Goal: Task Accomplishment & Management: Manage account settings

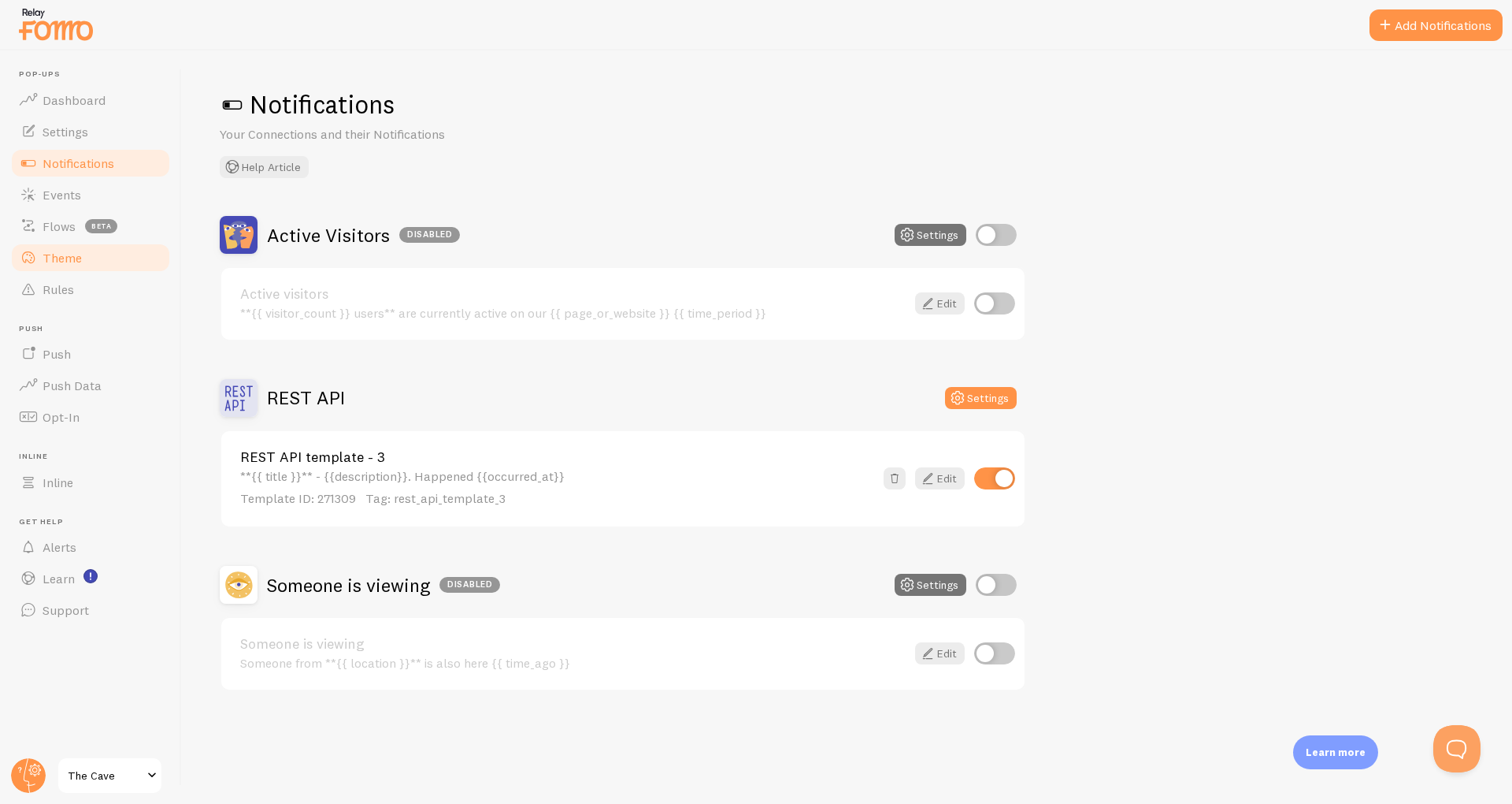
click at [66, 249] on link "Theme" at bounding box center [91, 258] width 163 height 31
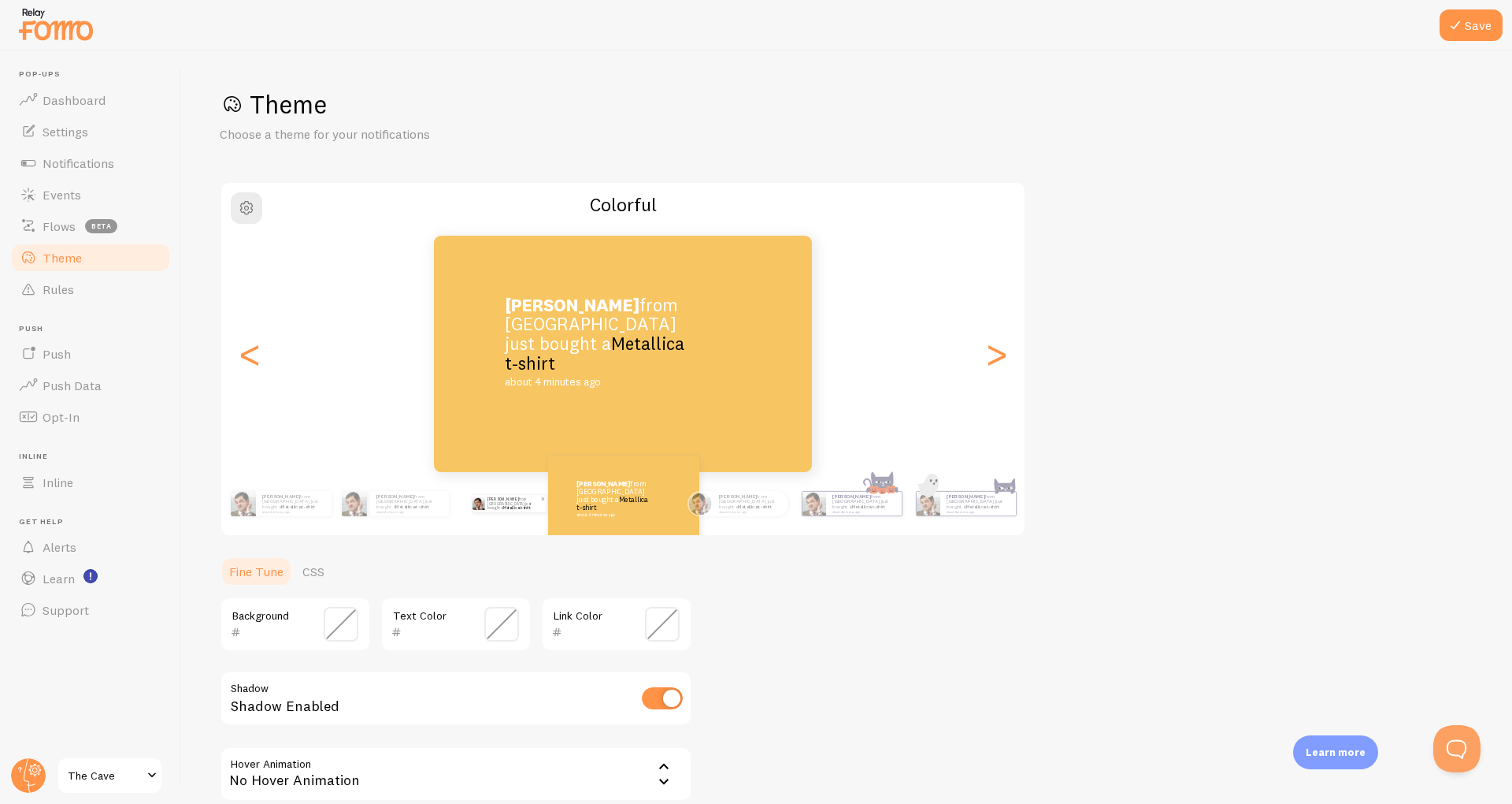
click at [492, 509] on p "[PERSON_NAME] from [GEOGRAPHIC_DATA] just bought a Metallica t-shirt about 4 mi…" at bounding box center [514, 504] width 53 height 18
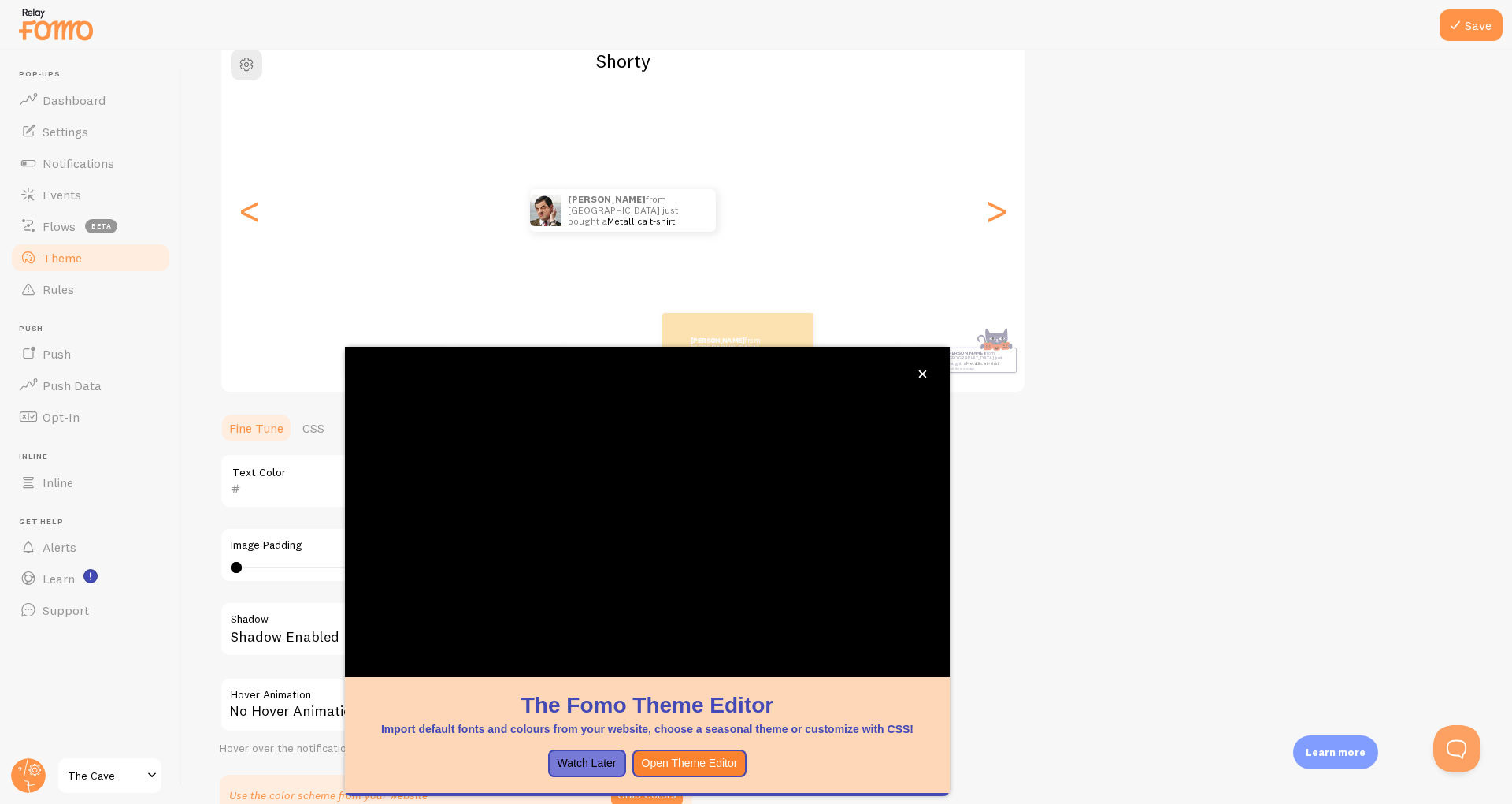
scroll to position [143, 0]
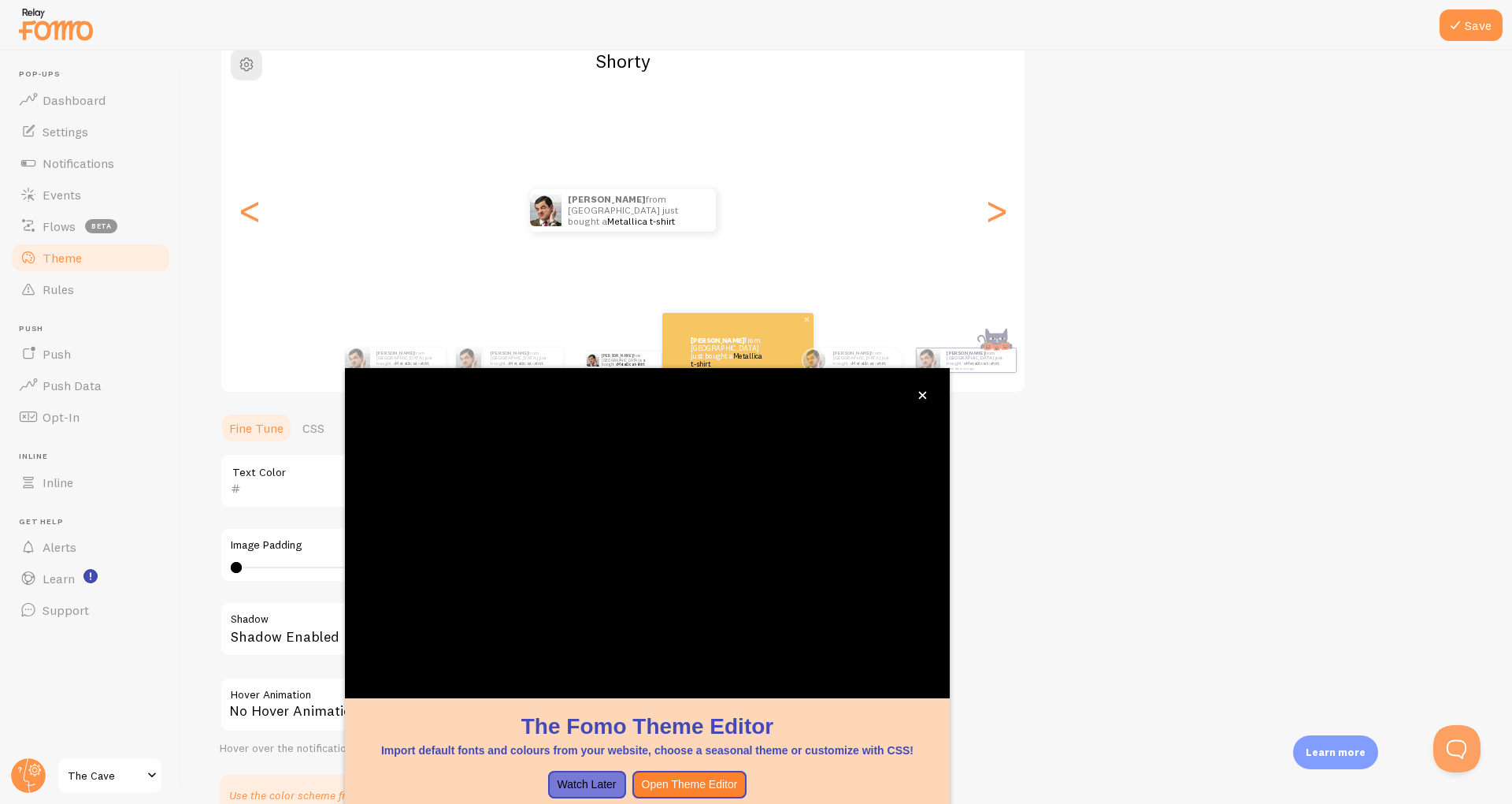
click at [771, 361] on div "[PERSON_NAME] from [GEOGRAPHIC_DATA] just bought a Metallica t-shirt about 4 mi…" at bounding box center [737, 355] width 132 height 38
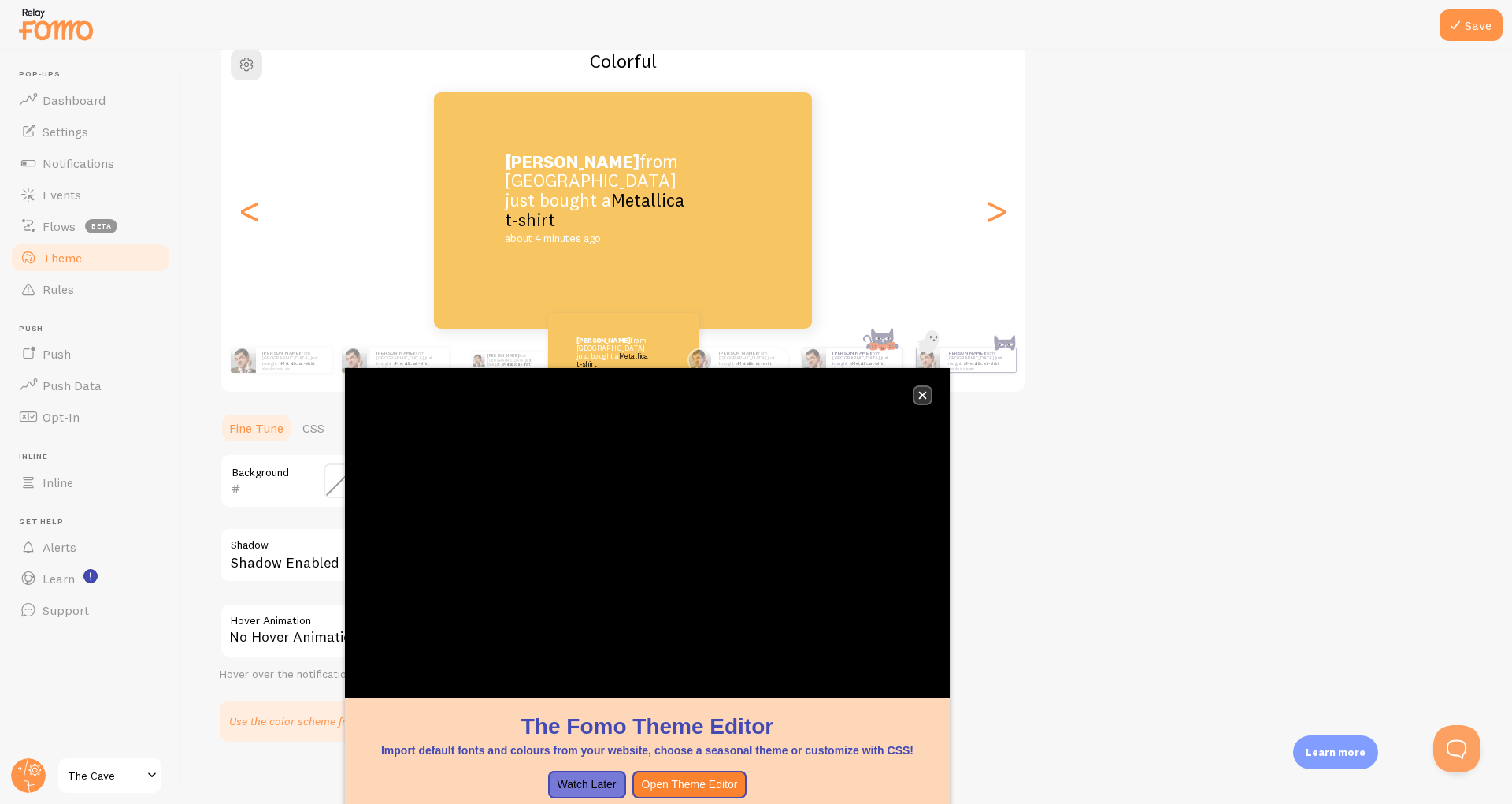
click at [928, 397] on button "close," at bounding box center [923, 396] width 17 height 17
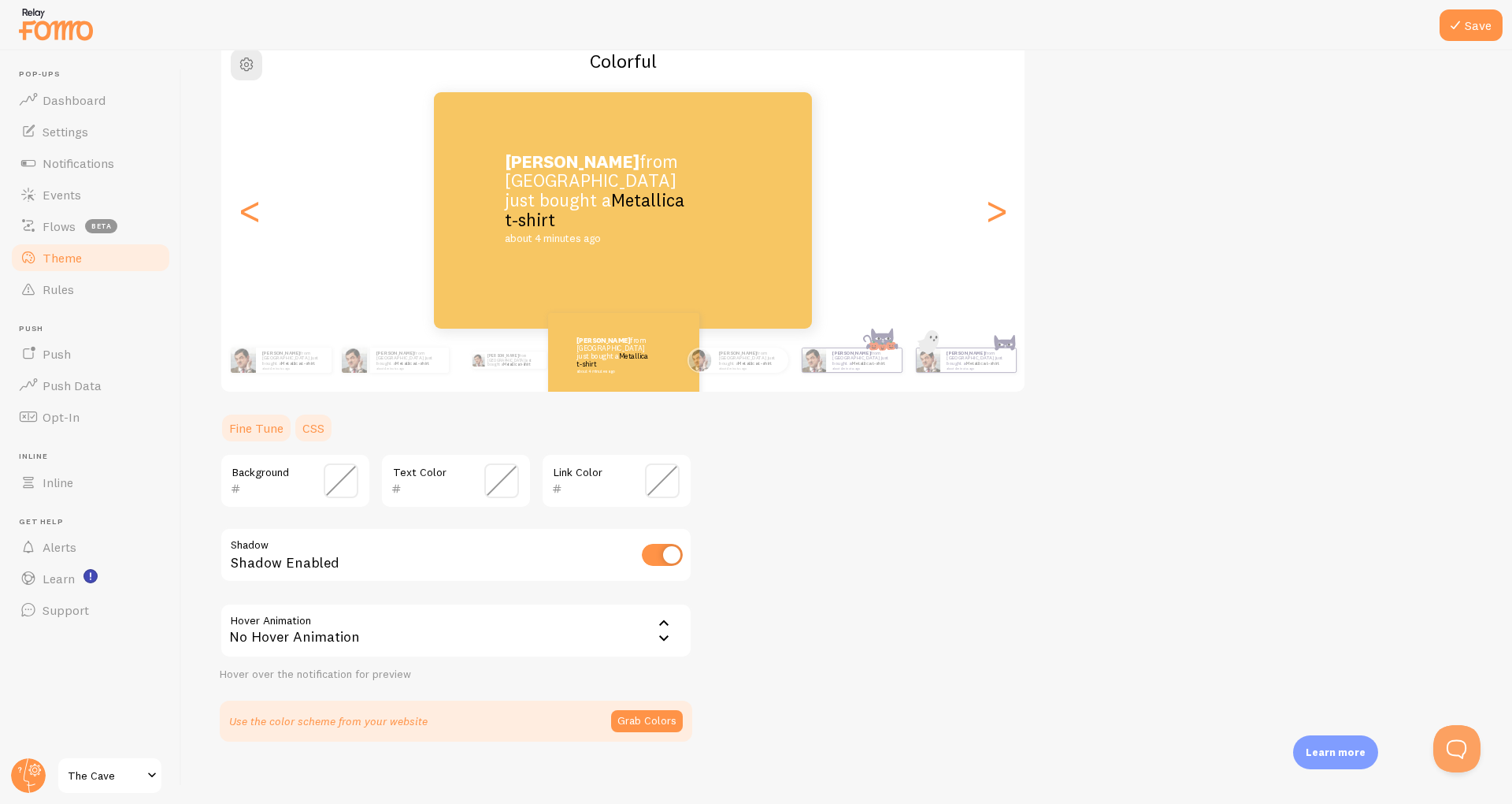
click at [304, 439] on link "CSS" at bounding box center [313, 428] width 41 height 31
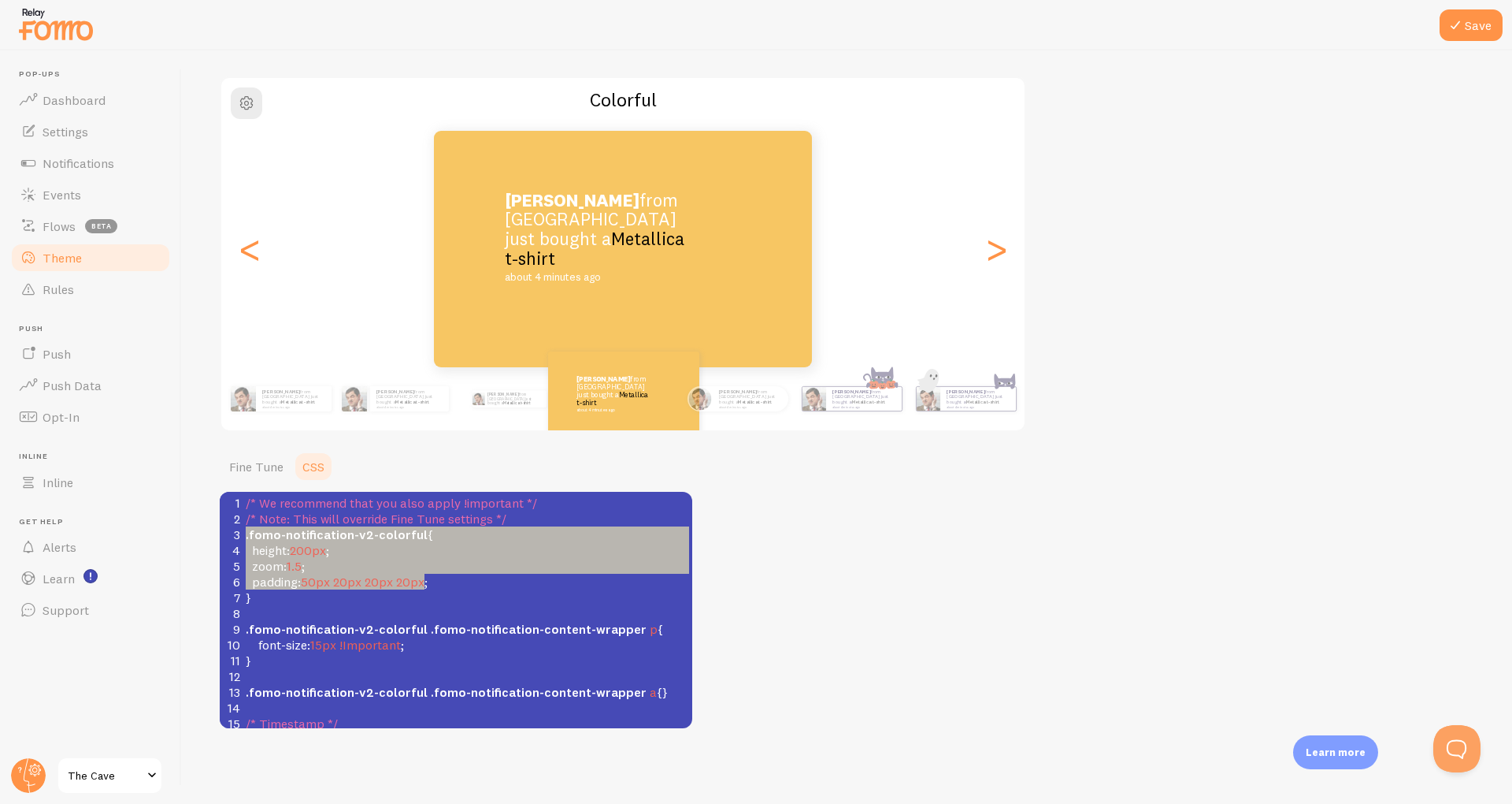
scroll to position [22, 179]
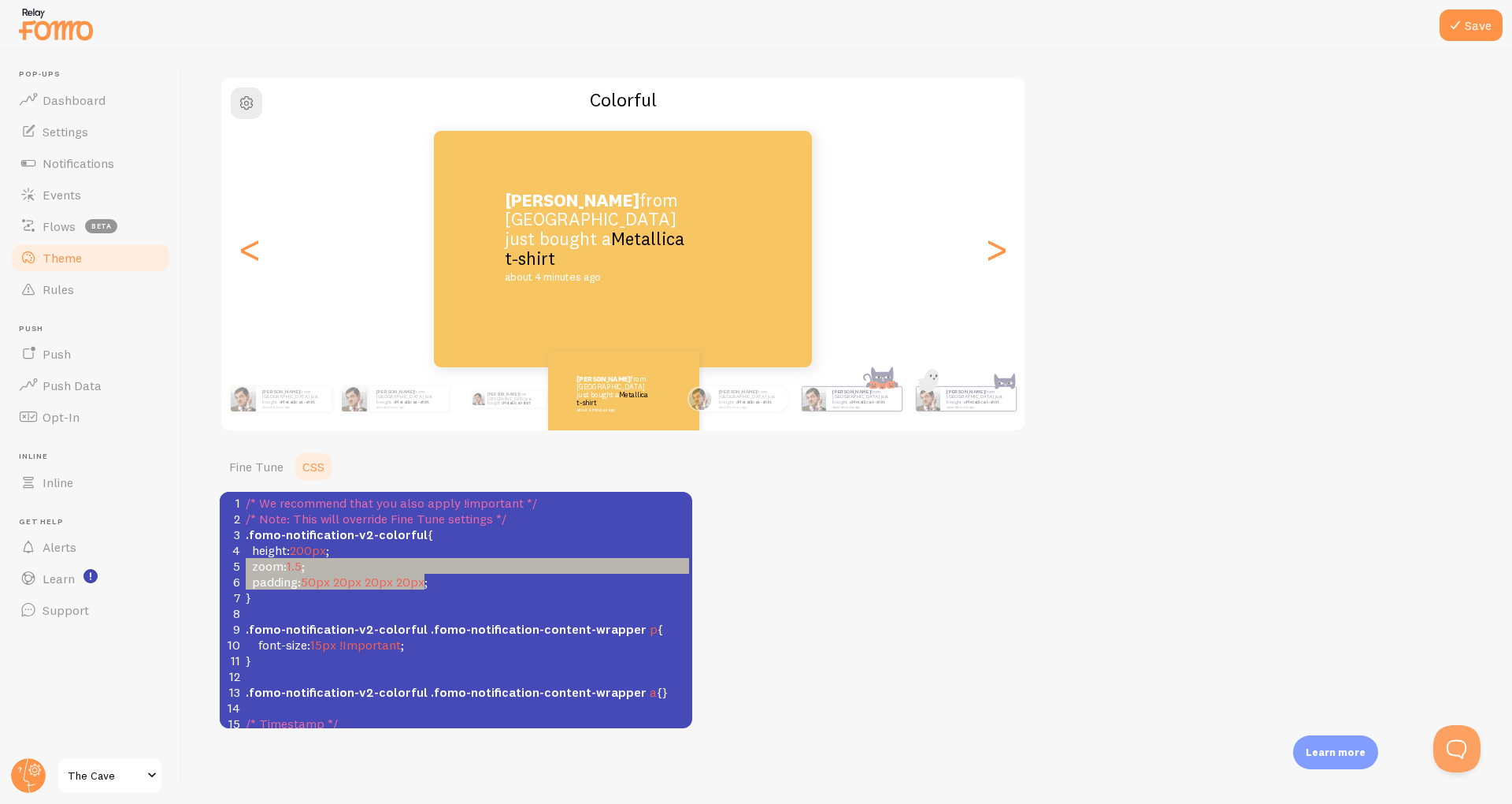
type textarea "height:200px; zoom:1.5; padding:50px 20px 20px 20px;"
drag, startPoint x: 458, startPoint y: 574, endPoint x: 224, endPoint y: 545, distance: 235.8
click at [243, 545] on div "1 /* We recommend that you also apply !important */ 2 /* Note: This will overri…" at bounding box center [467, 621] width 450 height 252
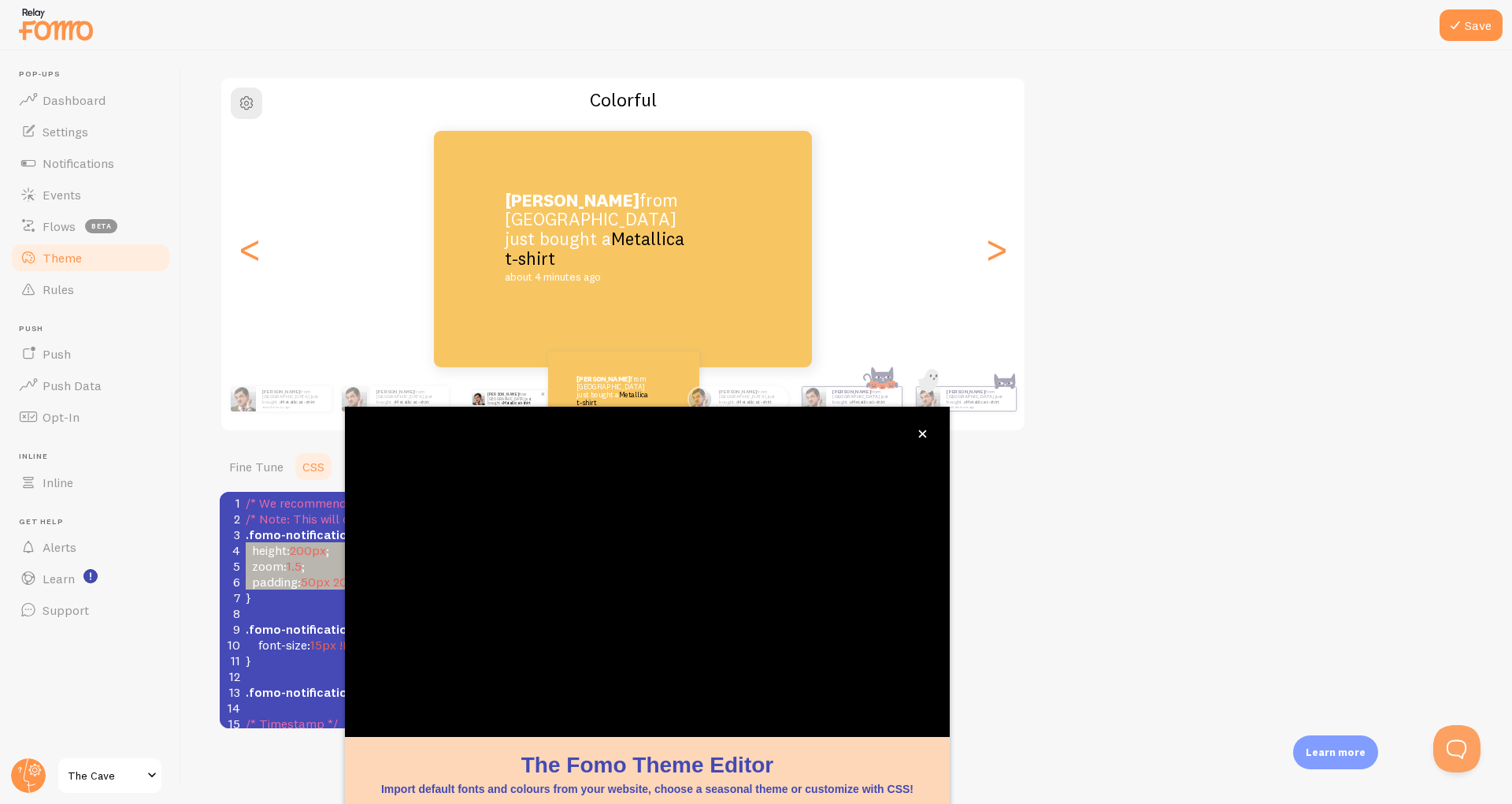
click at [486, 394] on div "[PERSON_NAME] from [GEOGRAPHIC_DATA] just bought a Metallica t-shirt about 4 mi…" at bounding box center [514, 398] width 62 height 18
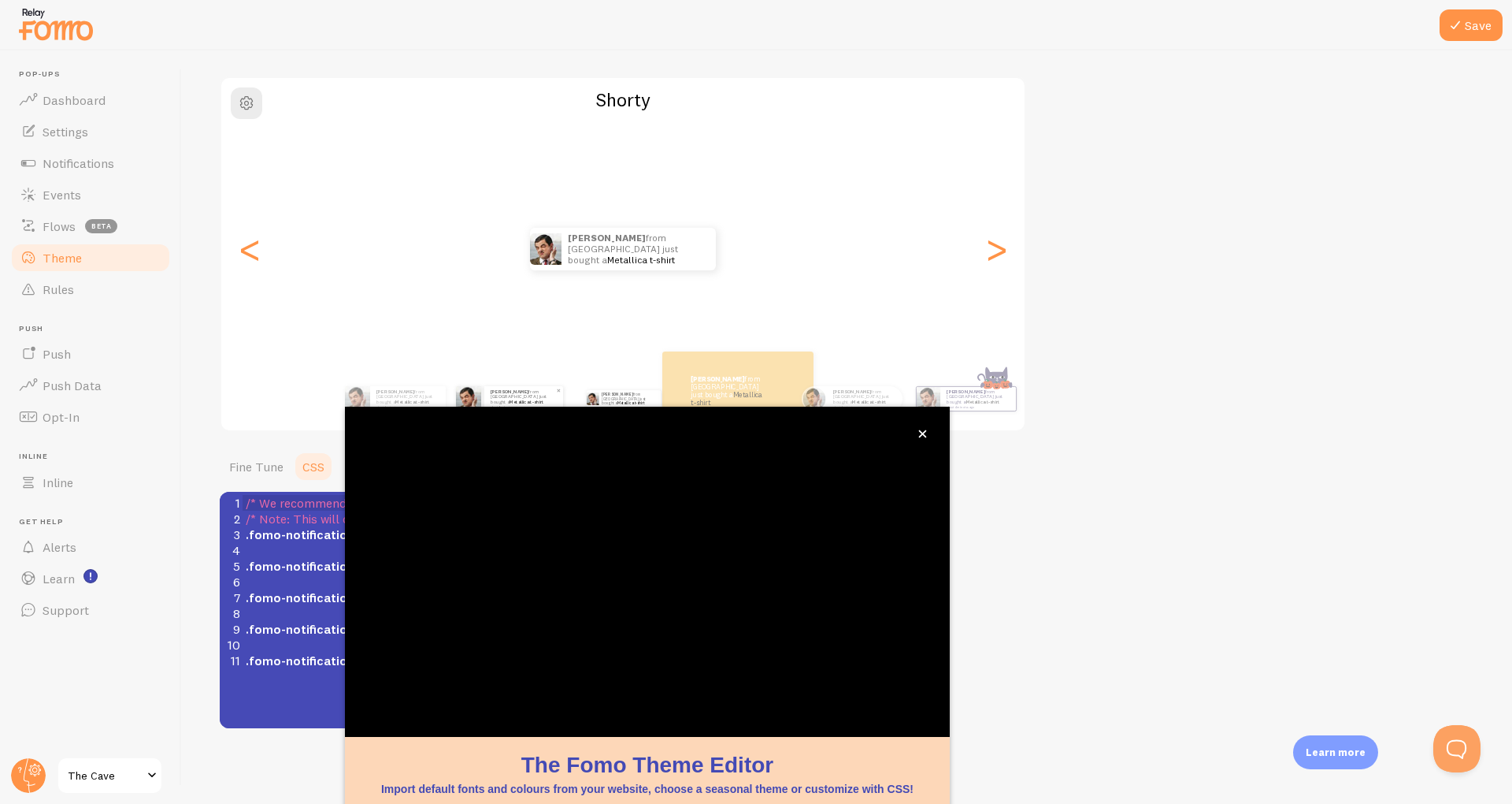
click at [486, 404] on div "[PERSON_NAME] from [GEOGRAPHIC_DATA] just bought a Metallica t-shirt about 4 mi…" at bounding box center [523, 398] width 79 height 25
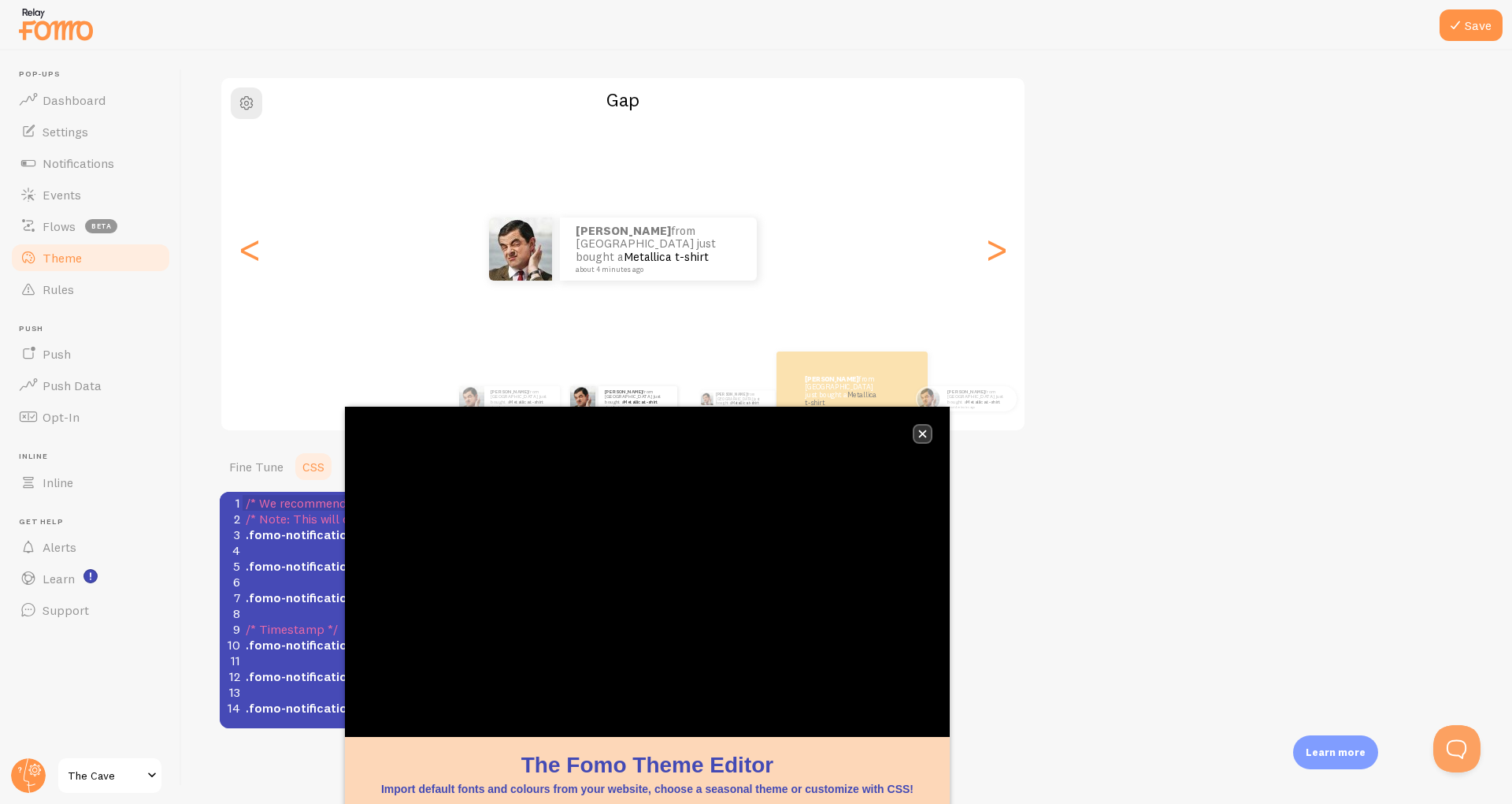
click at [915, 433] on button "close," at bounding box center [923, 433] width 17 height 17
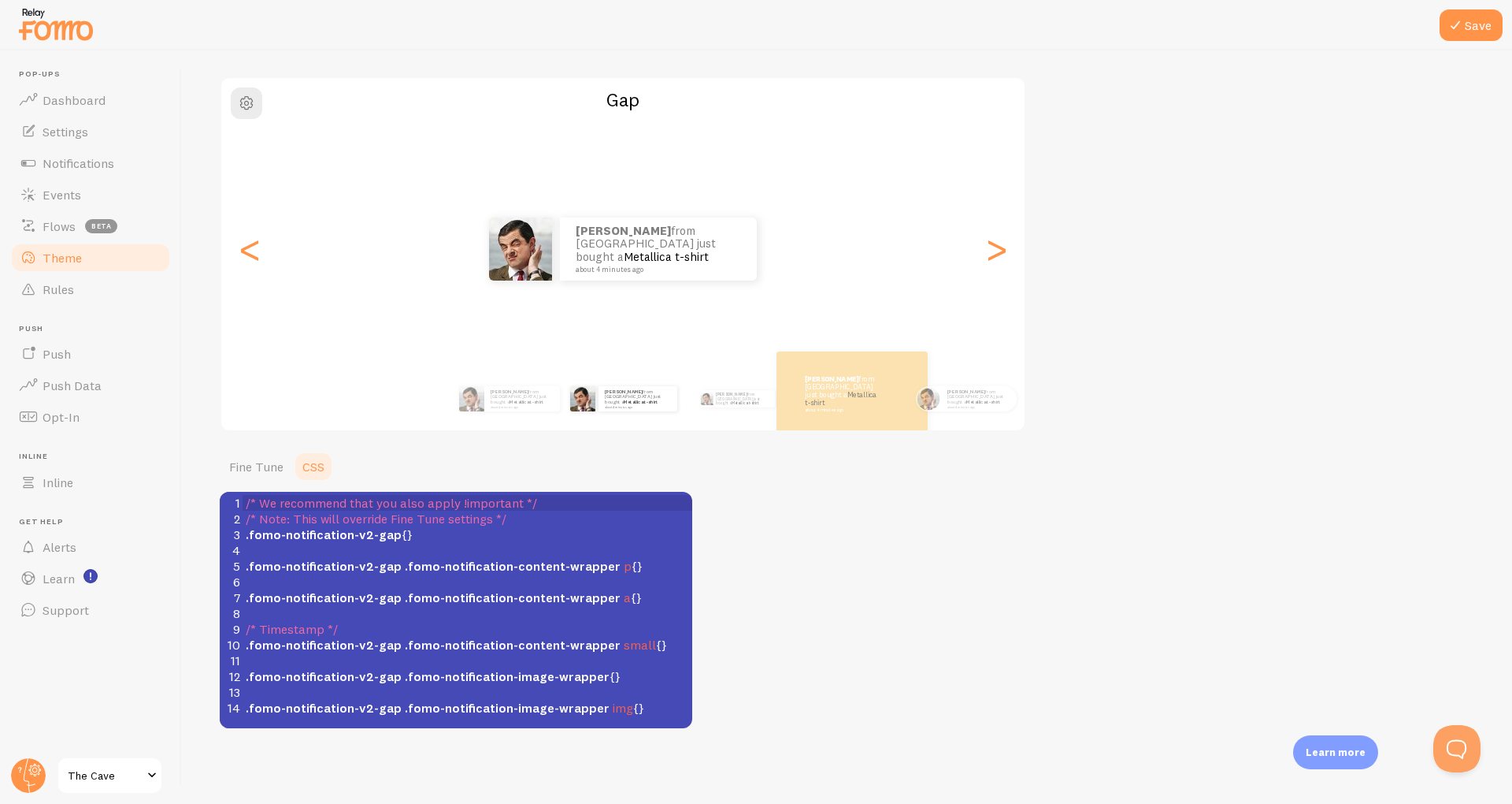
click at [402, 539] on span ".fomo-notification-v2-gap {}" at bounding box center [329, 534] width 167 height 16
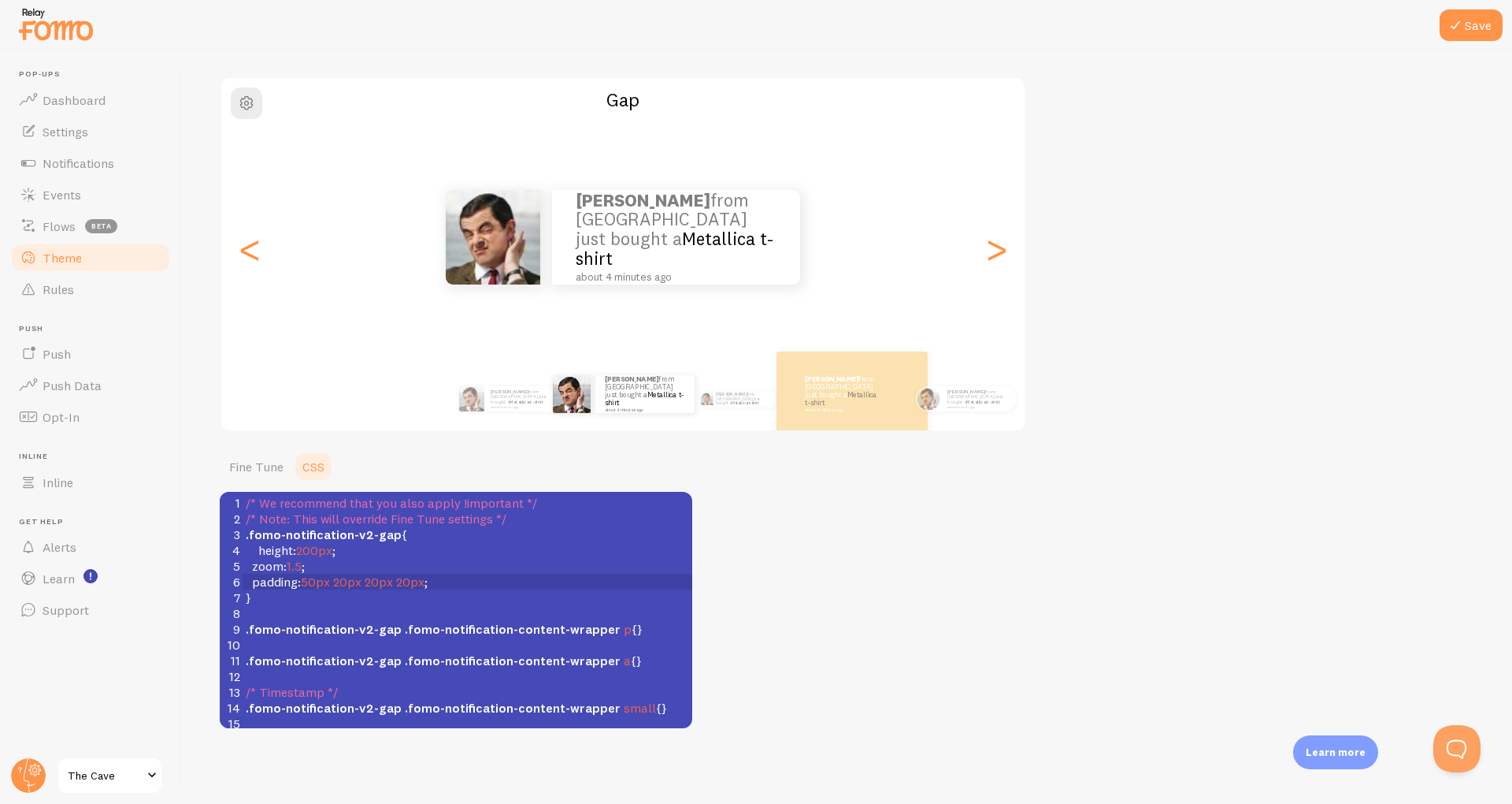
click at [617, 625] on span ".fomo-notification-v2-gap .fomo-notification-content-wrapper p {}" at bounding box center [444, 628] width 397 height 16
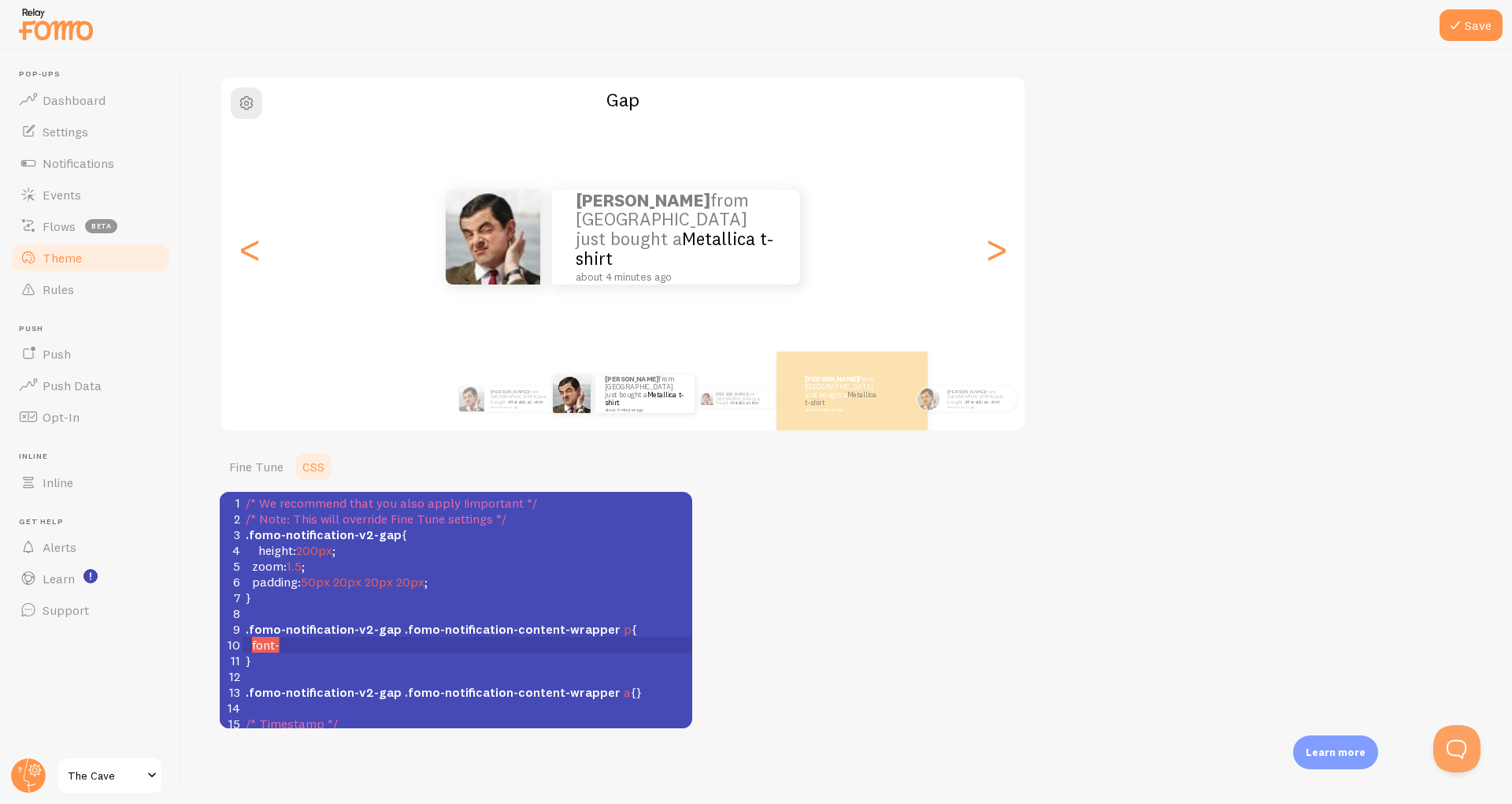
type textarea "font-i"
type textarea "si\w"
type textarea "zw"
type textarea "e: 15px !important"
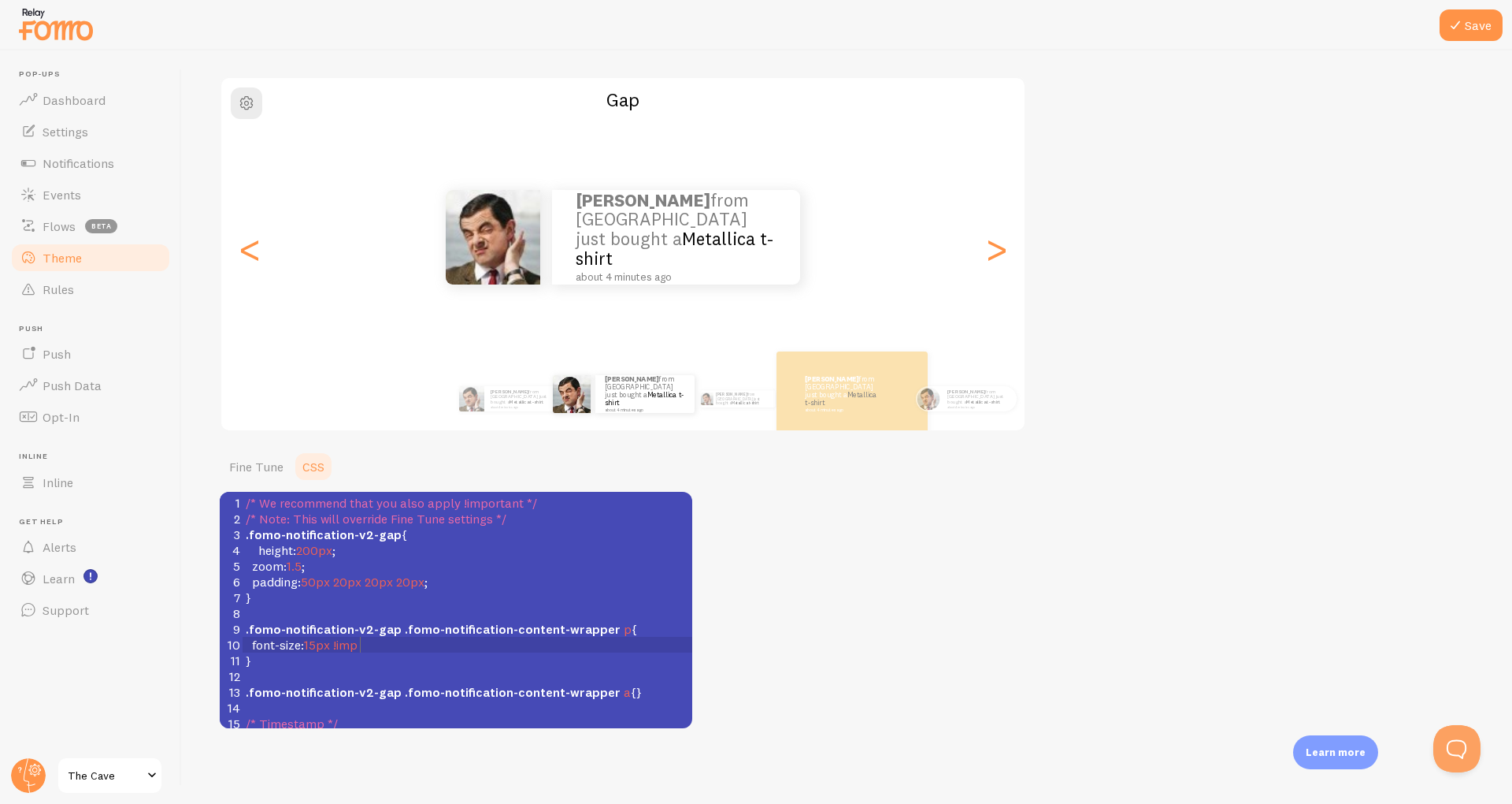
scroll to position [6, 101]
click at [610, 639] on pre "font-size : 15px !important" at bounding box center [467, 644] width 450 height 16
click at [536, 607] on pre "​" at bounding box center [467, 613] width 450 height 16
click at [458, 652] on pre "font-size : 15px !important" at bounding box center [467, 644] width 450 height 16
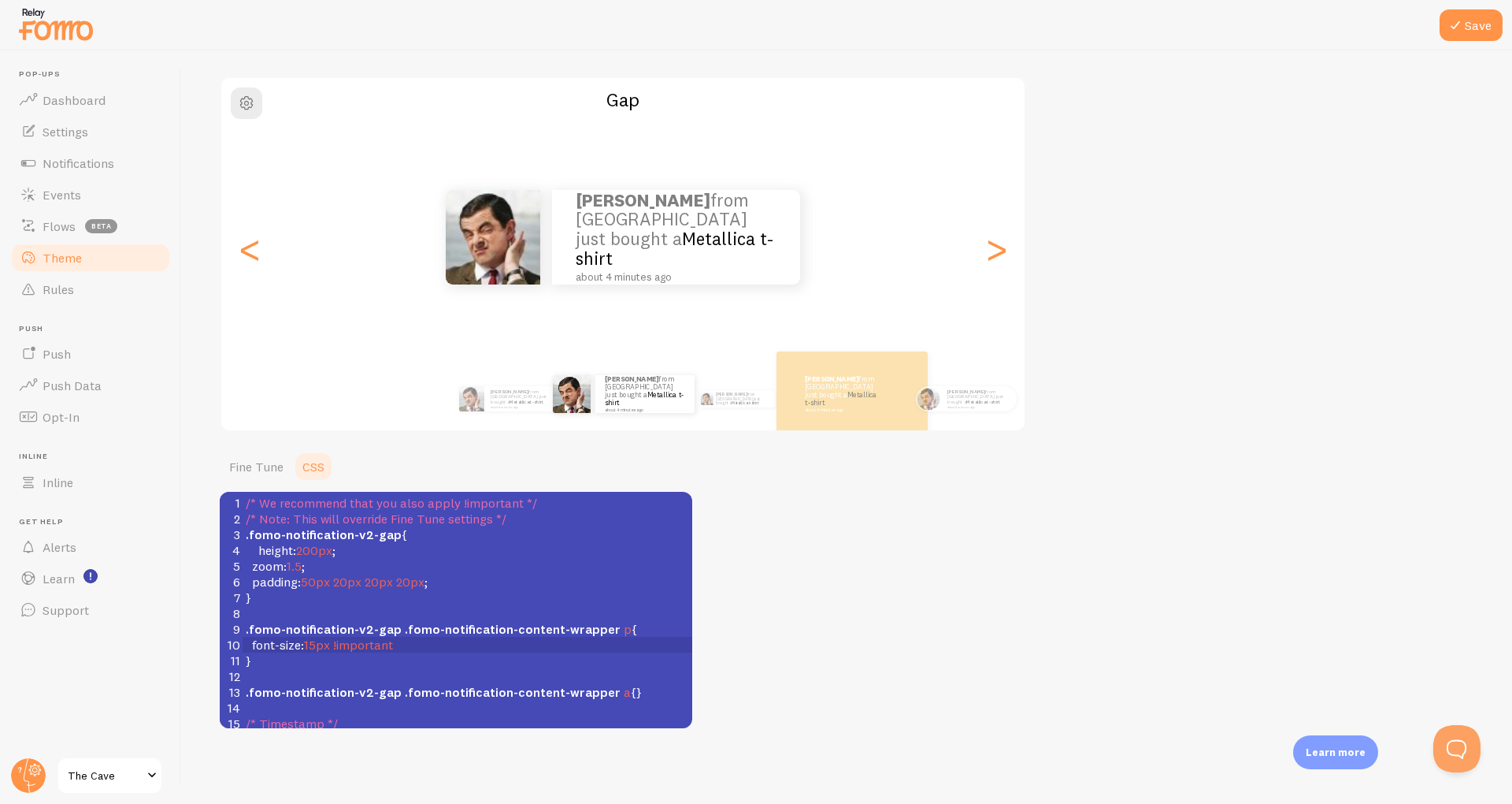
click at [317, 638] on span "15px" at bounding box center [317, 644] width 26 height 16
type textarea "20"
type textarea "15"
click at [298, 562] on span "1.5" at bounding box center [294, 566] width 15 height 16
type textarea "5"
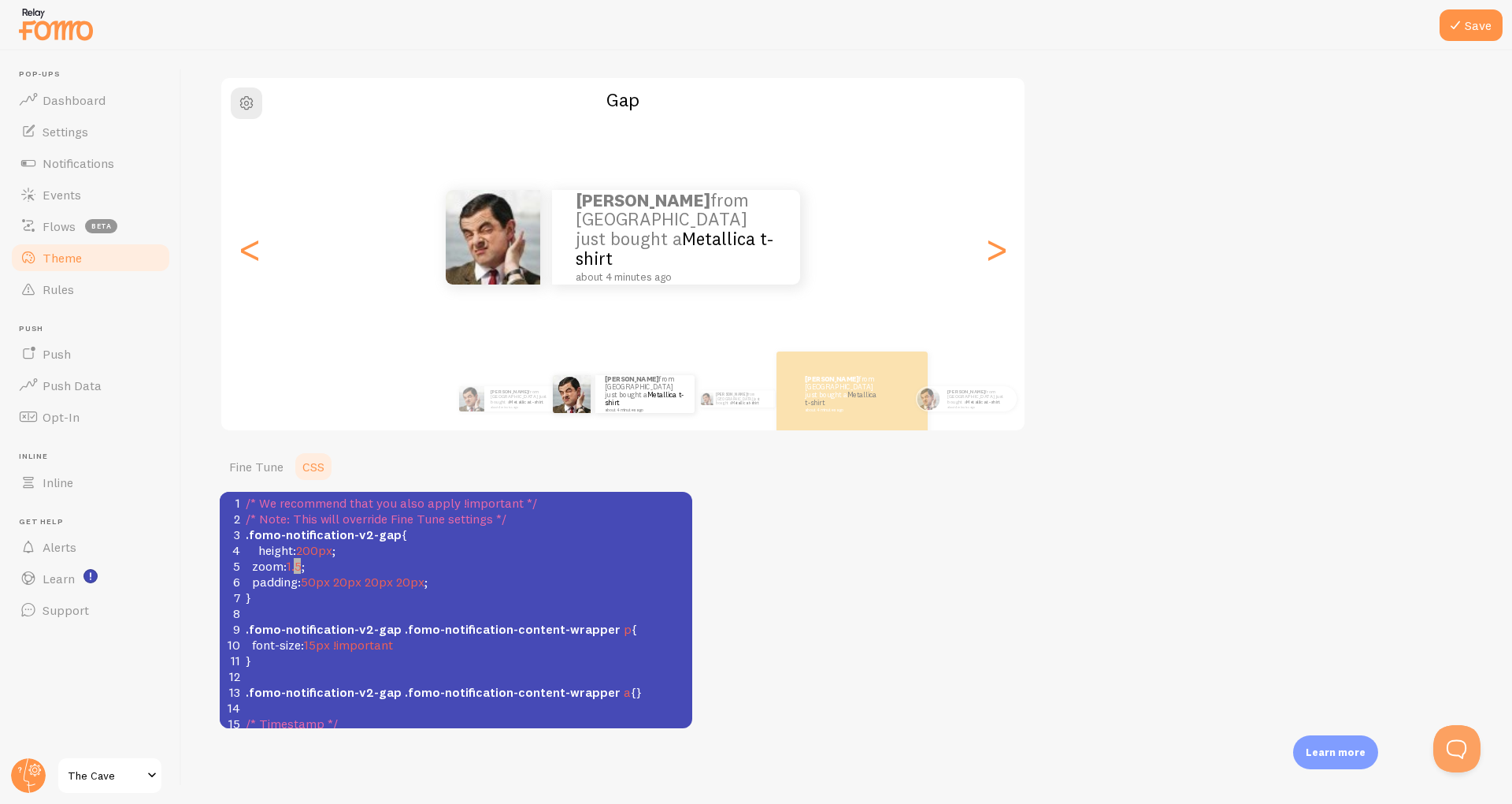
click at [298, 562] on span "1.5" at bounding box center [294, 566] width 15 height 16
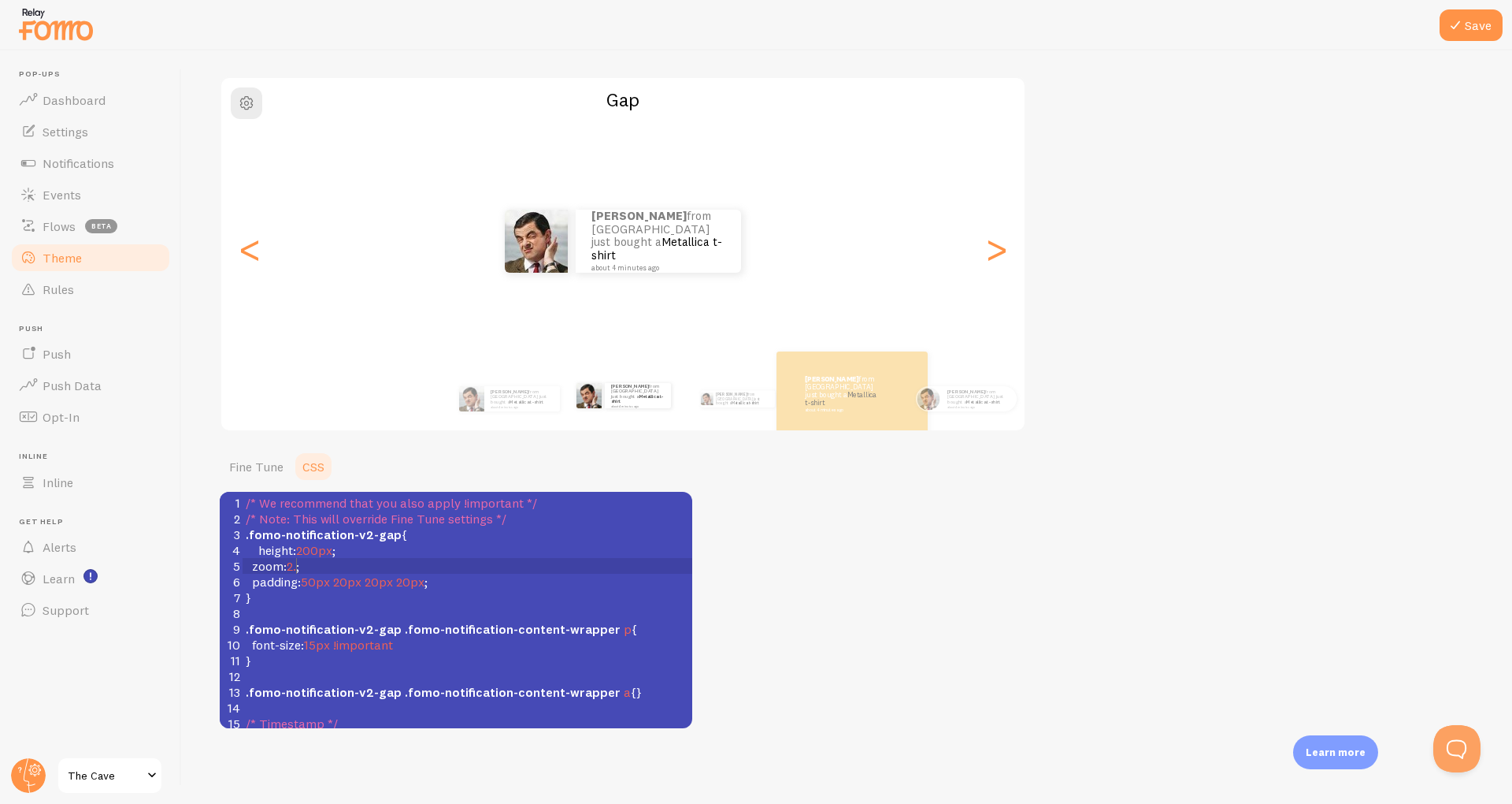
type textarea "2.0"
type textarea "1.5"
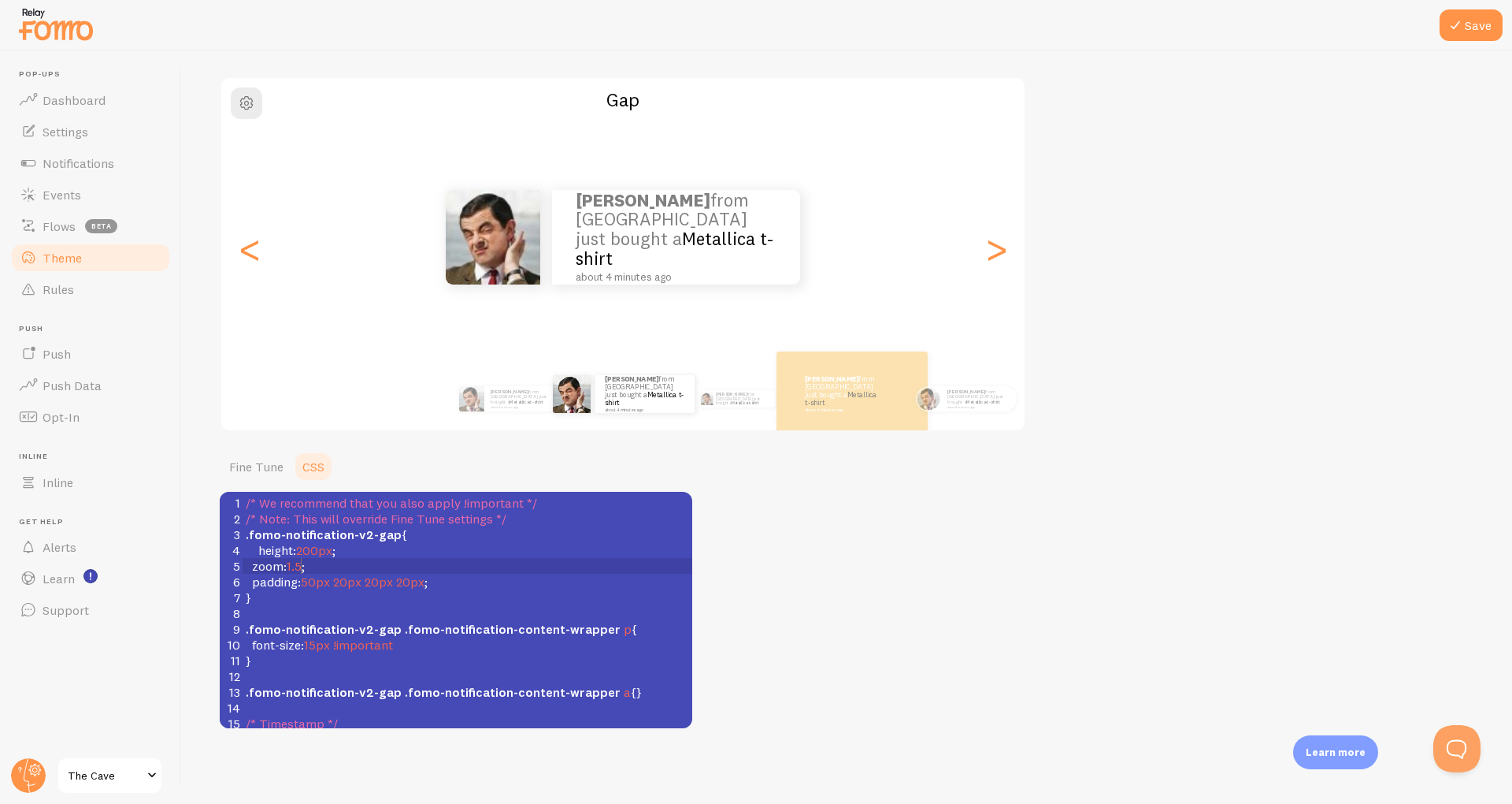
scroll to position [6, 14]
click at [314, 577] on span "50px" at bounding box center [316, 581] width 30 height 16
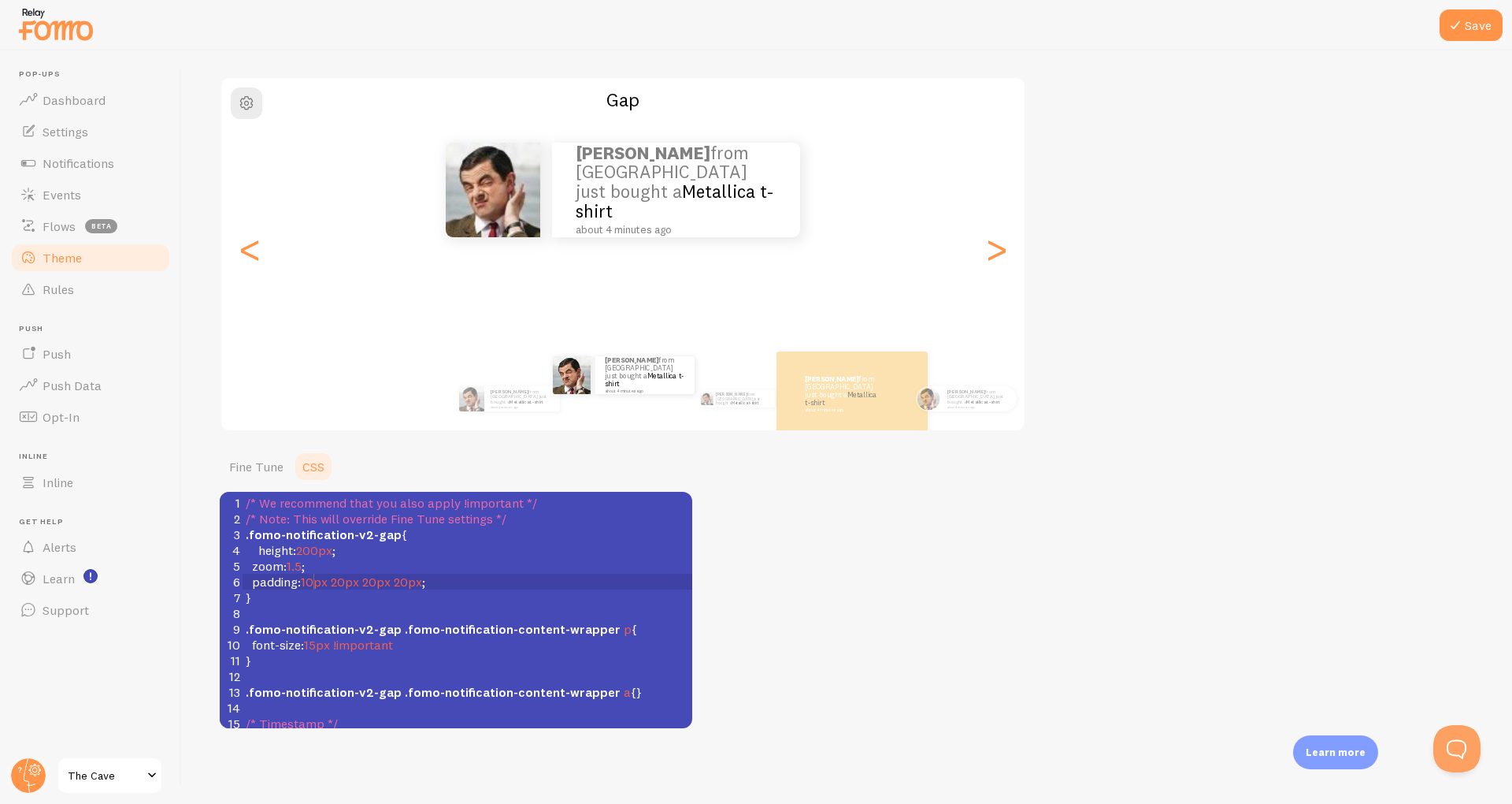
type textarea "100"
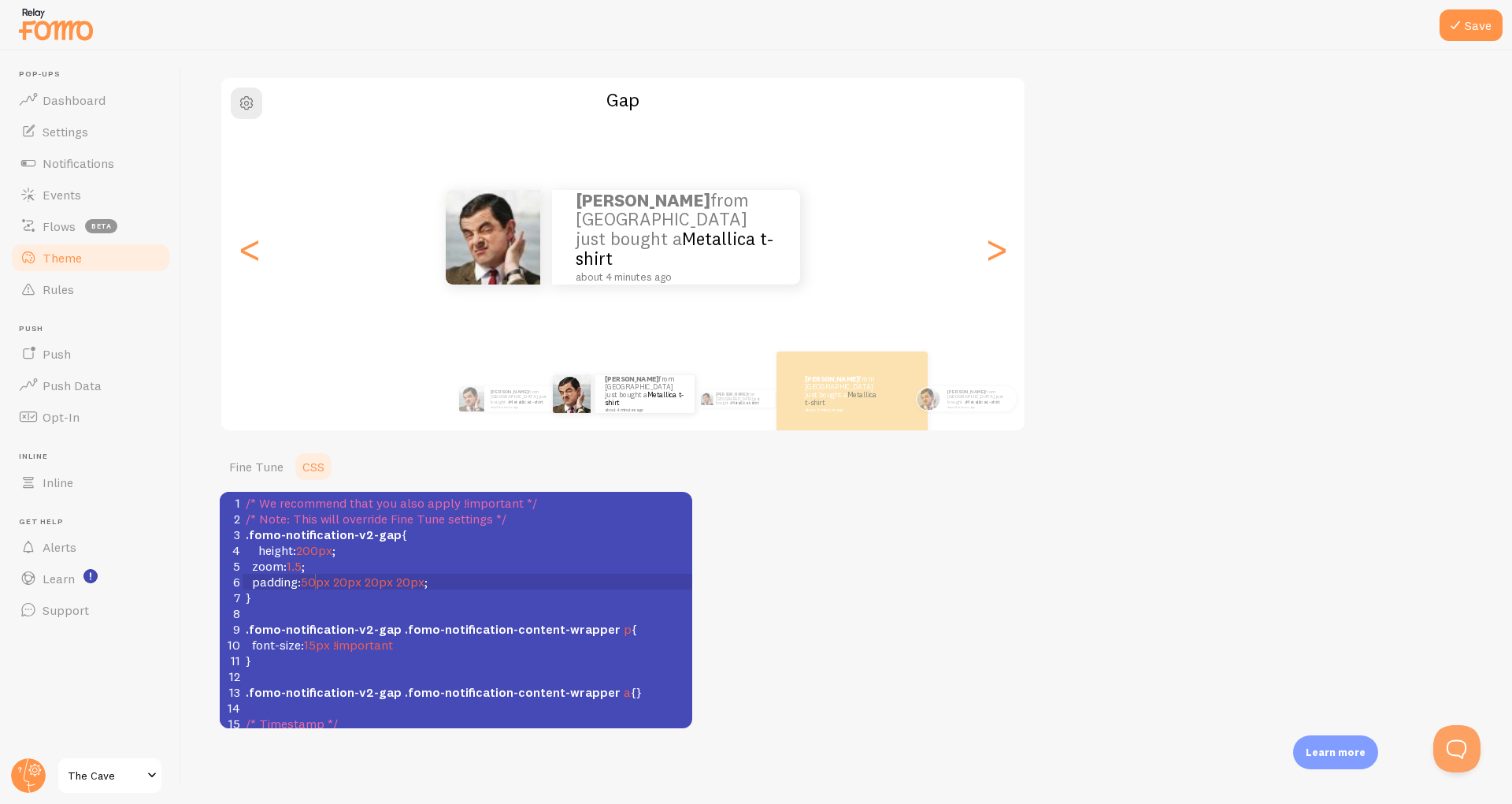
click at [353, 545] on pre "height : 200px ;" at bounding box center [467, 550] width 450 height 16
click at [305, 548] on span "200px" at bounding box center [314, 550] width 36 height 16
type textarea "3"
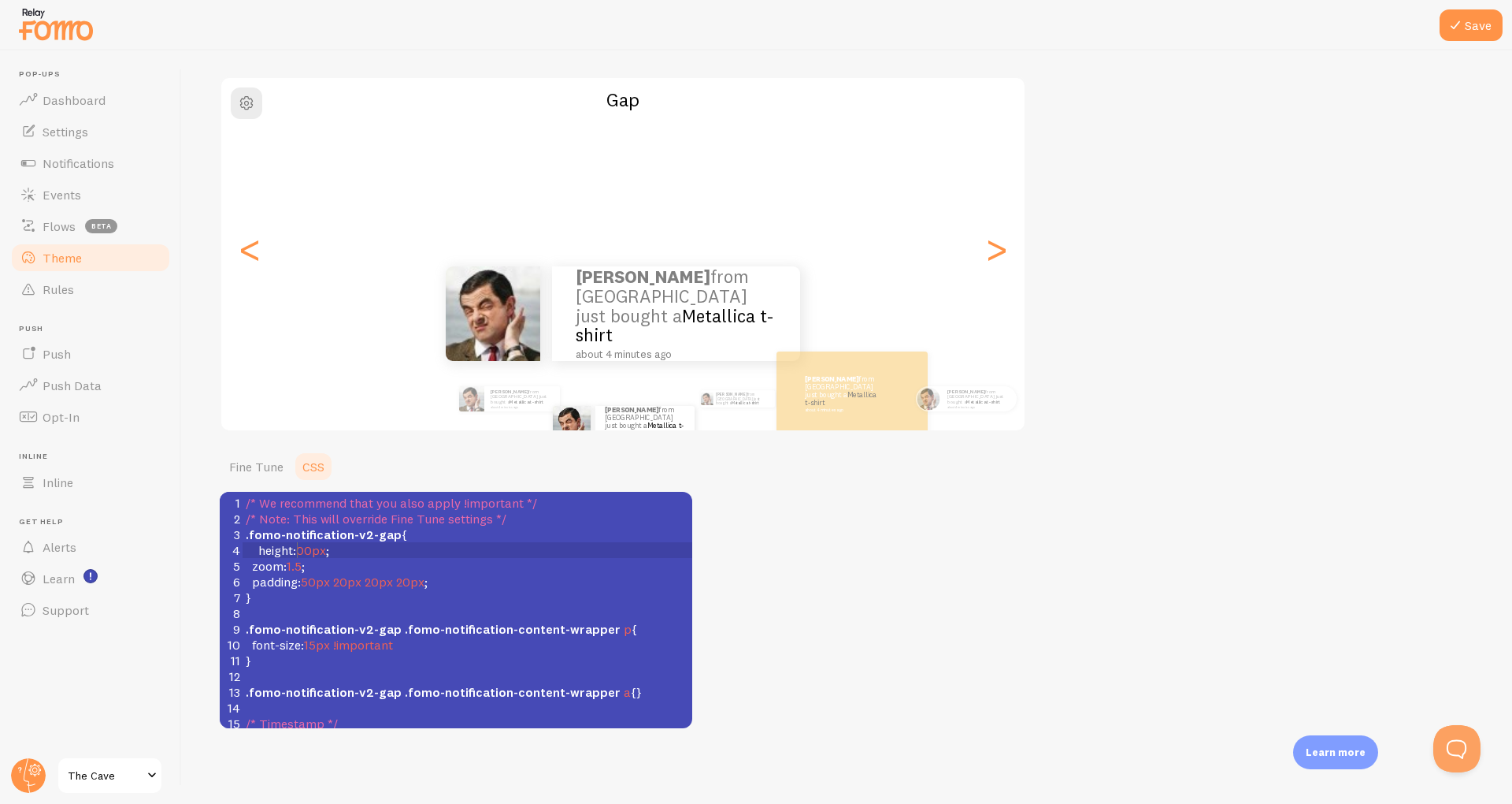
type textarea "2"
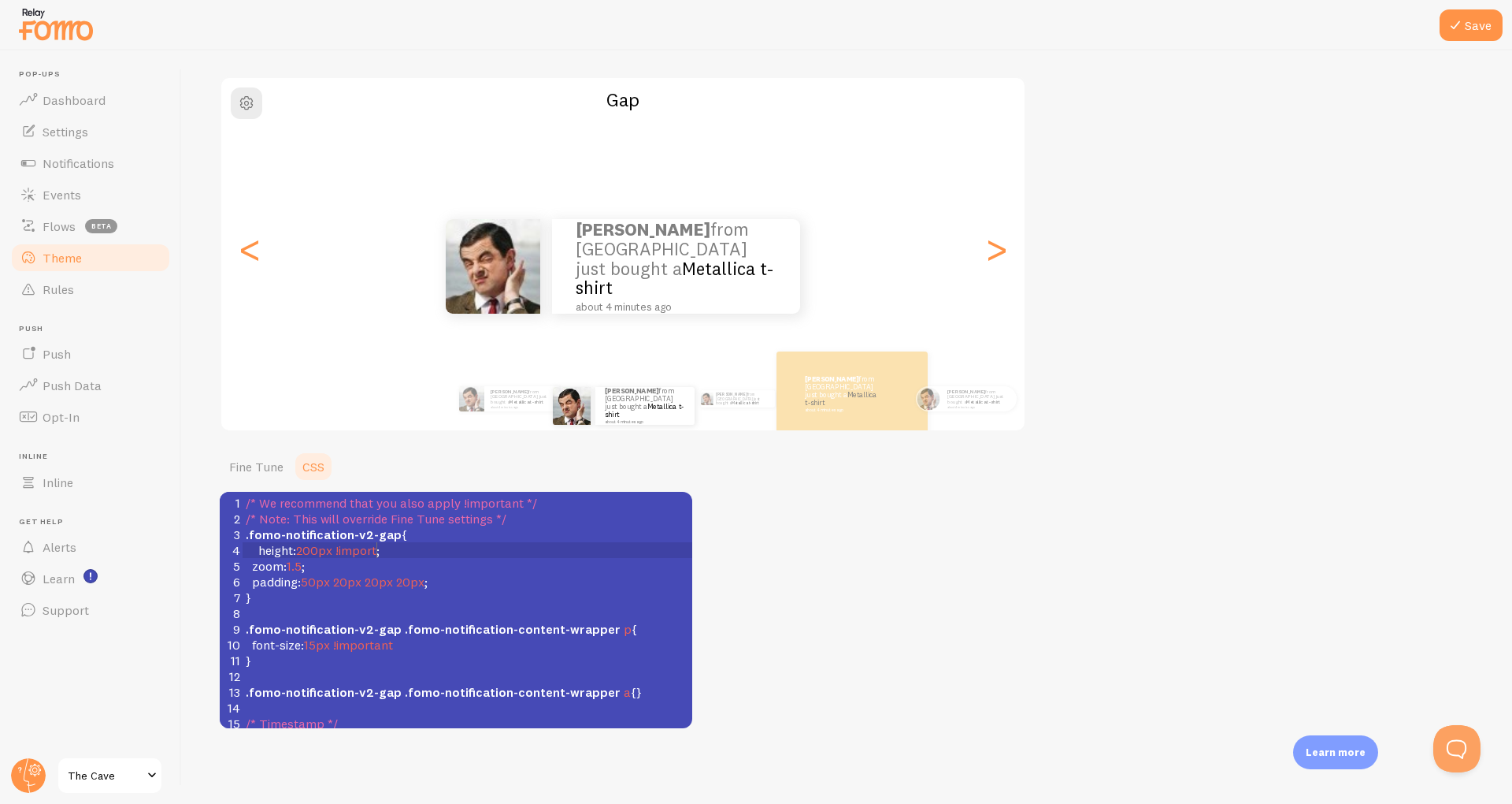
type textarea "!important"
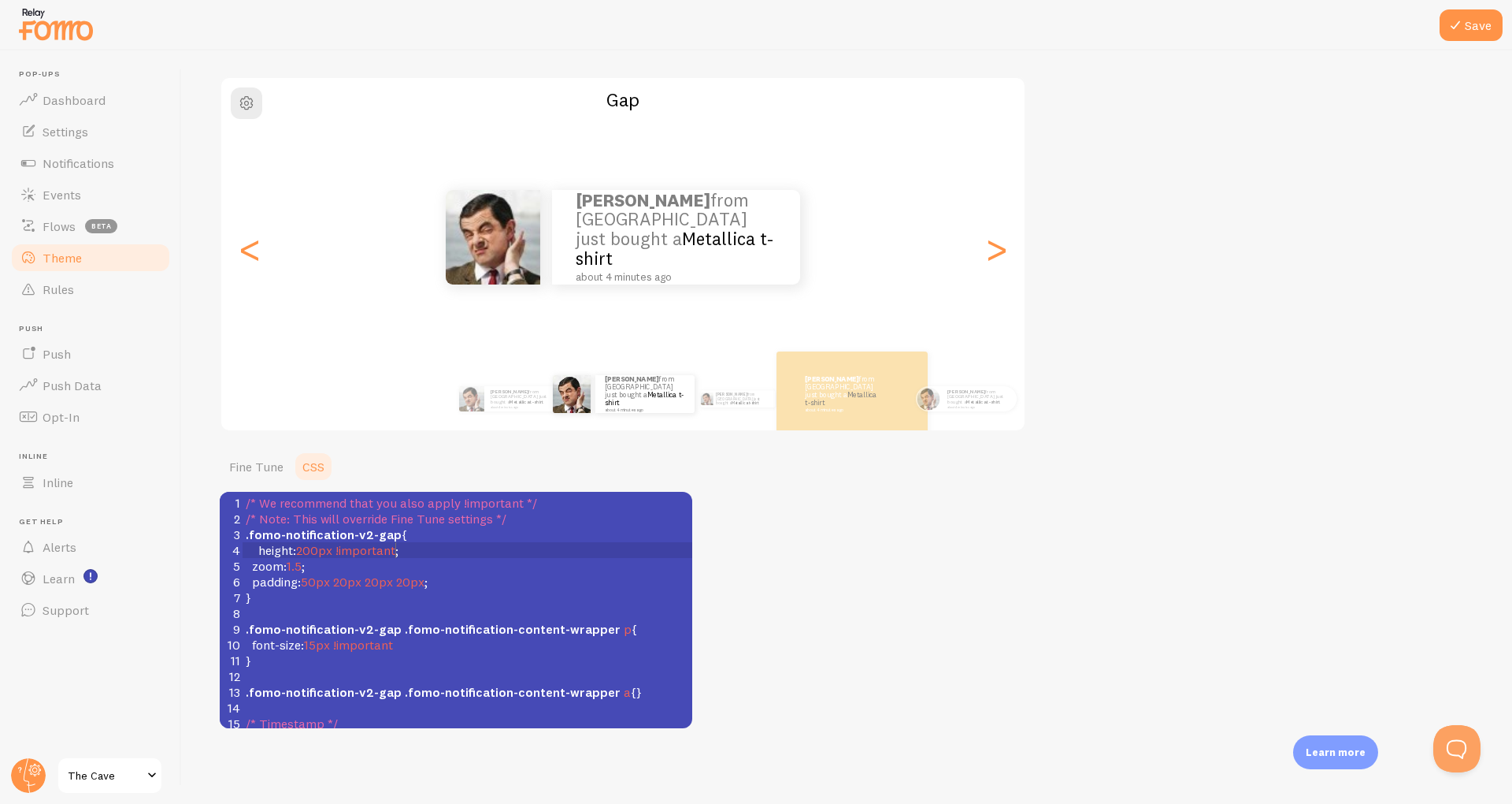
scroll to position [6, 59]
click at [492, 623] on span ".fomo-notification-content-wrapper" at bounding box center [513, 628] width 216 height 16
click at [656, 403] on p "[PERSON_NAME] from [GEOGRAPHIC_DATA] just bought a Metallica t-shirt about 4 mi…" at bounding box center [645, 394] width 80 height 37
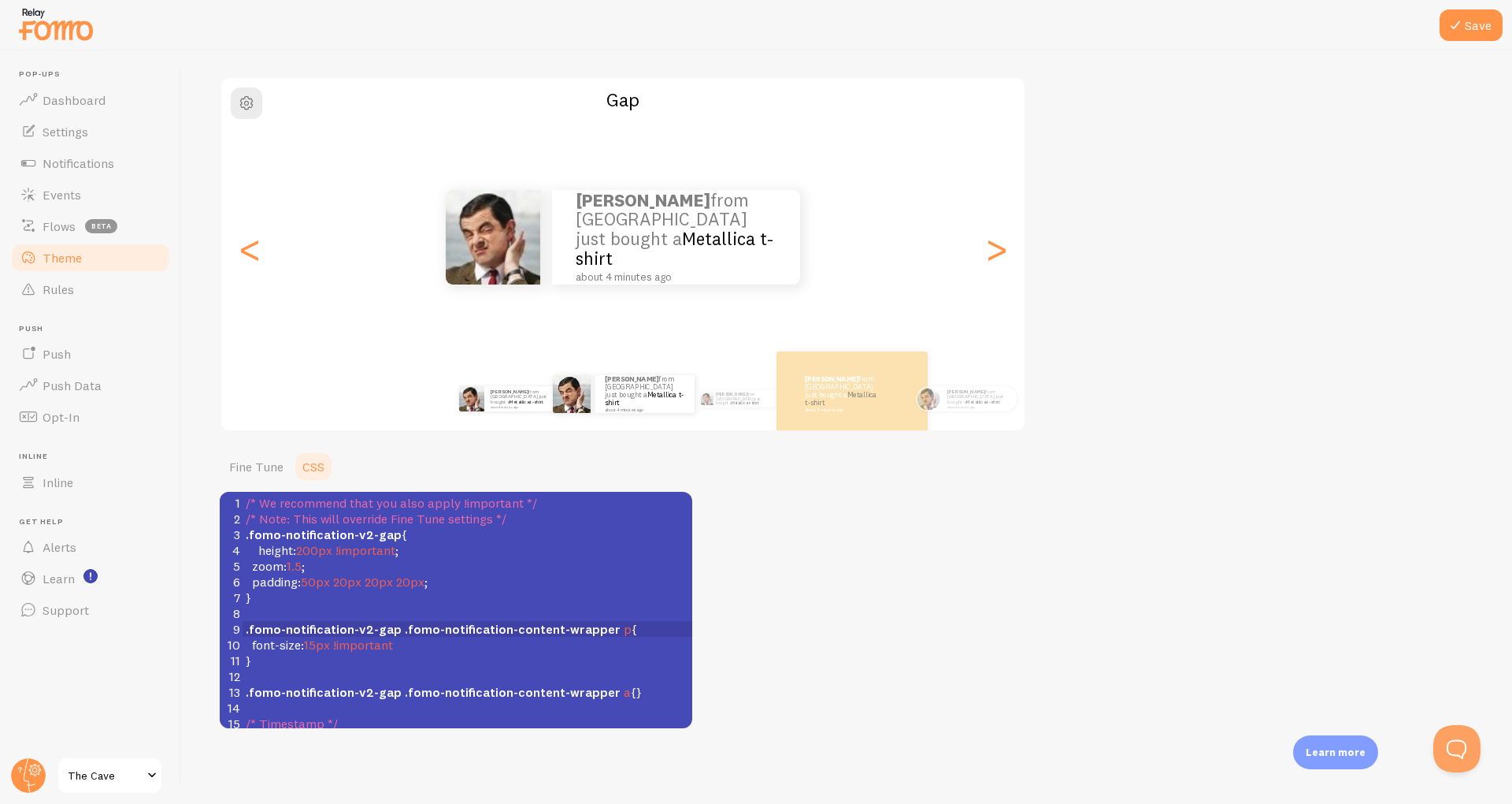
click at [538, 384] on div "[PERSON_NAME] from [GEOGRAPHIC_DATA] just bought a Metallica t-shirt about 4 mi…" at bounding box center [509, 399] width 102 height 44
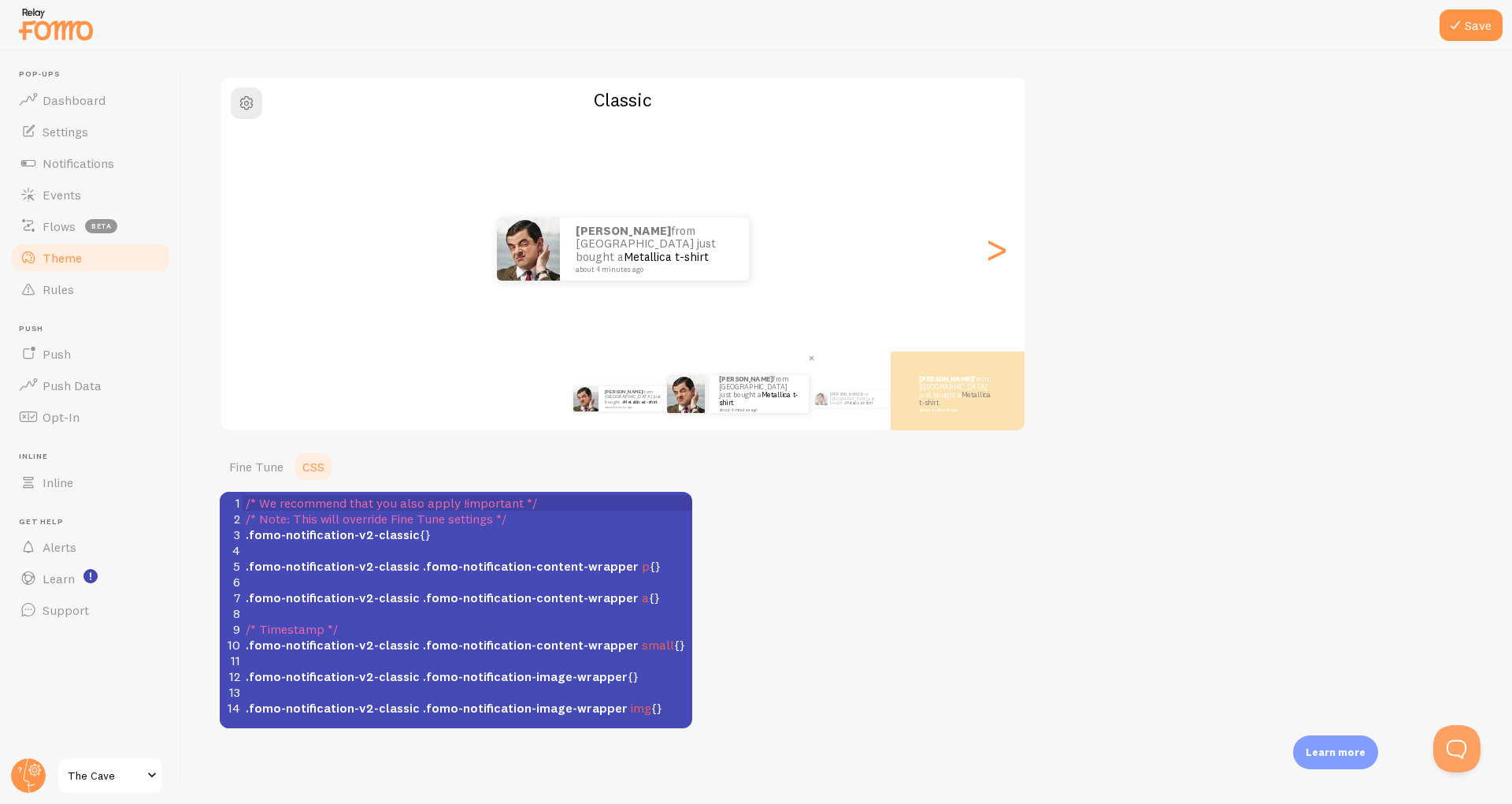
click at [713, 398] on div "[PERSON_NAME] from [GEOGRAPHIC_DATA] just bought a Metallica t-shirt about 4 mi…" at bounding box center [758, 394] width 99 height 38
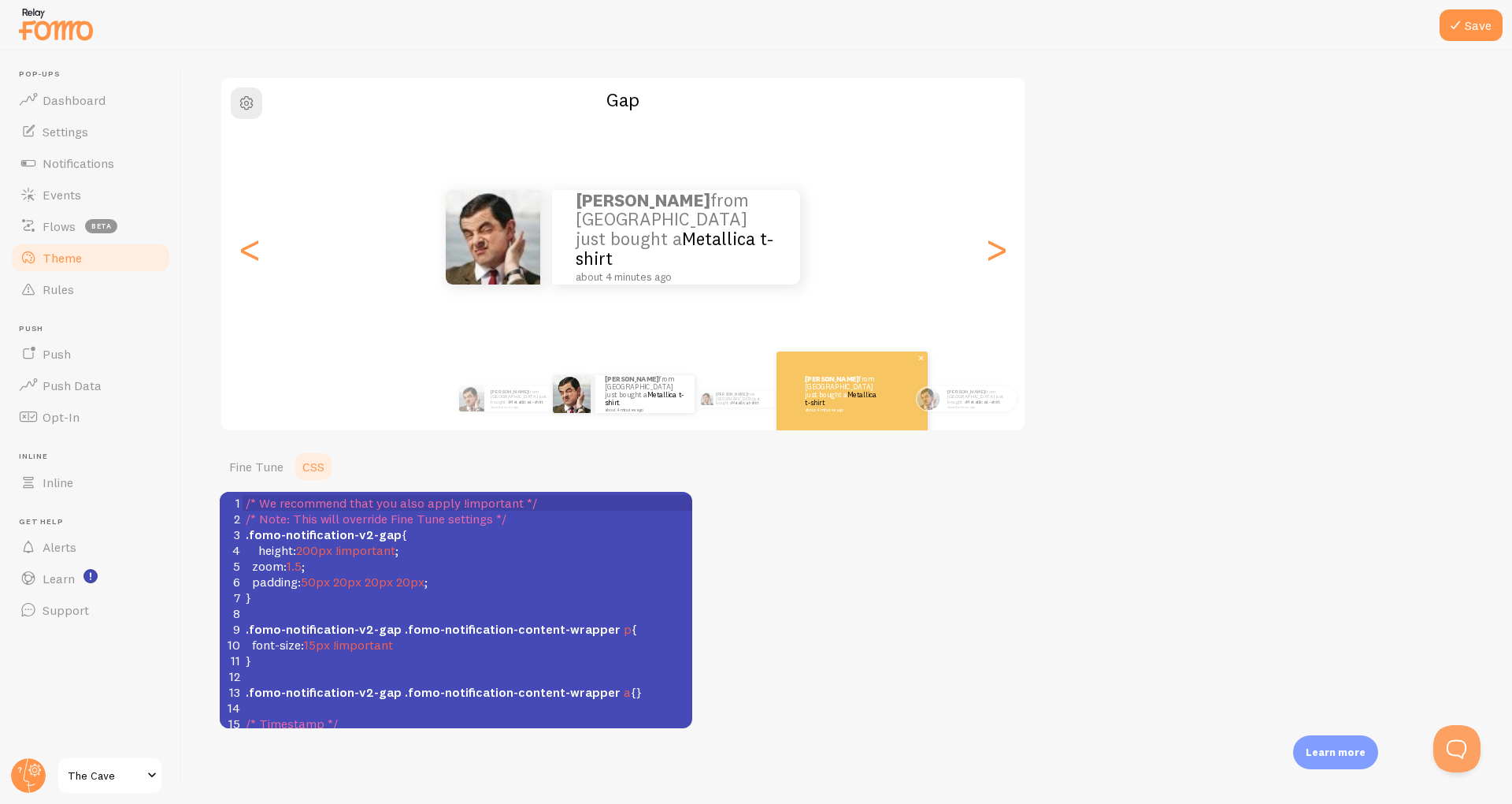
click at [783, 400] on div "[PERSON_NAME] from [GEOGRAPHIC_DATA] just bought a Metallica t-shirt about 4 mi…" at bounding box center [853, 398] width 151 height 94
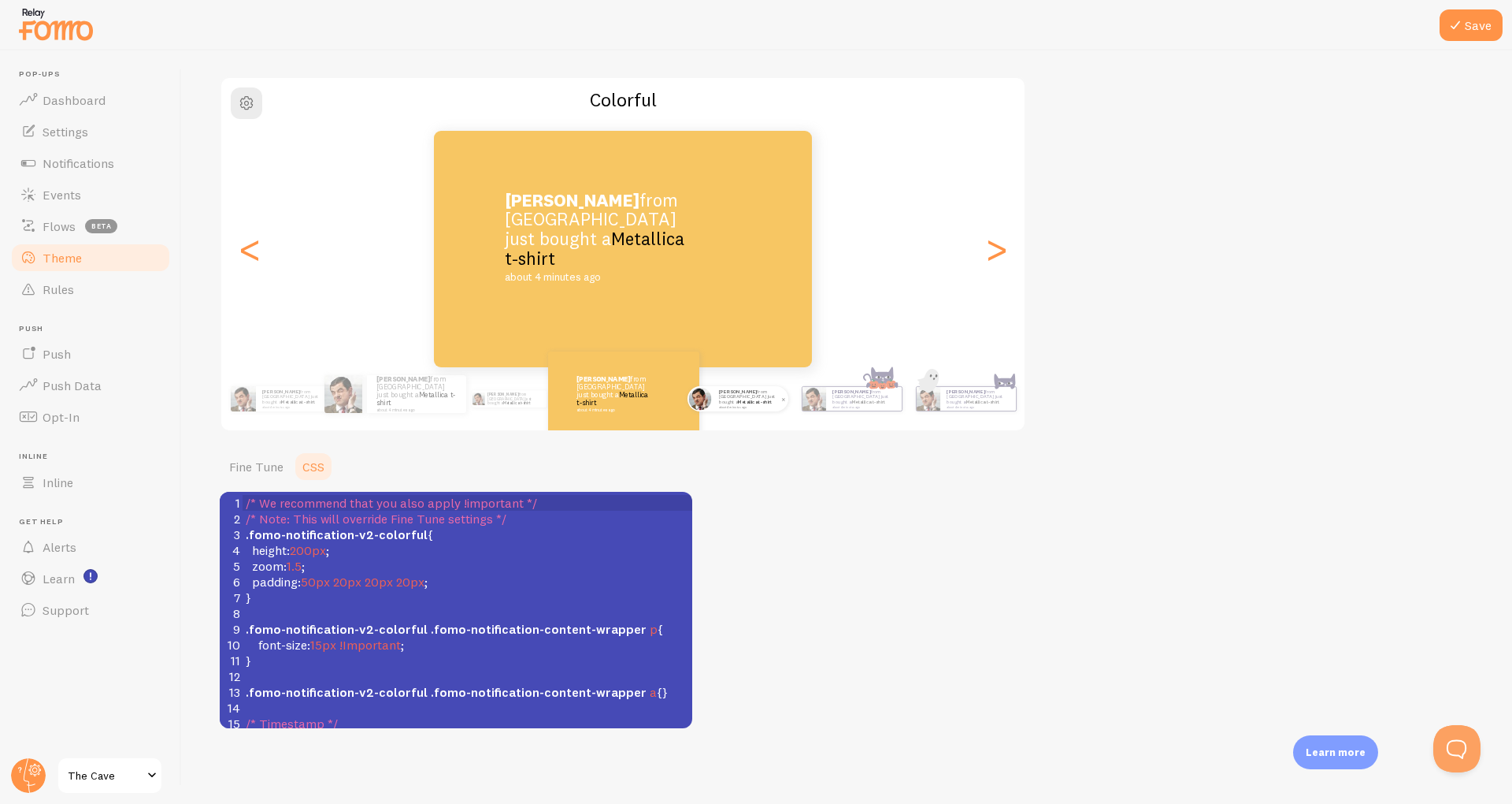
click at [735, 398] on p "[PERSON_NAME] from [GEOGRAPHIC_DATA] just bought a Metallica t-shirt about 4 mi…" at bounding box center [751, 397] width 63 height 19
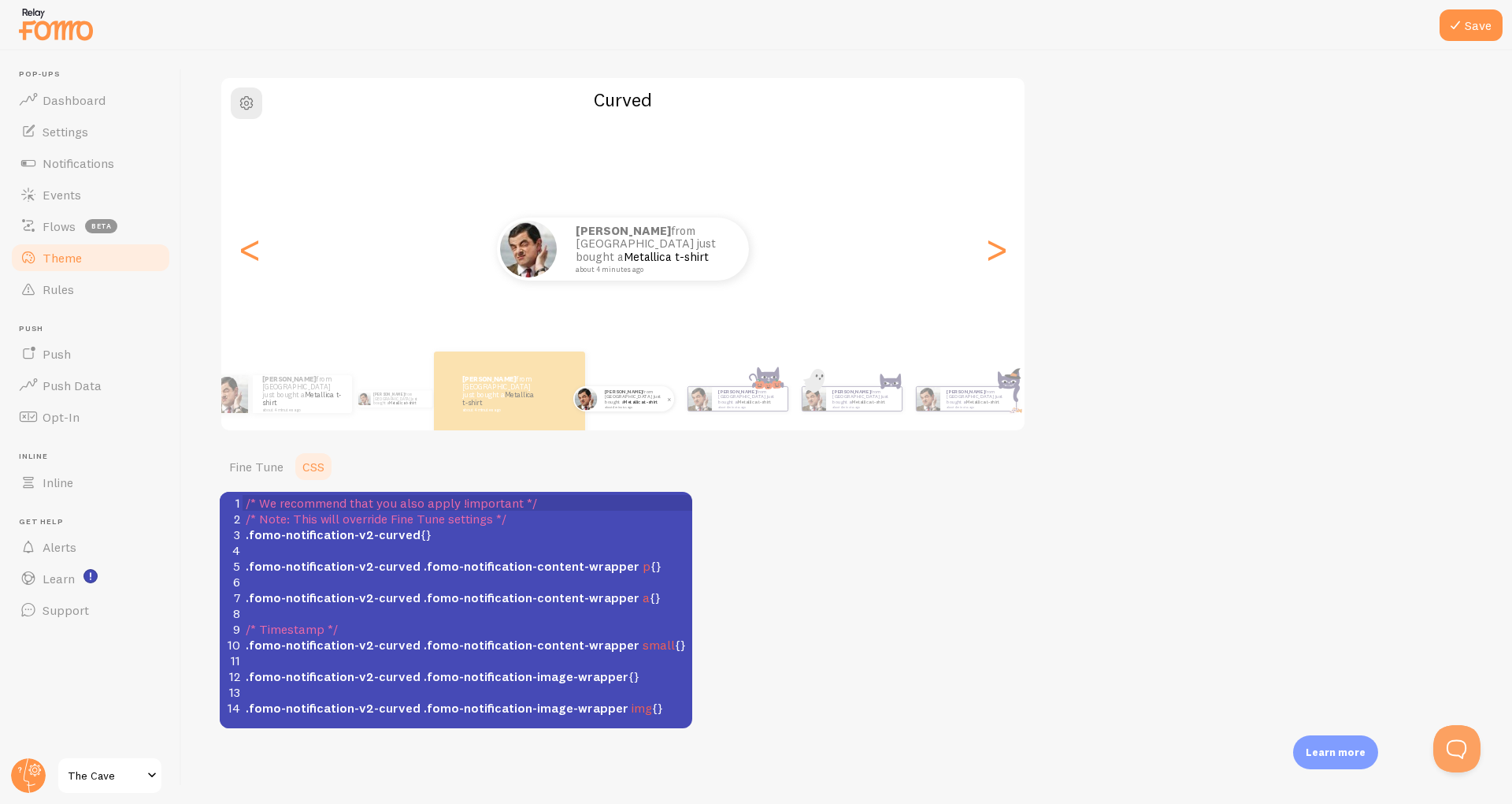
click at [735, 401] on div "[PERSON_NAME] from [GEOGRAPHIC_DATA] just bought a Metallica t-shirt about 4 mi…" at bounding box center [567, 399] width 904 height 44
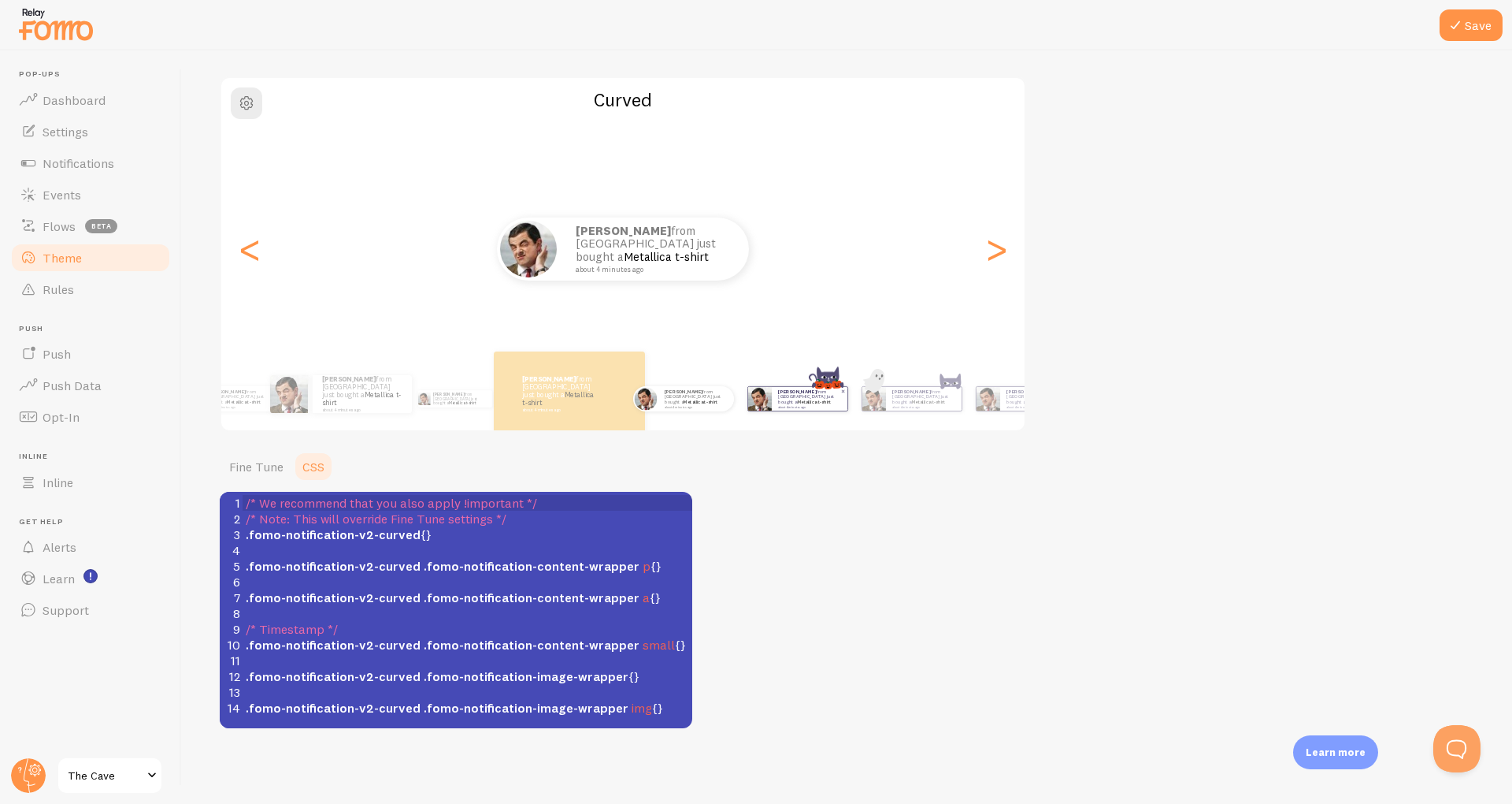
click at [783, 394] on strong "[PERSON_NAME]" at bounding box center [797, 391] width 38 height 6
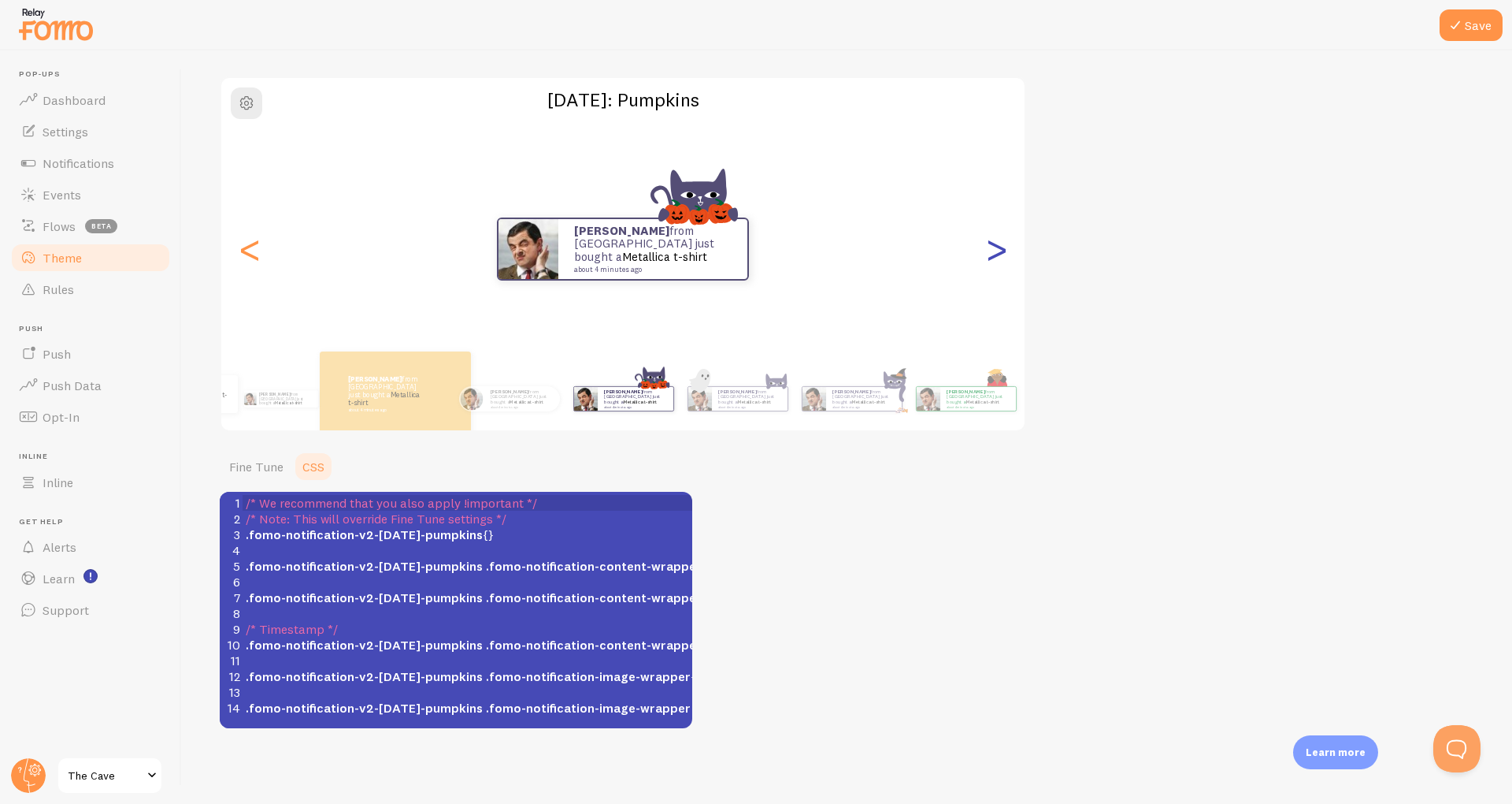
click at [1004, 260] on div ">" at bounding box center [996, 250] width 18 height 237
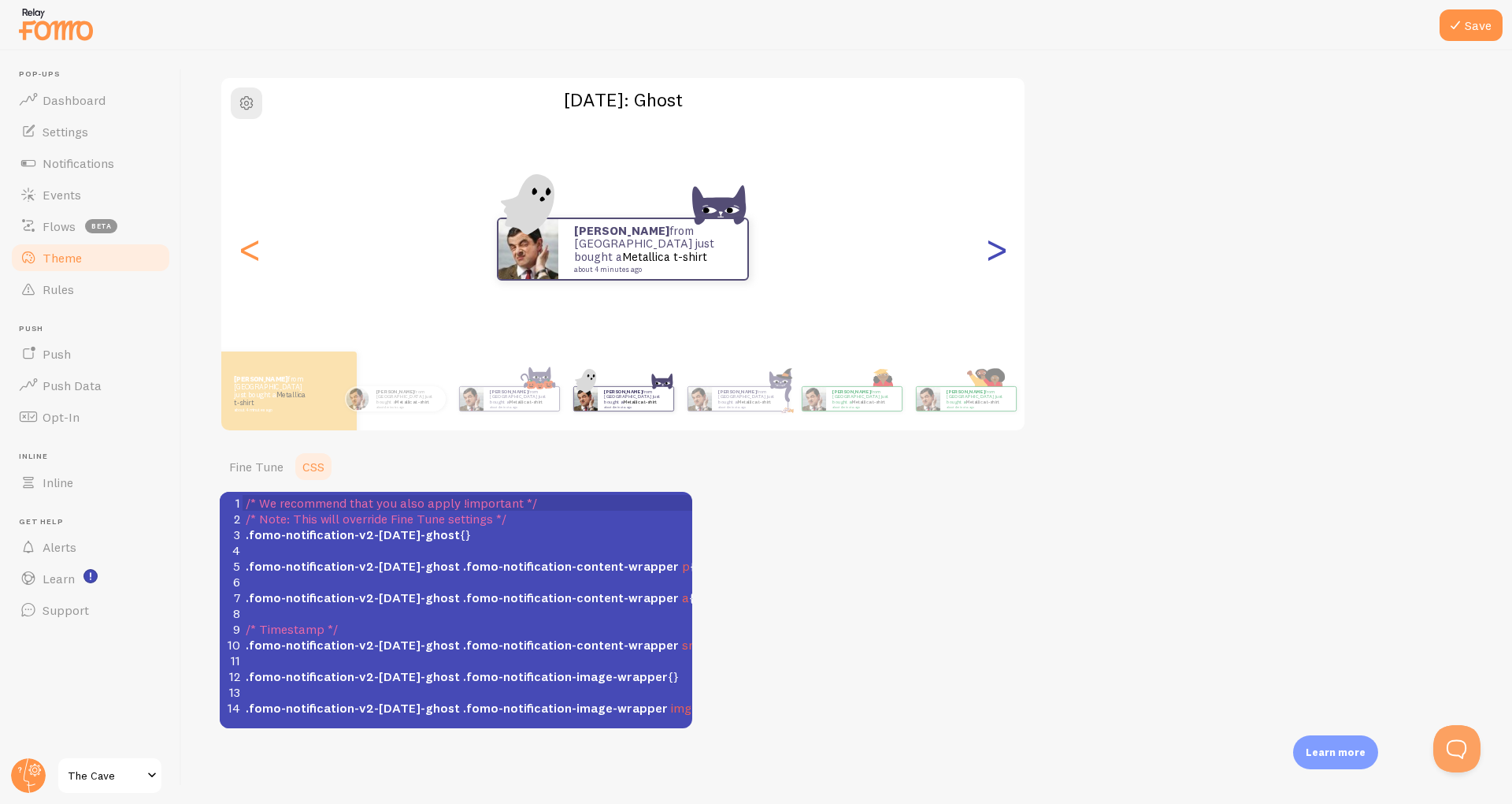
click at [1003, 256] on div ">" at bounding box center [996, 250] width 18 height 237
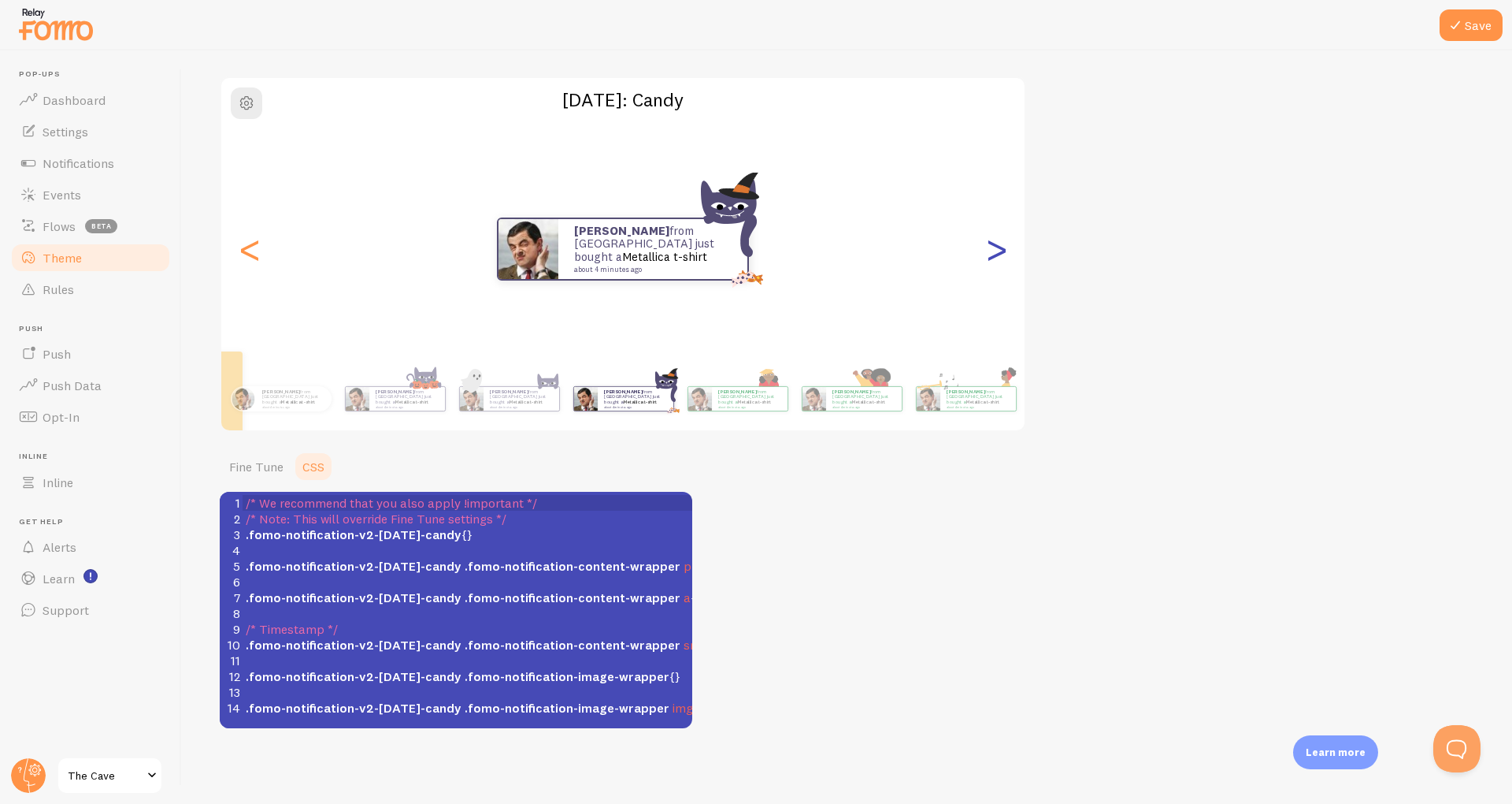
click at [1003, 262] on div ">" at bounding box center [996, 250] width 18 height 237
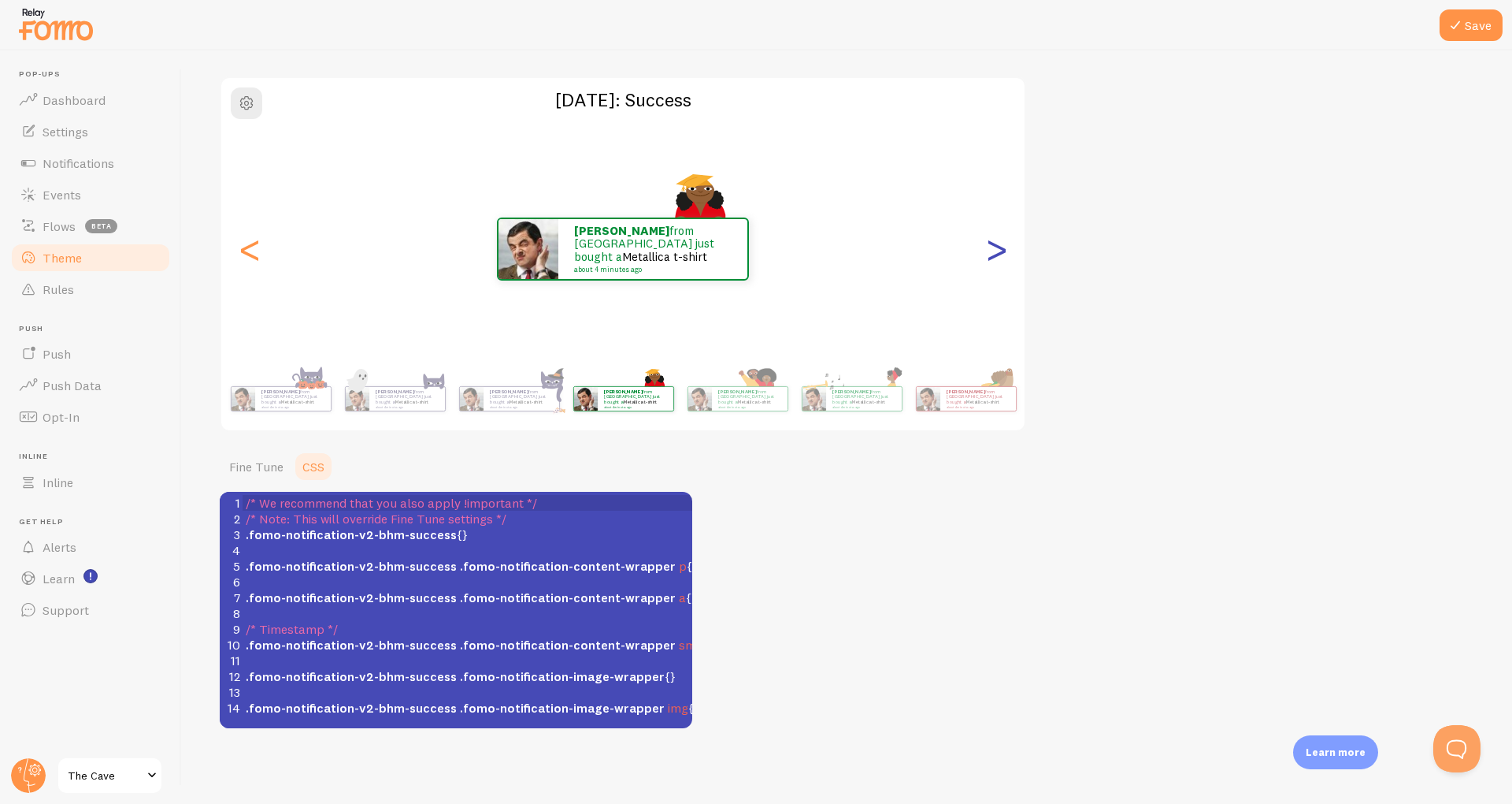
click at [1003, 262] on div ">" at bounding box center [996, 250] width 18 height 237
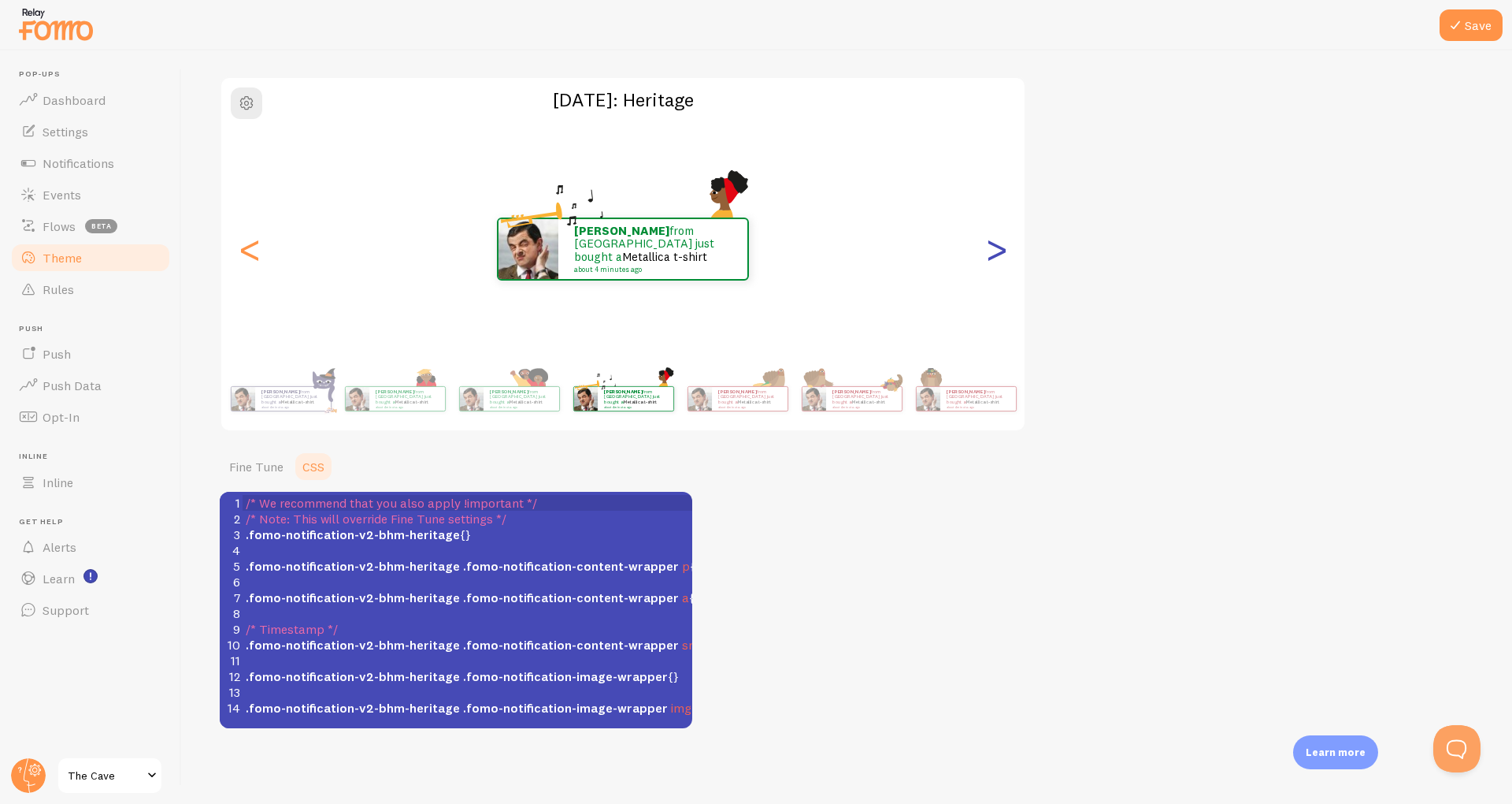
click at [1003, 244] on div ">" at bounding box center [996, 250] width 18 height 237
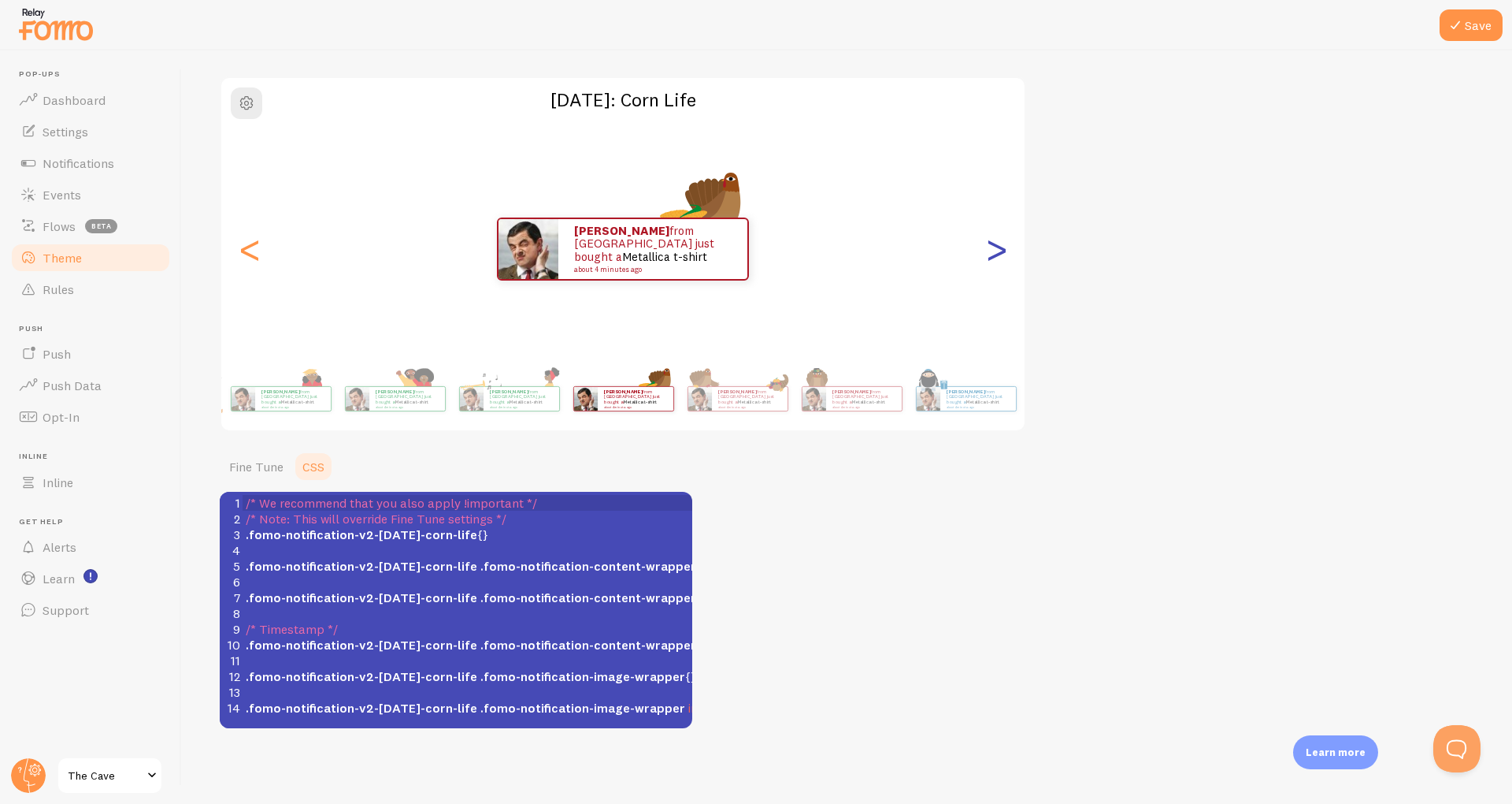
click at [1003, 244] on div ">" at bounding box center [996, 250] width 18 height 237
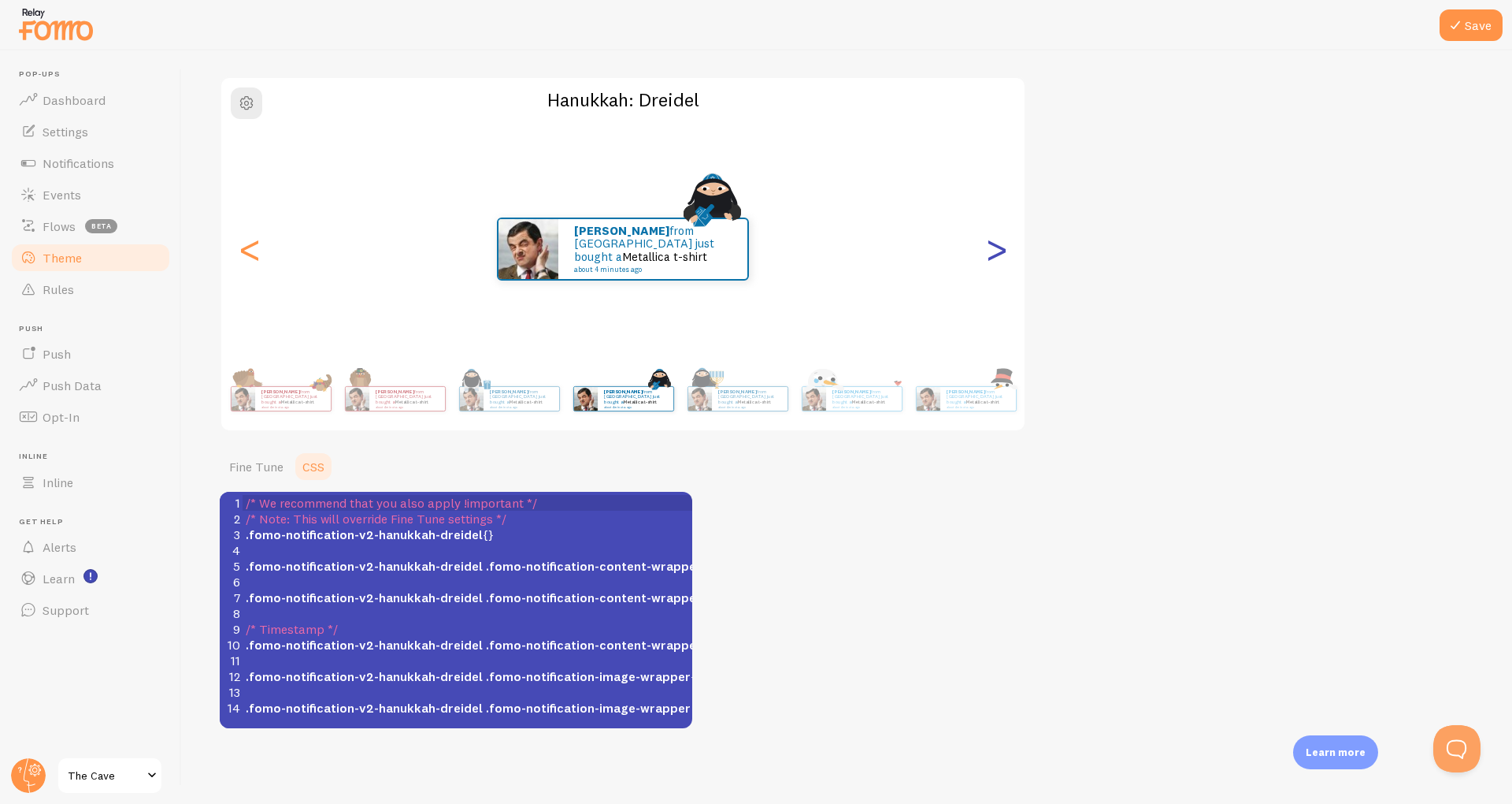
click at [1003, 244] on div ">" at bounding box center [996, 250] width 18 height 237
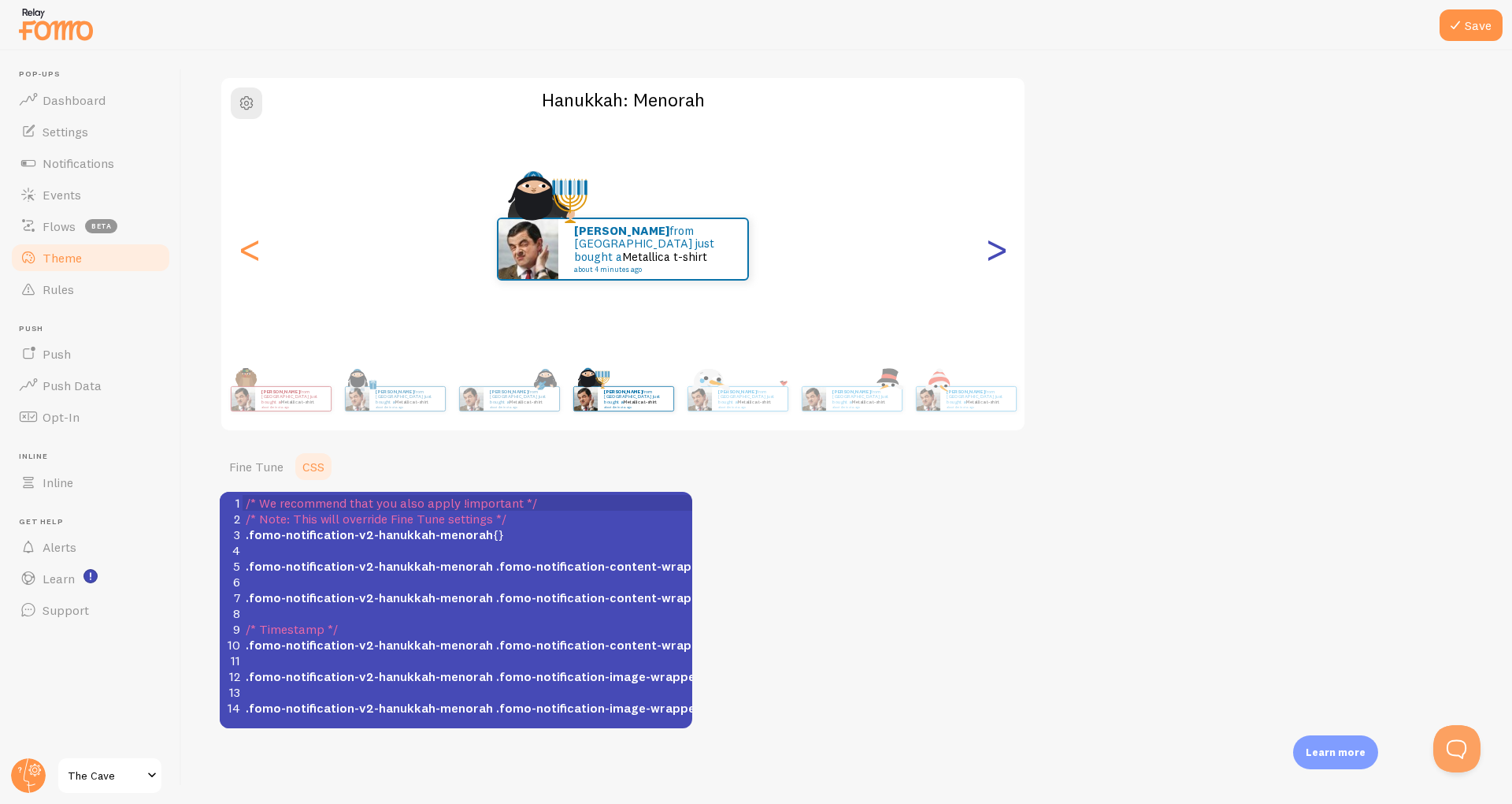
click at [1003, 244] on div ">" at bounding box center [996, 250] width 18 height 237
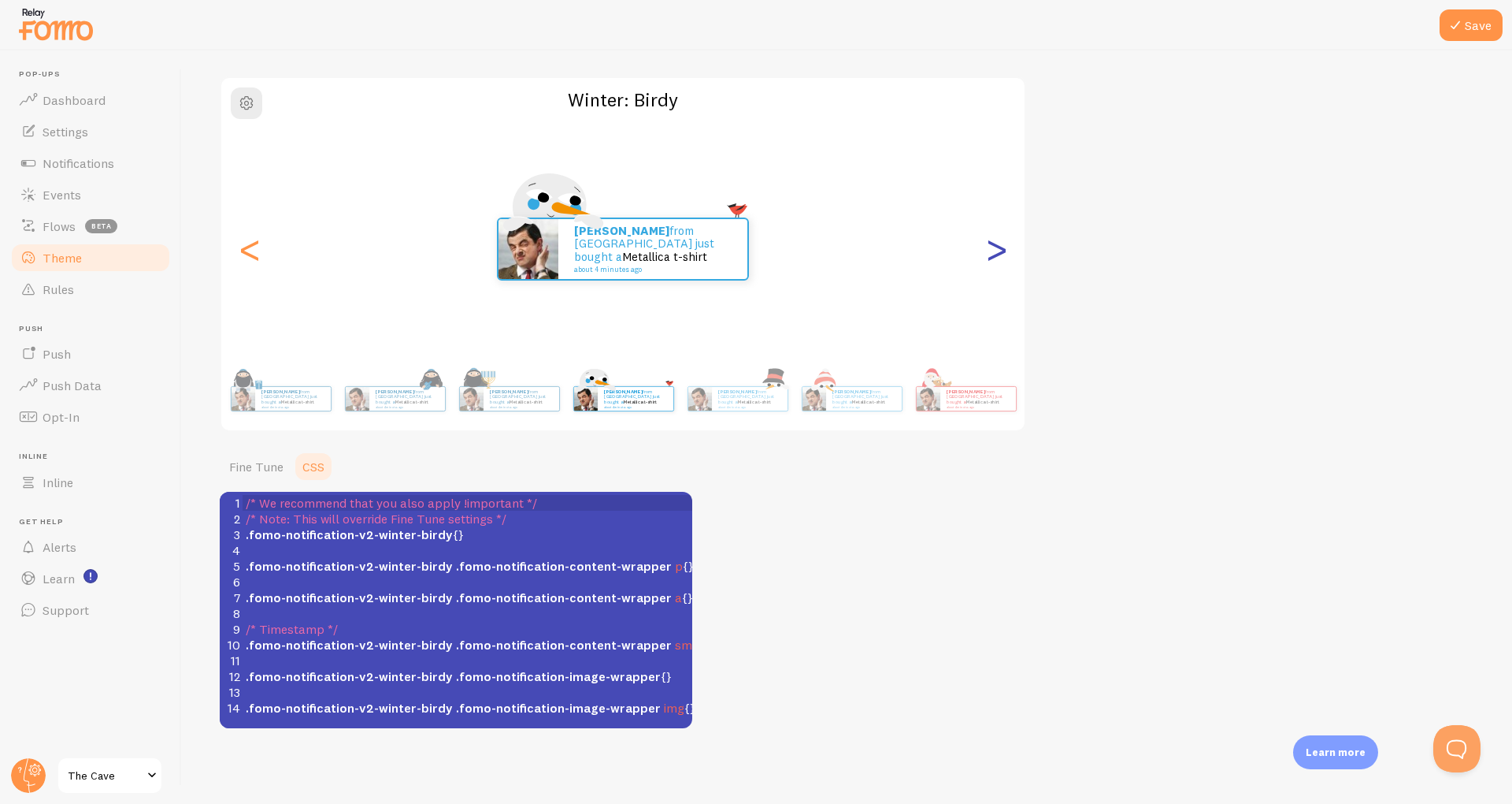
click at [1003, 244] on div ">" at bounding box center [996, 250] width 18 height 237
click at [1006, 245] on div ">" at bounding box center [996, 250] width 18 height 237
click at [252, 265] on div "<" at bounding box center [249, 250] width 18 height 237
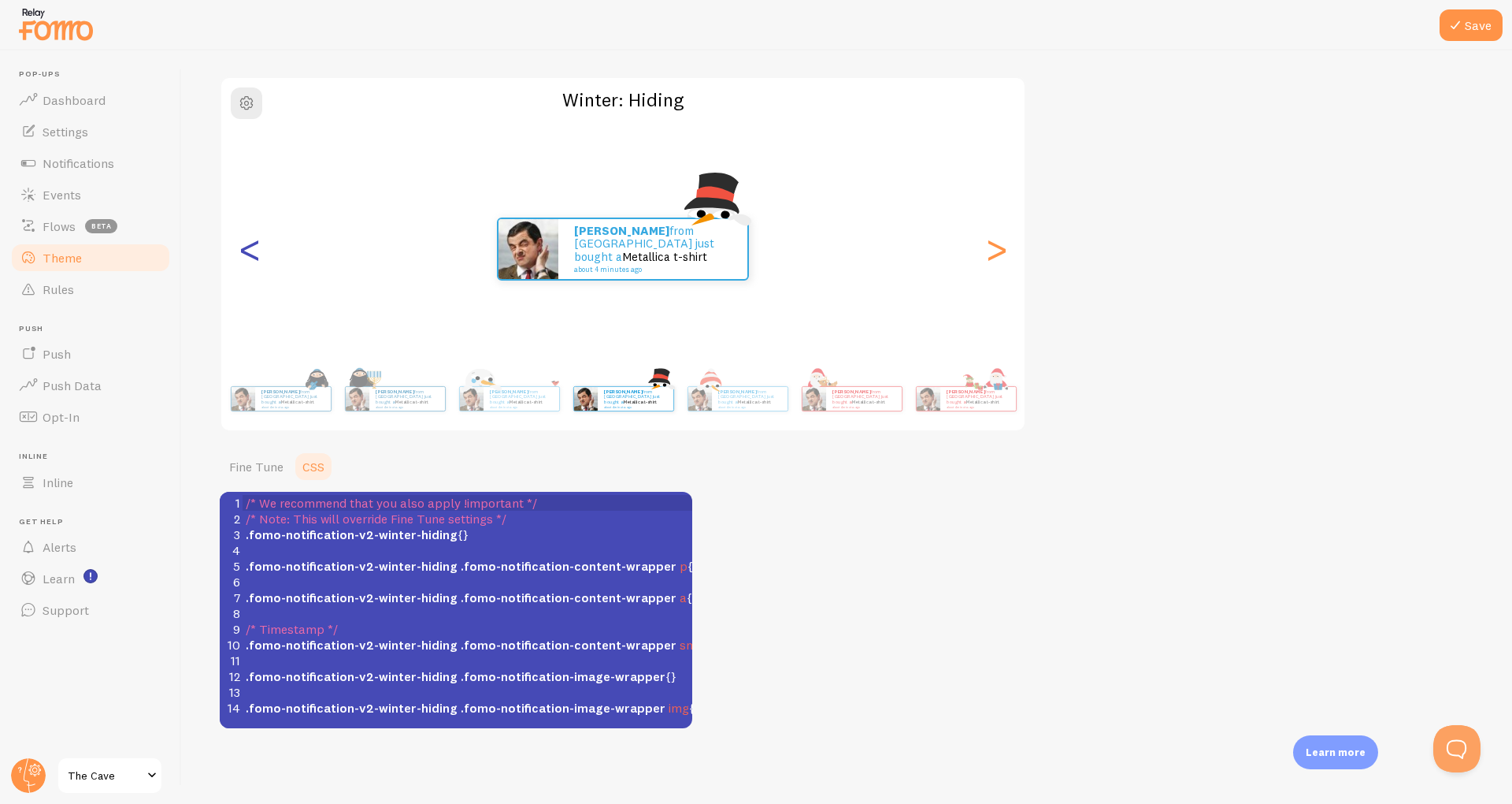
click at [252, 265] on div "<" at bounding box center [249, 250] width 18 height 237
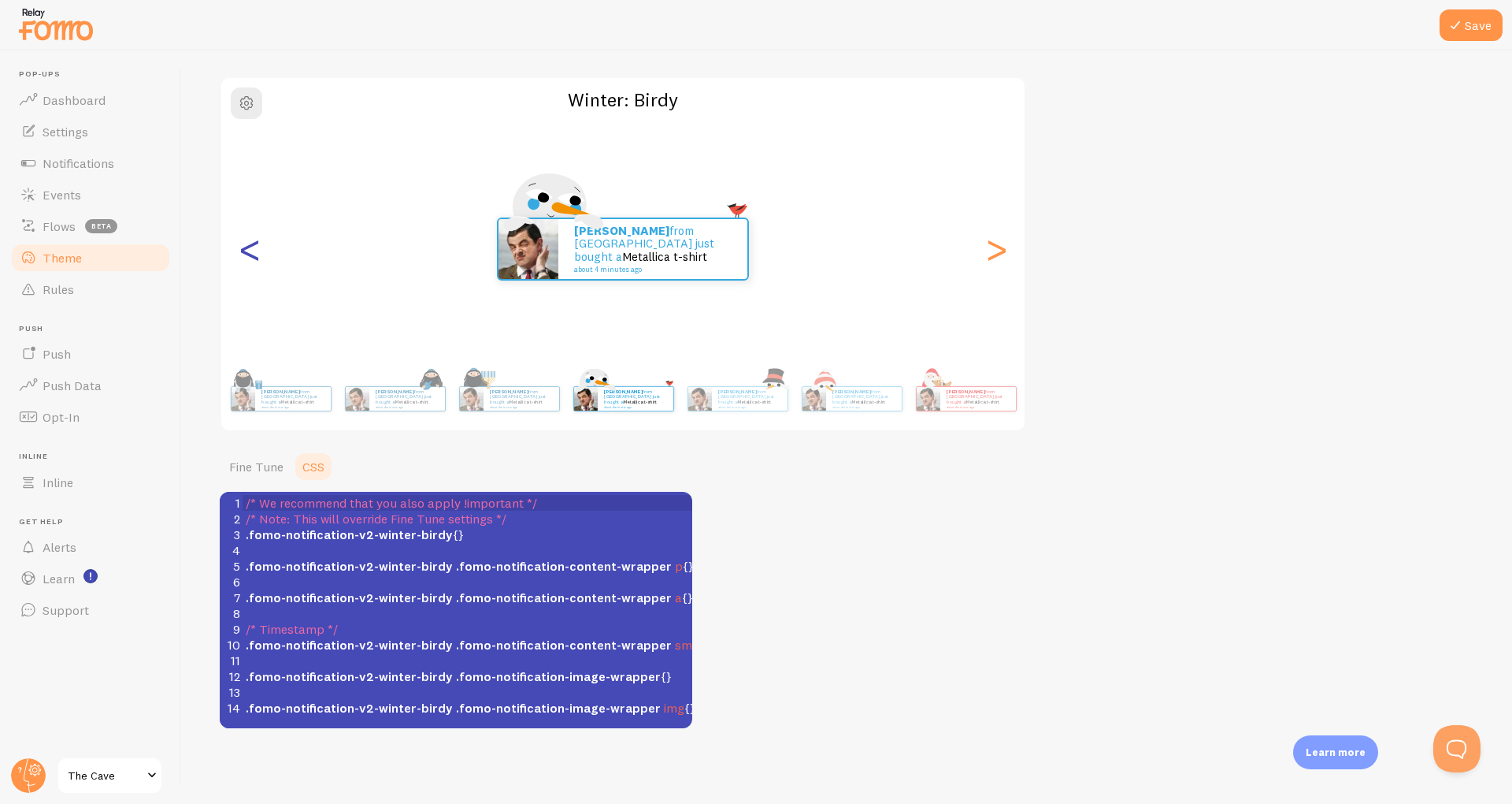
click at [252, 265] on div "<" at bounding box center [249, 250] width 18 height 237
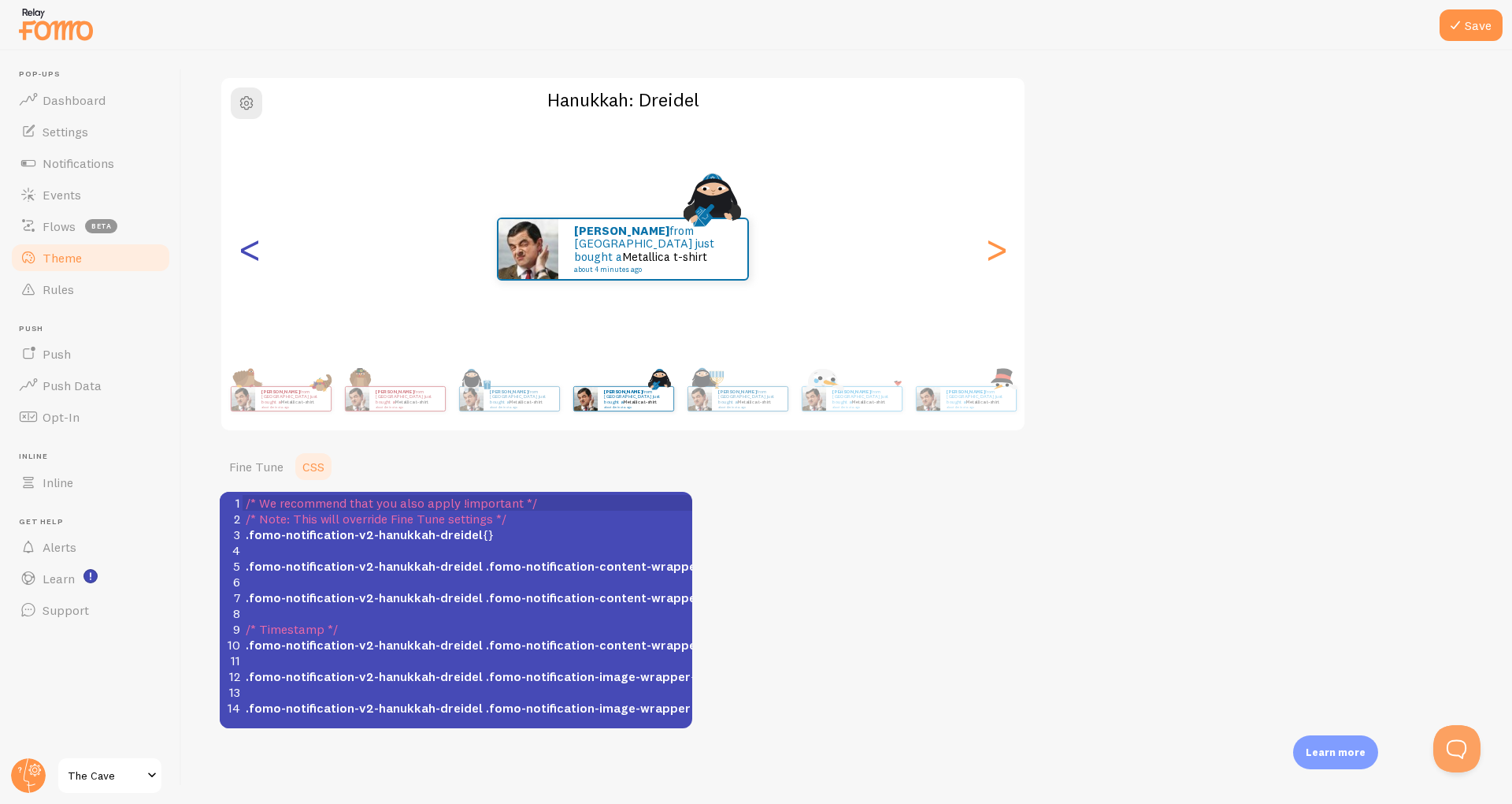
click at [252, 265] on div "<" at bounding box center [249, 250] width 18 height 237
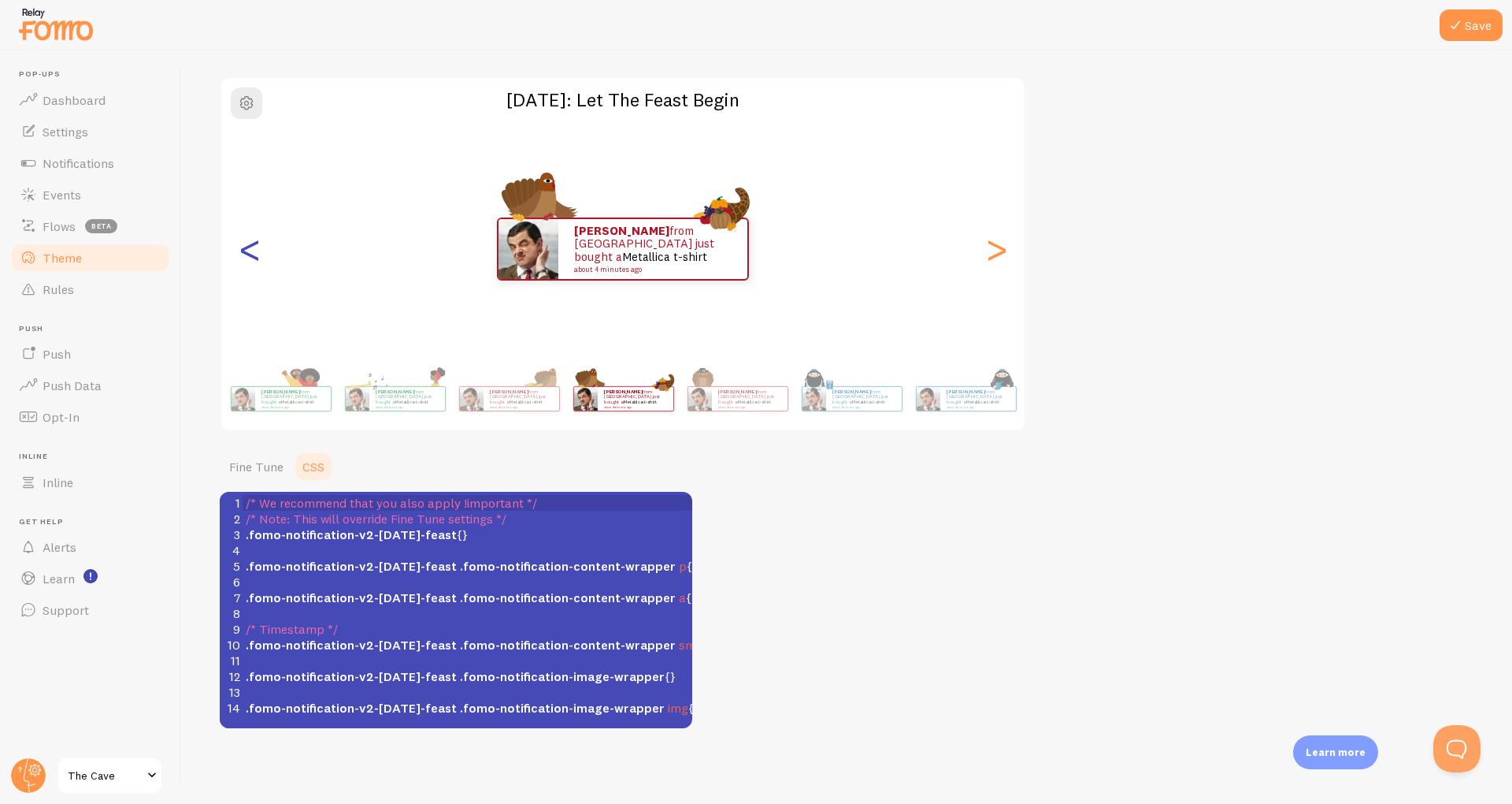
click at [252, 265] on div "<" at bounding box center [249, 250] width 18 height 237
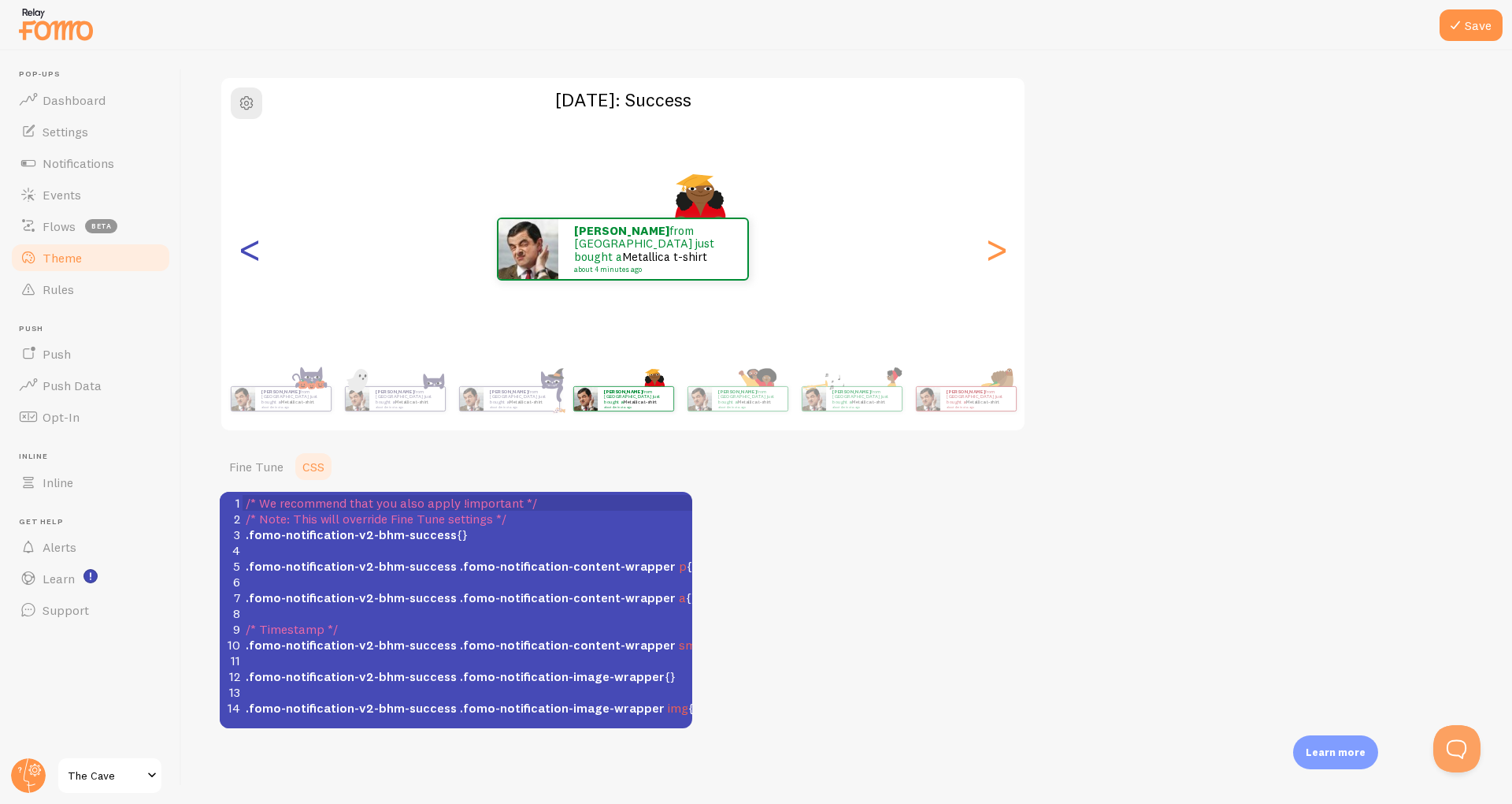
click at [252, 265] on div "<" at bounding box center [249, 250] width 18 height 237
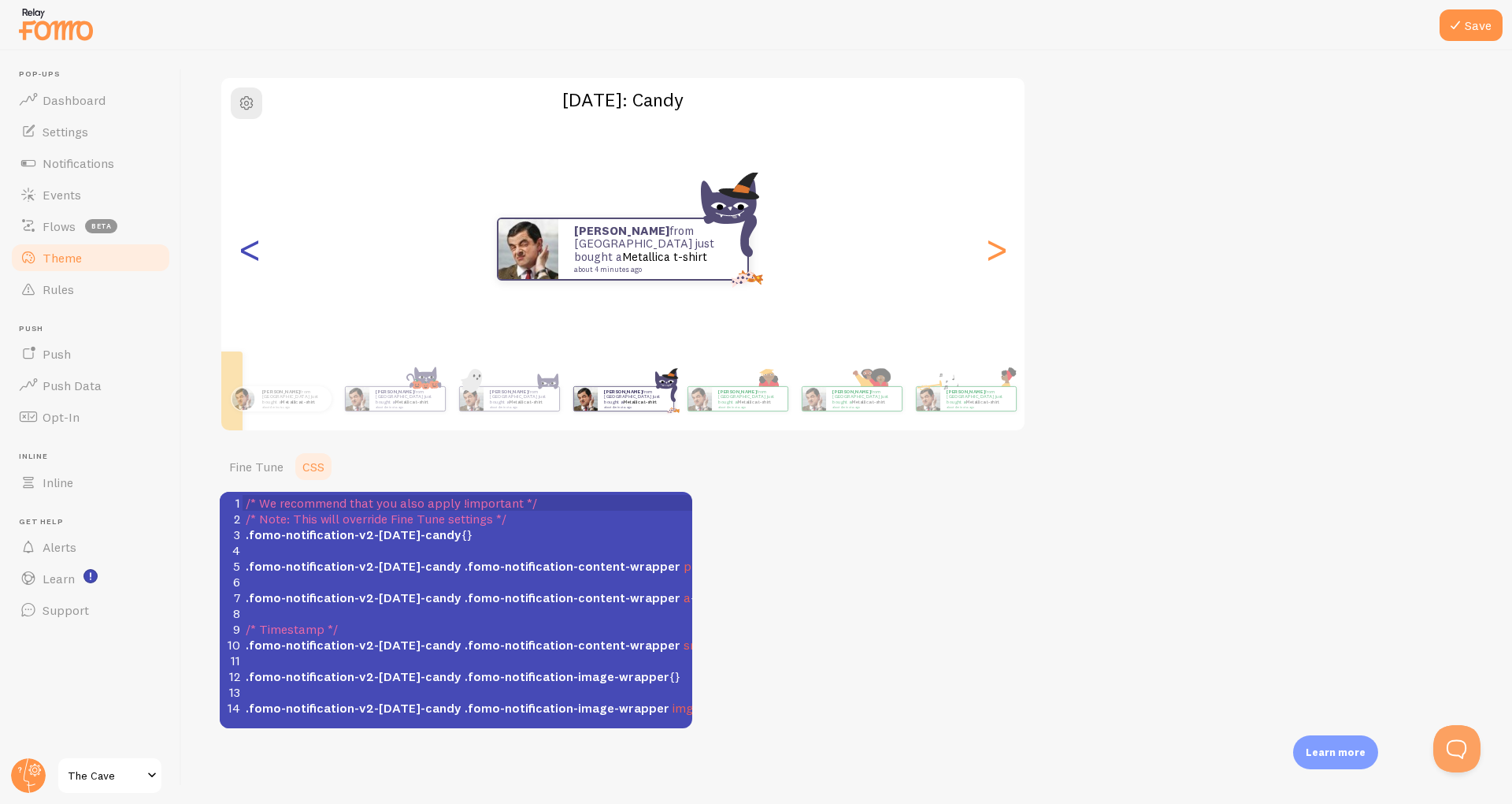
click at [252, 265] on div "<" at bounding box center [249, 250] width 18 height 237
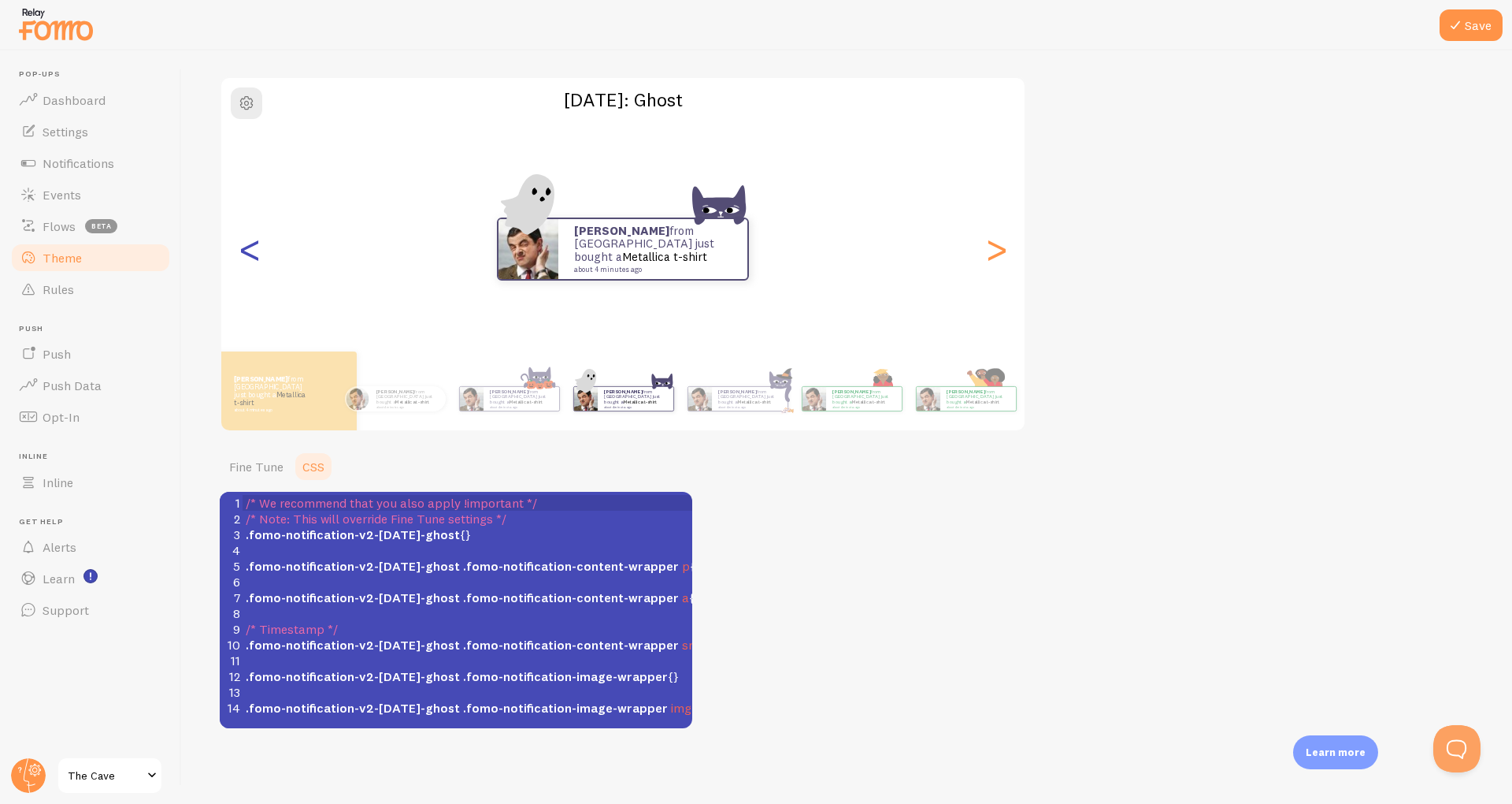
click at [252, 261] on div "<" at bounding box center [249, 250] width 18 height 237
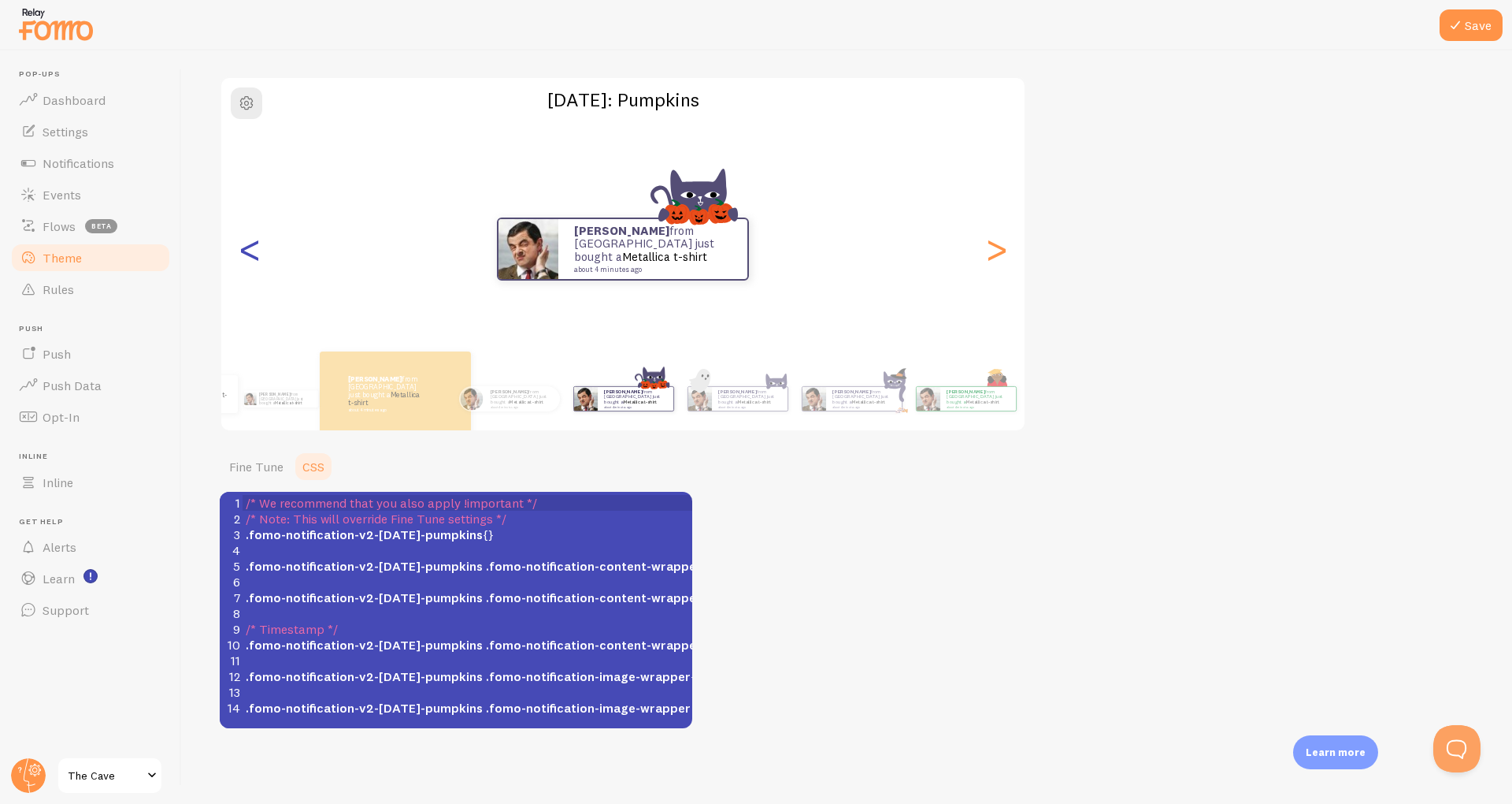
click at [252, 261] on div "<" at bounding box center [249, 250] width 18 height 237
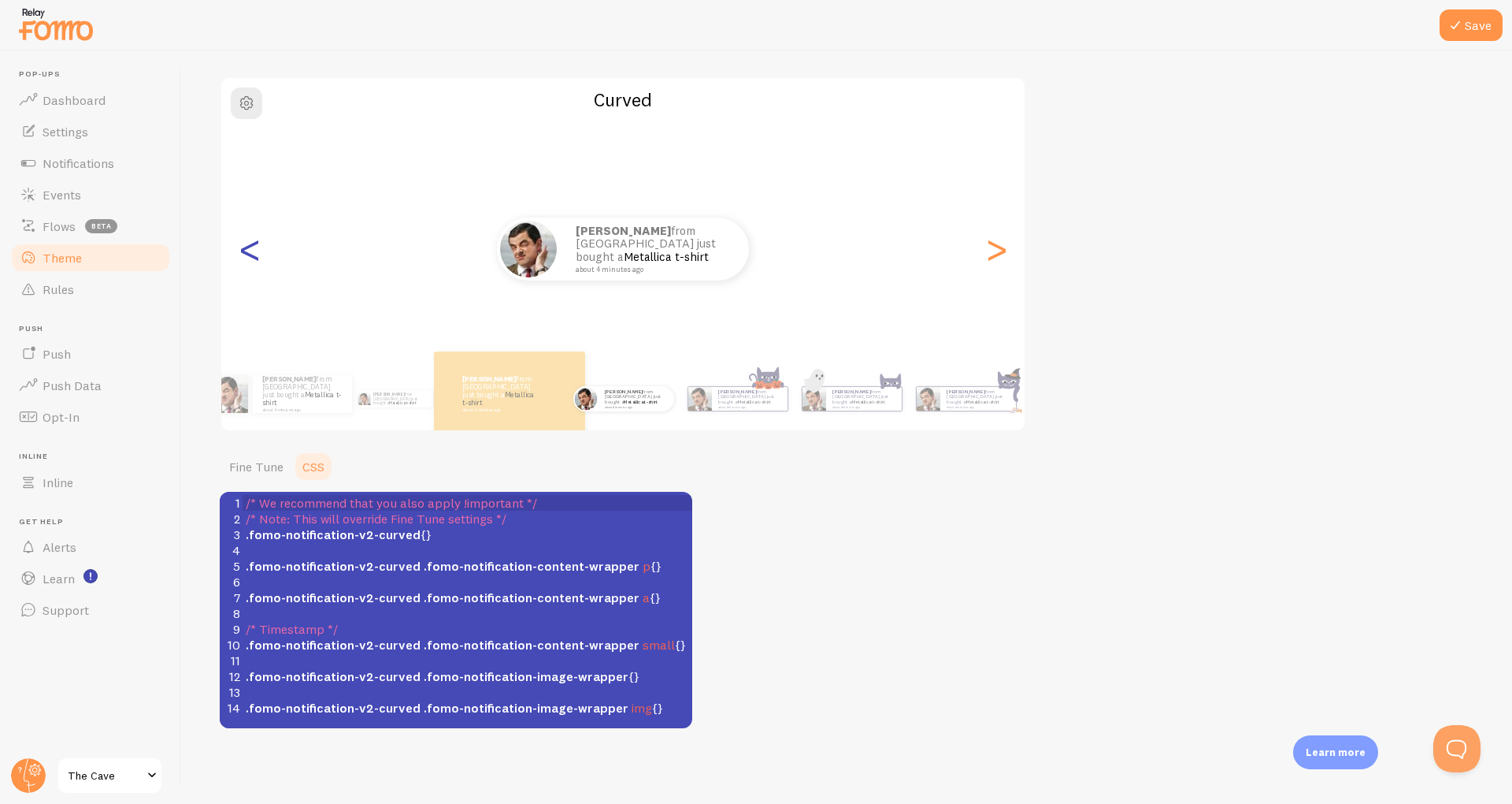
click at [252, 261] on div "<" at bounding box center [249, 250] width 18 height 237
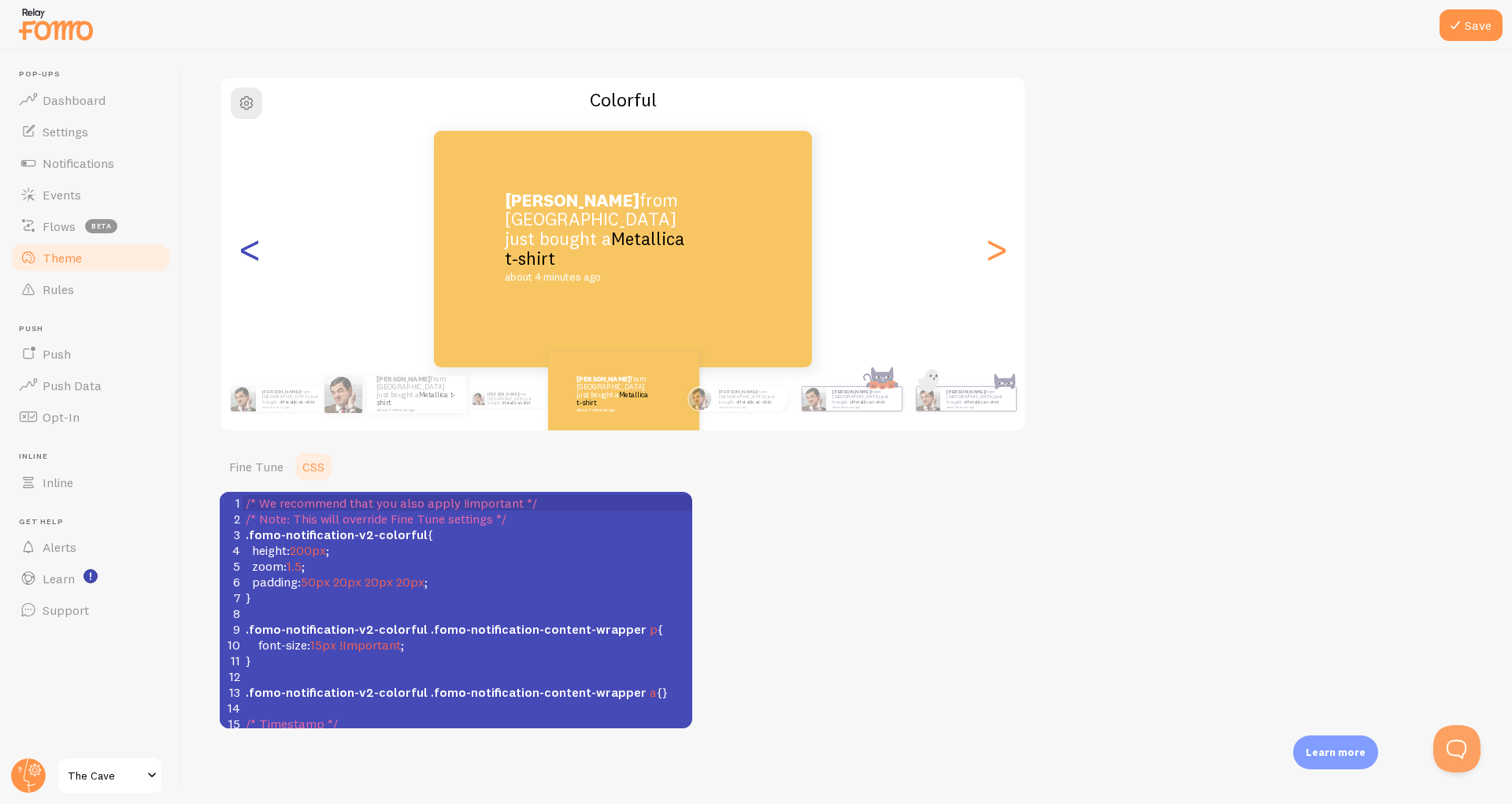
click at [252, 261] on div "<" at bounding box center [249, 250] width 18 height 237
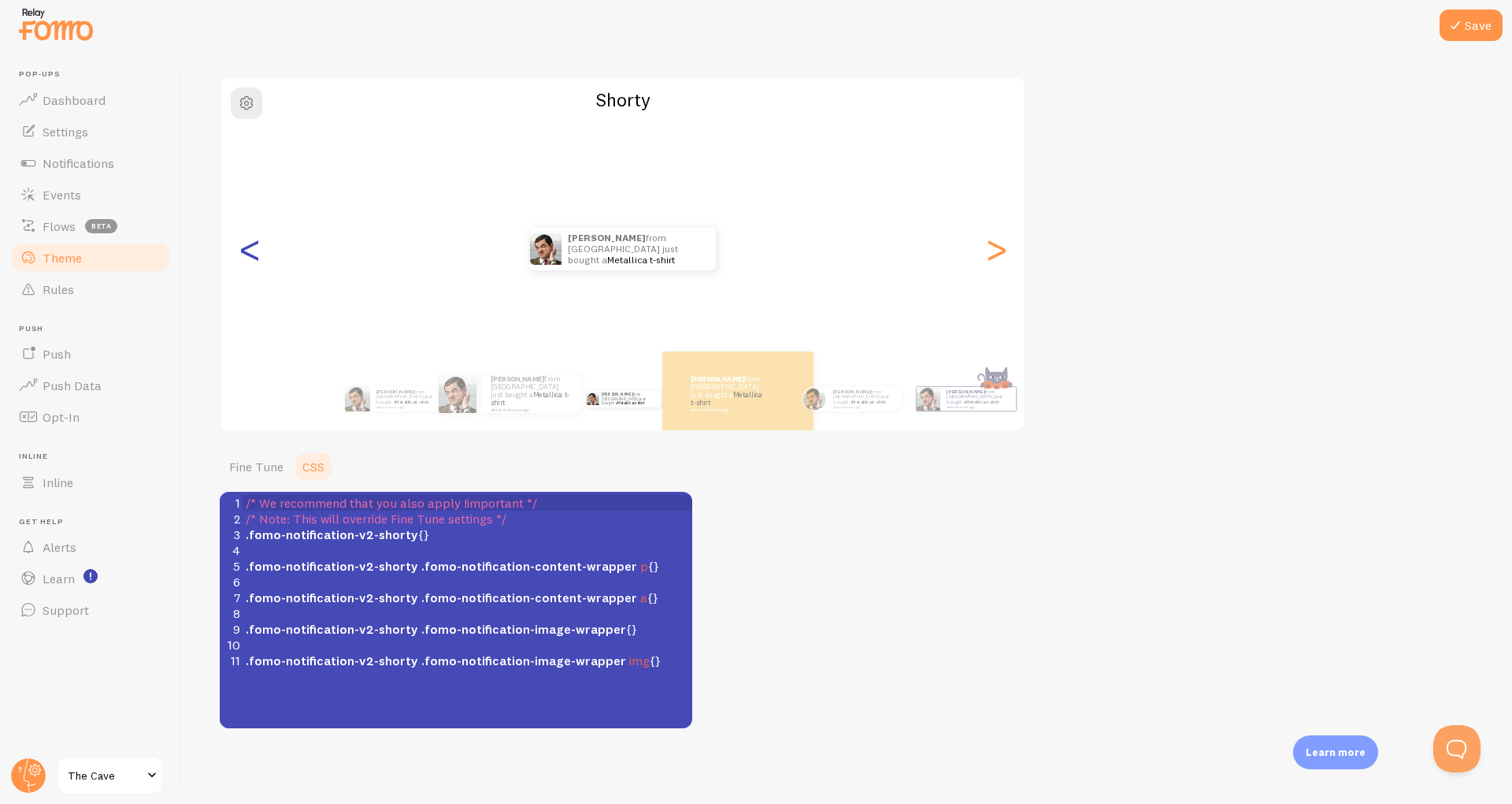
click at [252, 261] on div "<" at bounding box center [249, 250] width 18 height 237
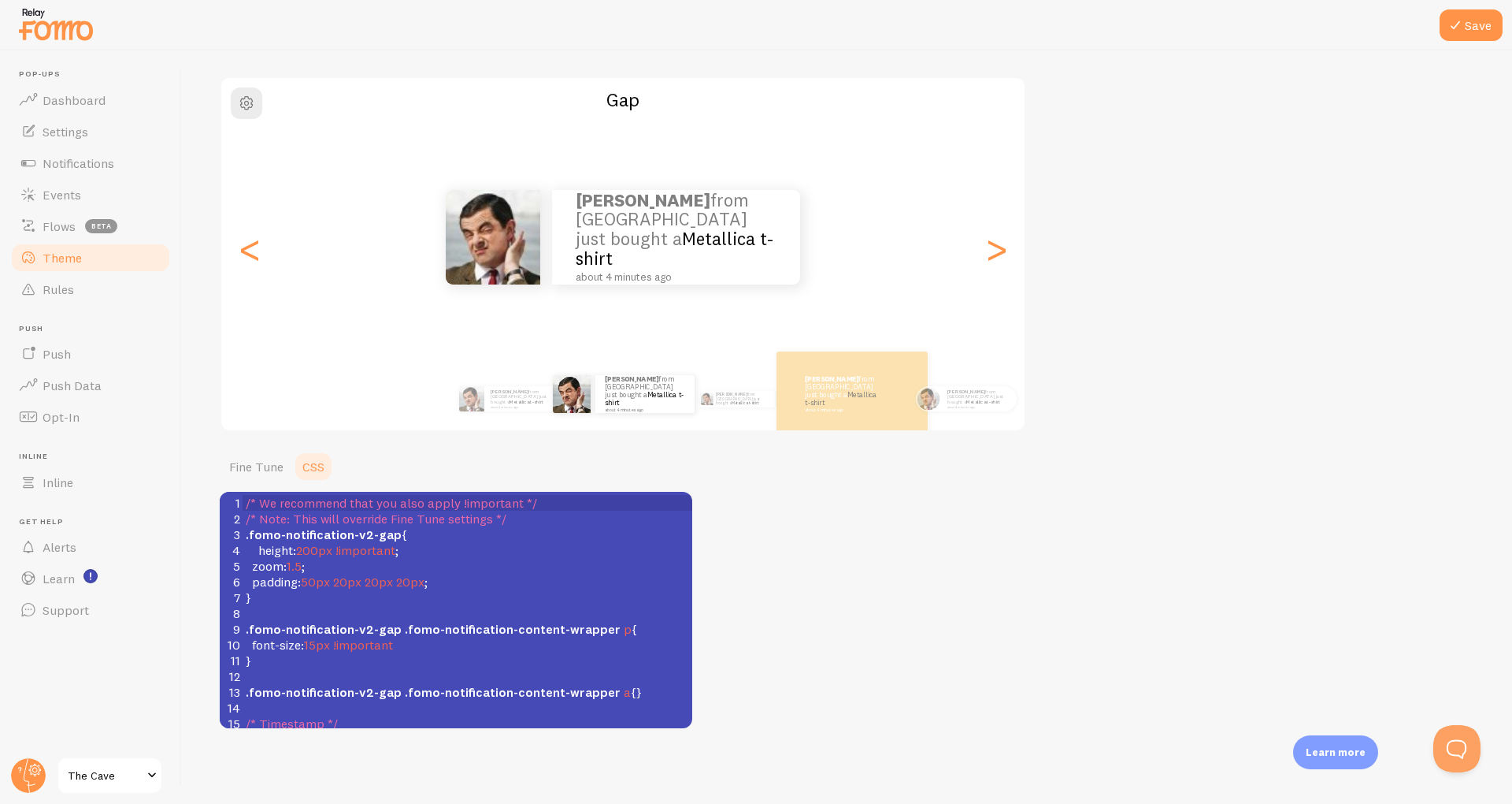
click at [441, 554] on pre "height : 200px !important ;" at bounding box center [467, 550] width 450 height 16
click at [320, 542] on span "200px" at bounding box center [314, 550] width 36 height 16
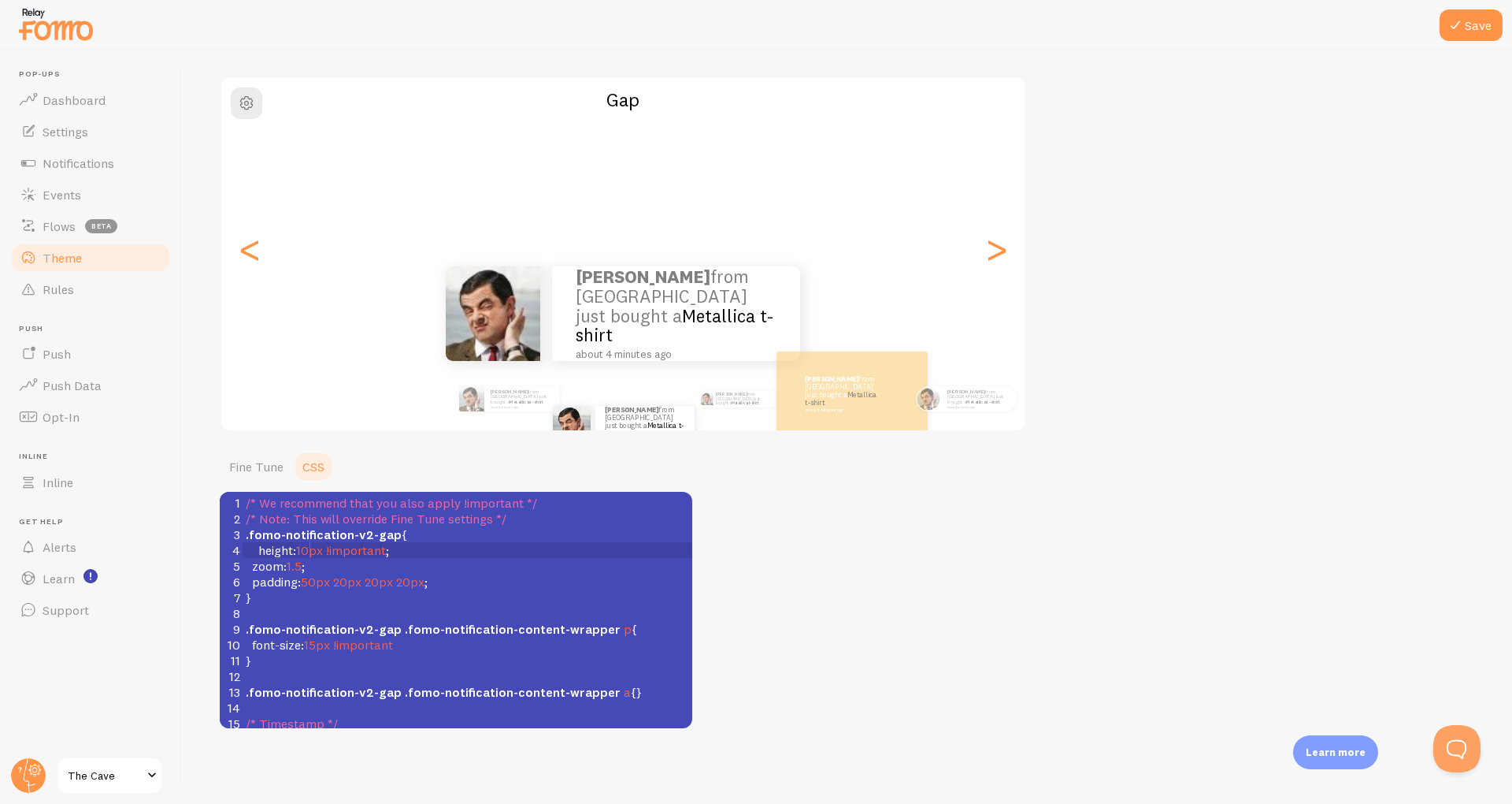
type textarea "100"
type textarea "0"
type textarea "200"
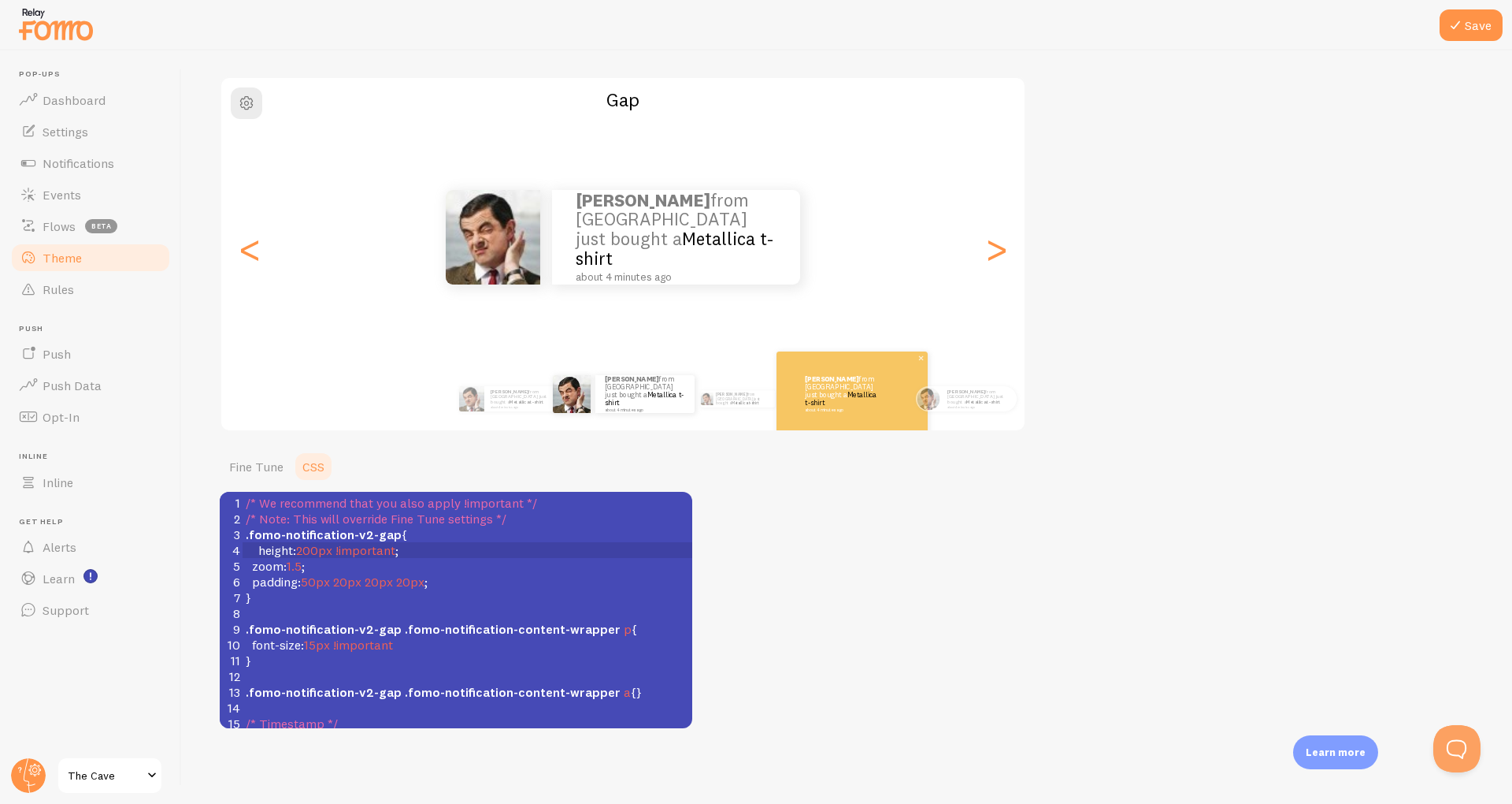
type textarea "200"
click at [795, 406] on div "[PERSON_NAME] from [GEOGRAPHIC_DATA] just bought a Metallica t-shirt about 4 mi…" at bounding box center [852, 394] width 132 height 38
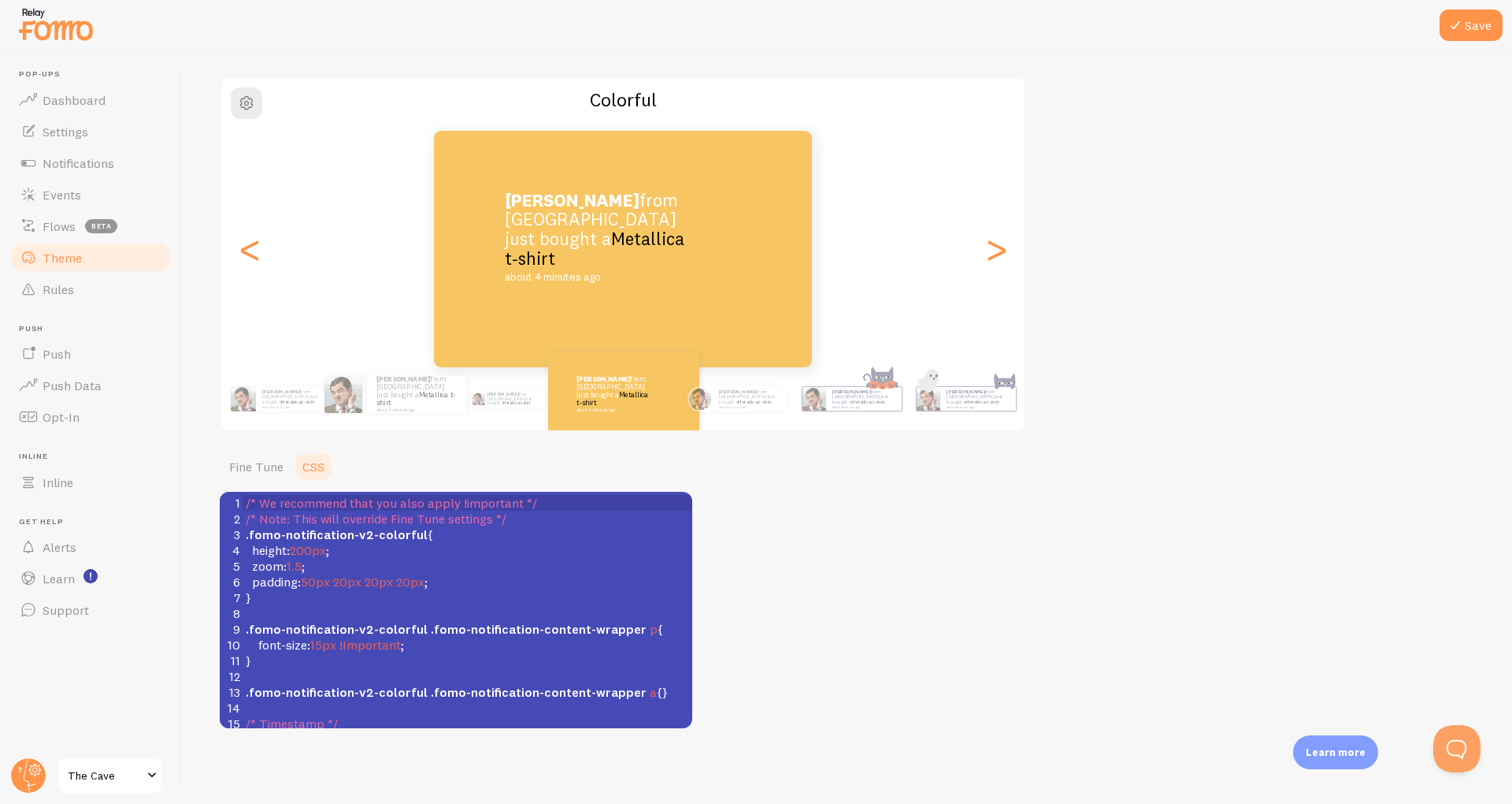
click at [473, 579] on pre "padding : 50px 20px 20px 20px ;" at bounding box center [467, 581] width 450 height 16
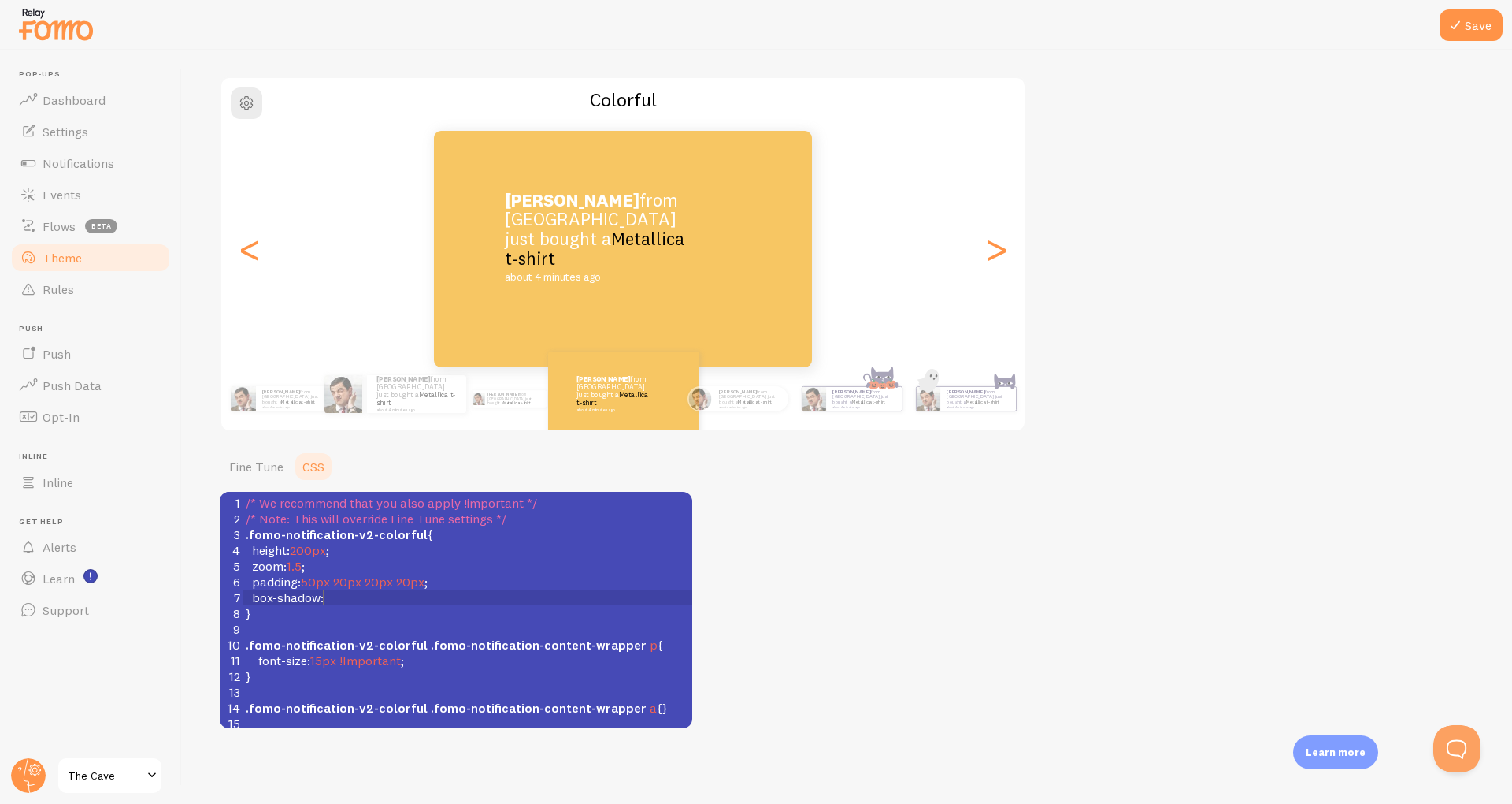
scroll to position [6, 70]
type textarea "box-shadow:"
click at [340, 591] on pre "box-shadow :" at bounding box center [467, 597] width 450 height 16
click at [507, 577] on pre "padding : 50px 20px 20px 20px ;" at bounding box center [467, 581] width 450 height 16
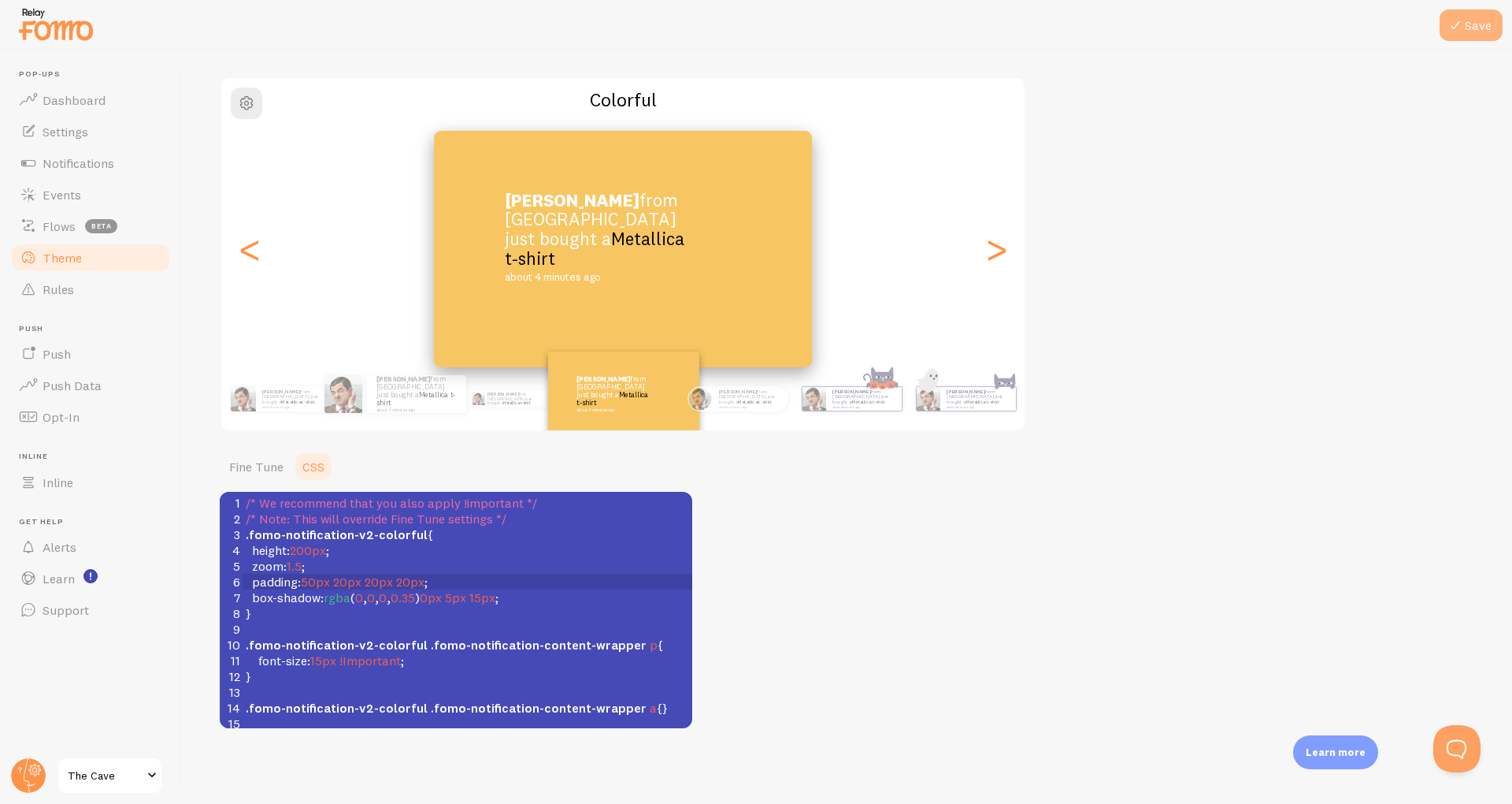
click at [1458, 26] on icon at bounding box center [1456, 25] width 18 height 18
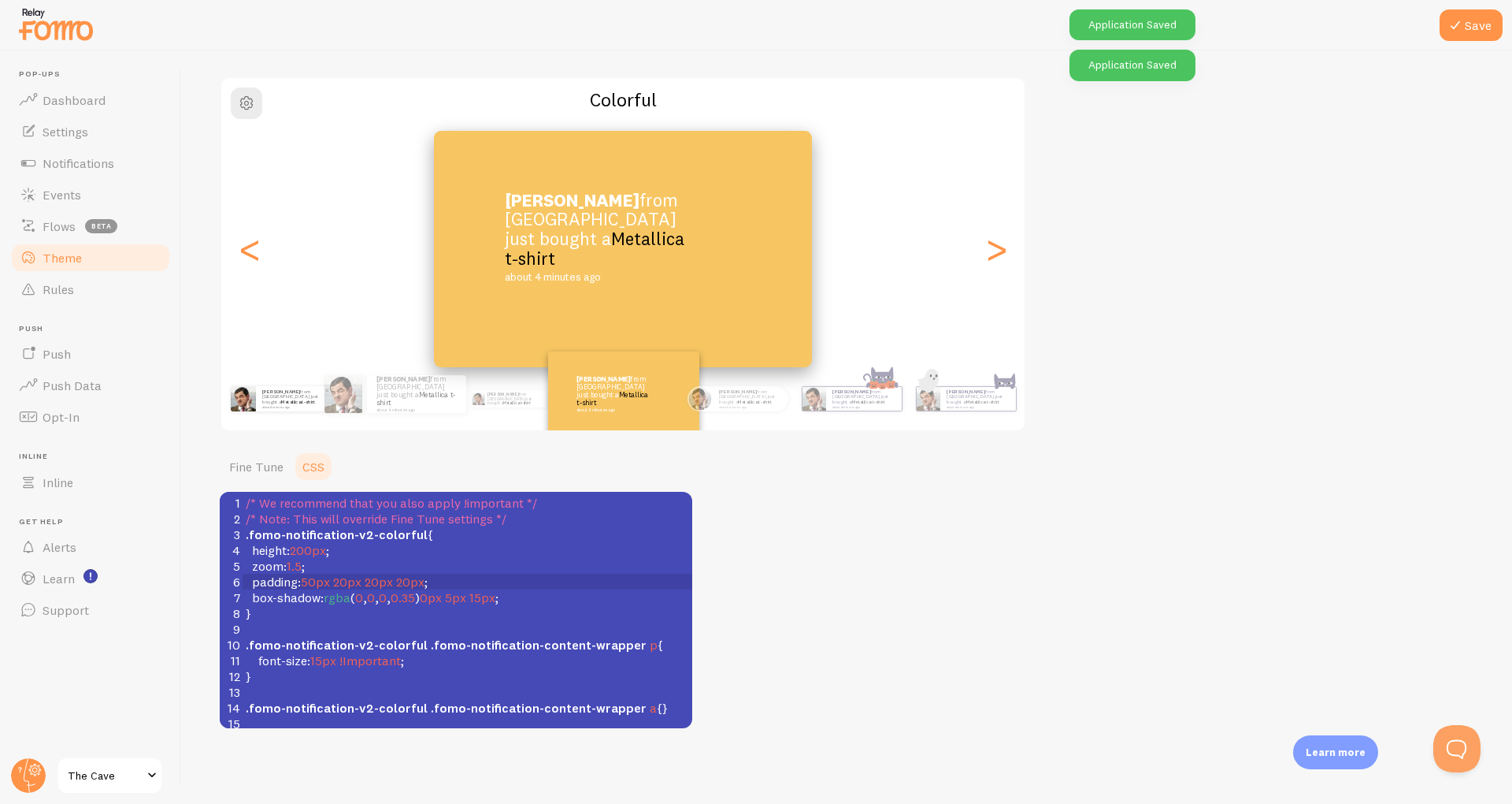
click at [273, 408] on div "[PERSON_NAME] from [GEOGRAPHIC_DATA] just bought a Metallica t-shirt about 4 mi…" at bounding box center [294, 398] width 76 height 25
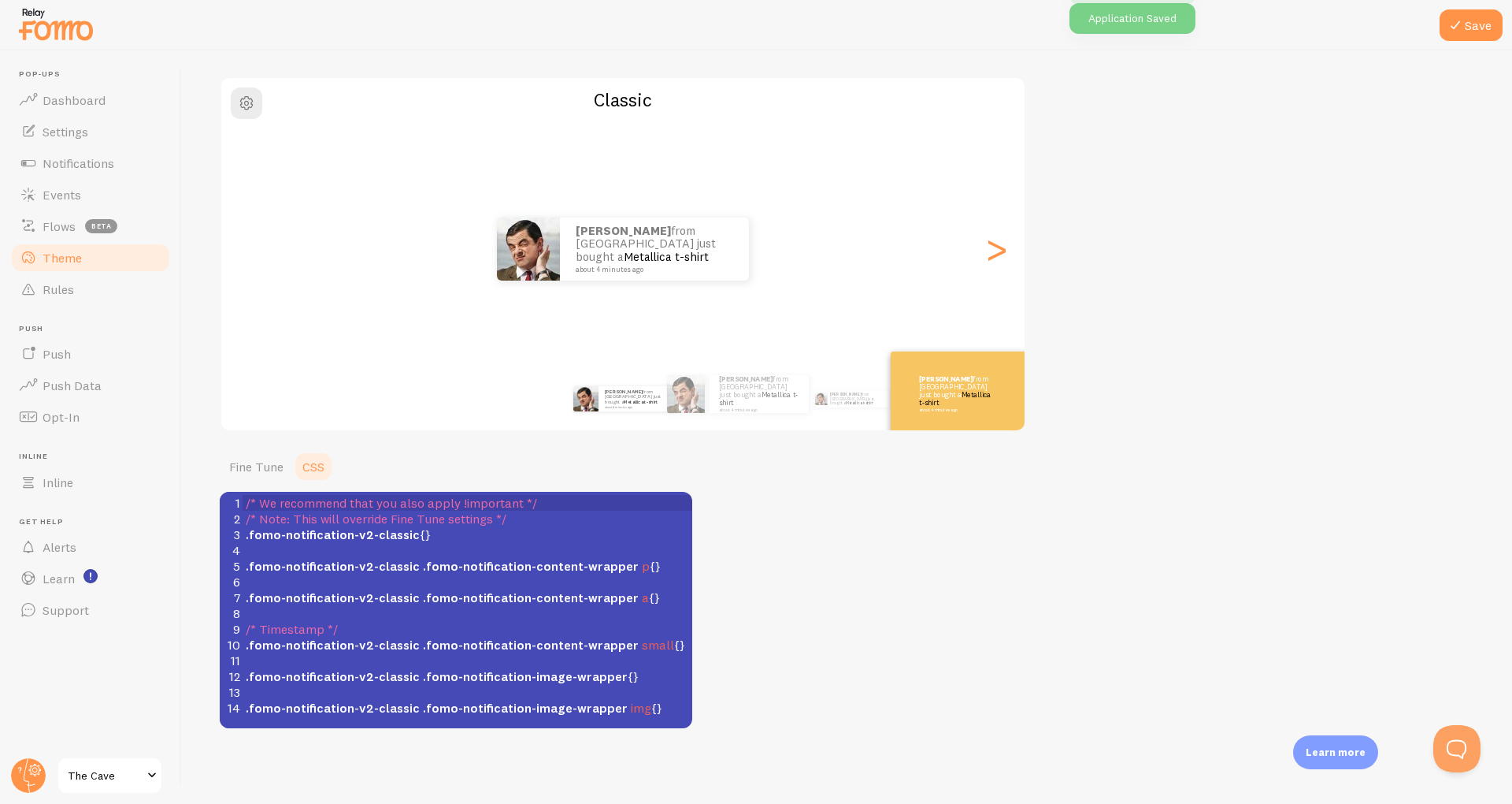
click at [929, 390] on p "[PERSON_NAME] from [GEOGRAPHIC_DATA] just bought a Metallica t-shirt about 4 mi…" at bounding box center [957, 394] width 76 height 37
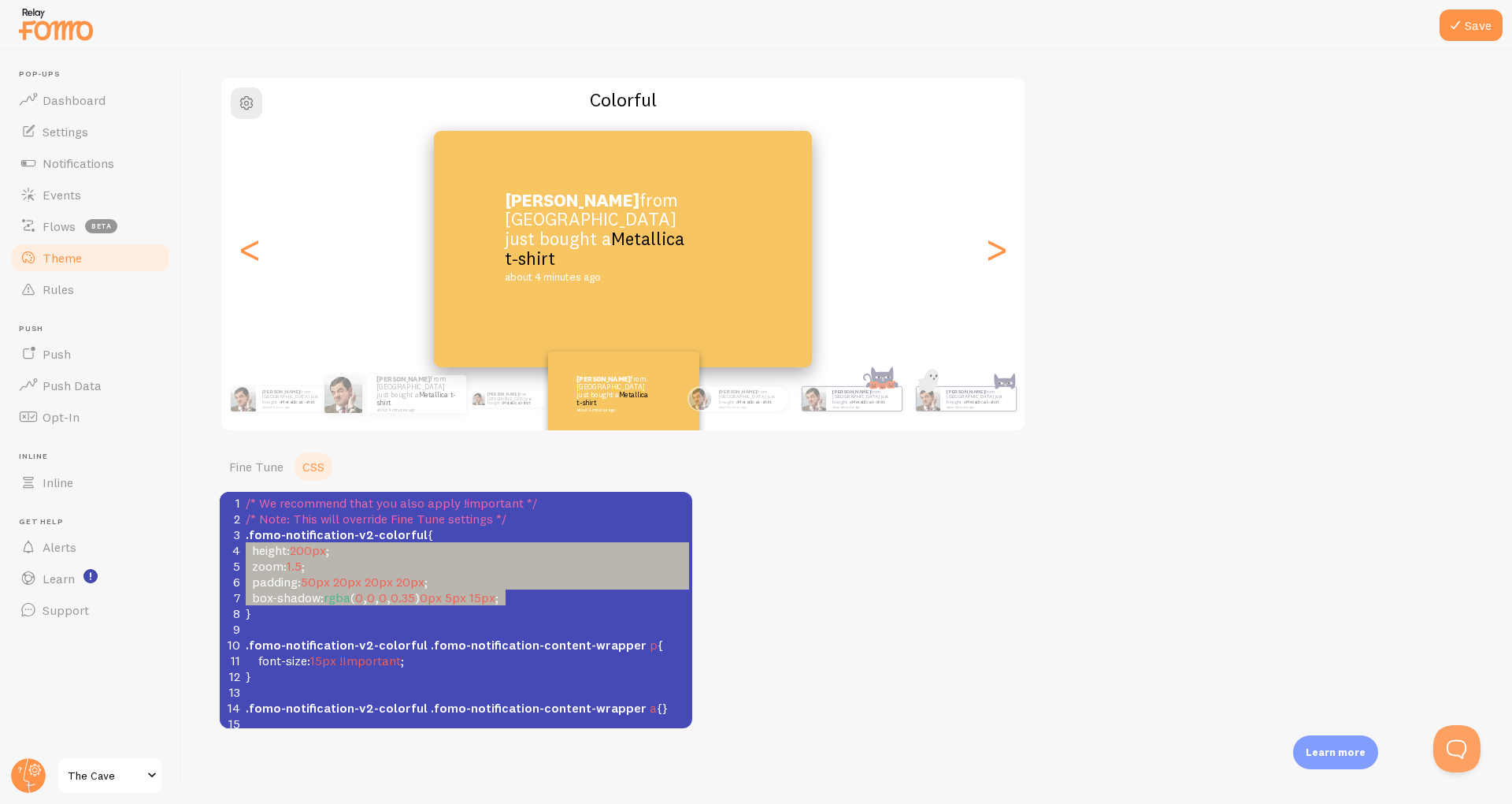
type textarea "height:200px; zoom:1.5; padding:50px 20px 20px 20px; box-shadow: rgba(0, 0, 0, …"
drag, startPoint x: 537, startPoint y: 597, endPoint x: 220, endPoint y: 554, distance: 319.9
click at [243, 554] on div "1 /* We recommend that you also apply !important */ 2 /* Note: This will overri…" at bounding box center [467, 629] width 450 height 268
click at [260, 417] on div "[PERSON_NAME] from [GEOGRAPHIC_DATA] just bought a Metallica t-shirt about 4 mi…" at bounding box center [281, 399] width 102 height 44
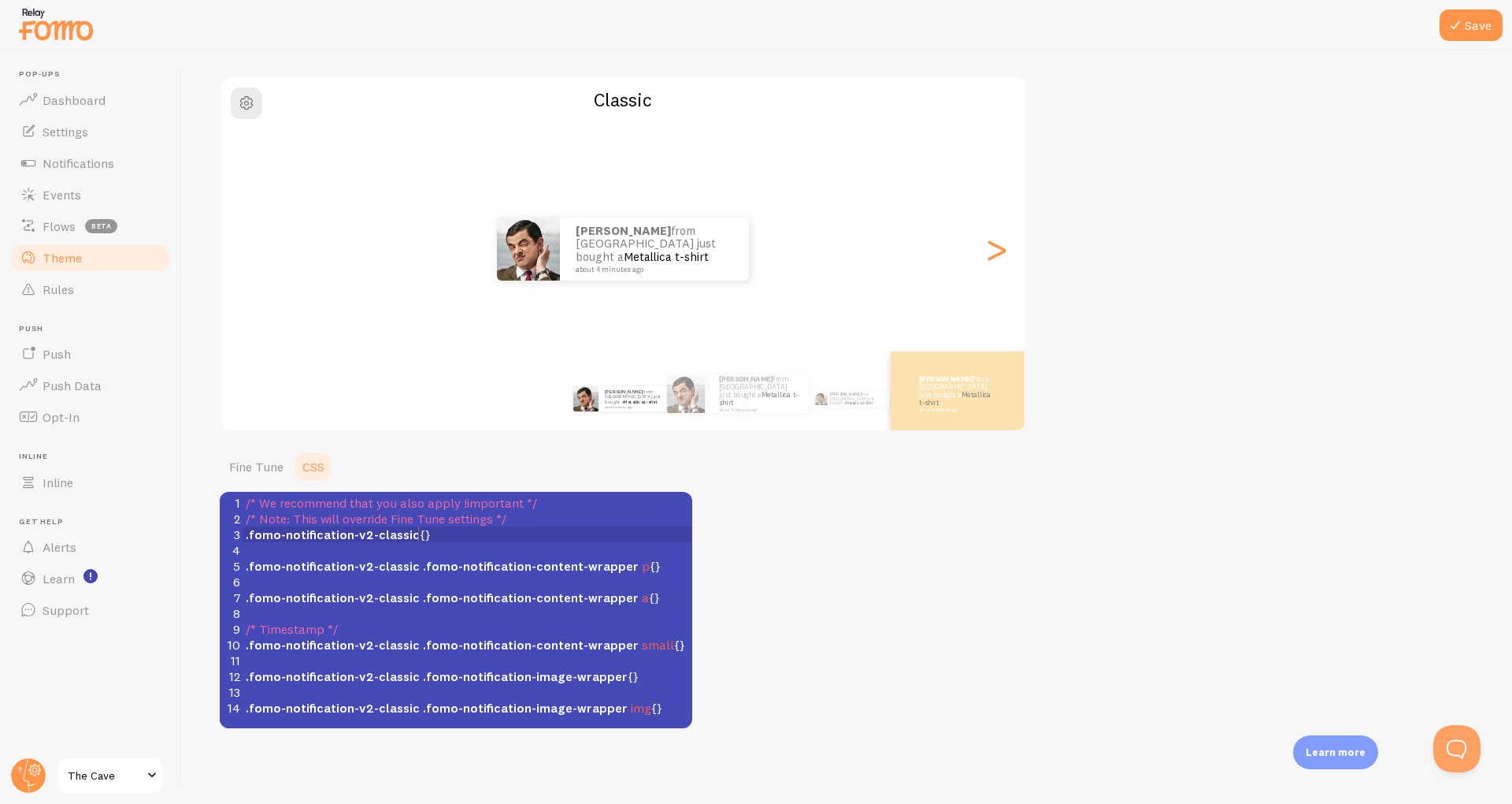
click at [418, 535] on span ".fomo-notification-v2-classic {}" at bounding box center [338, 534] width 185 height 16
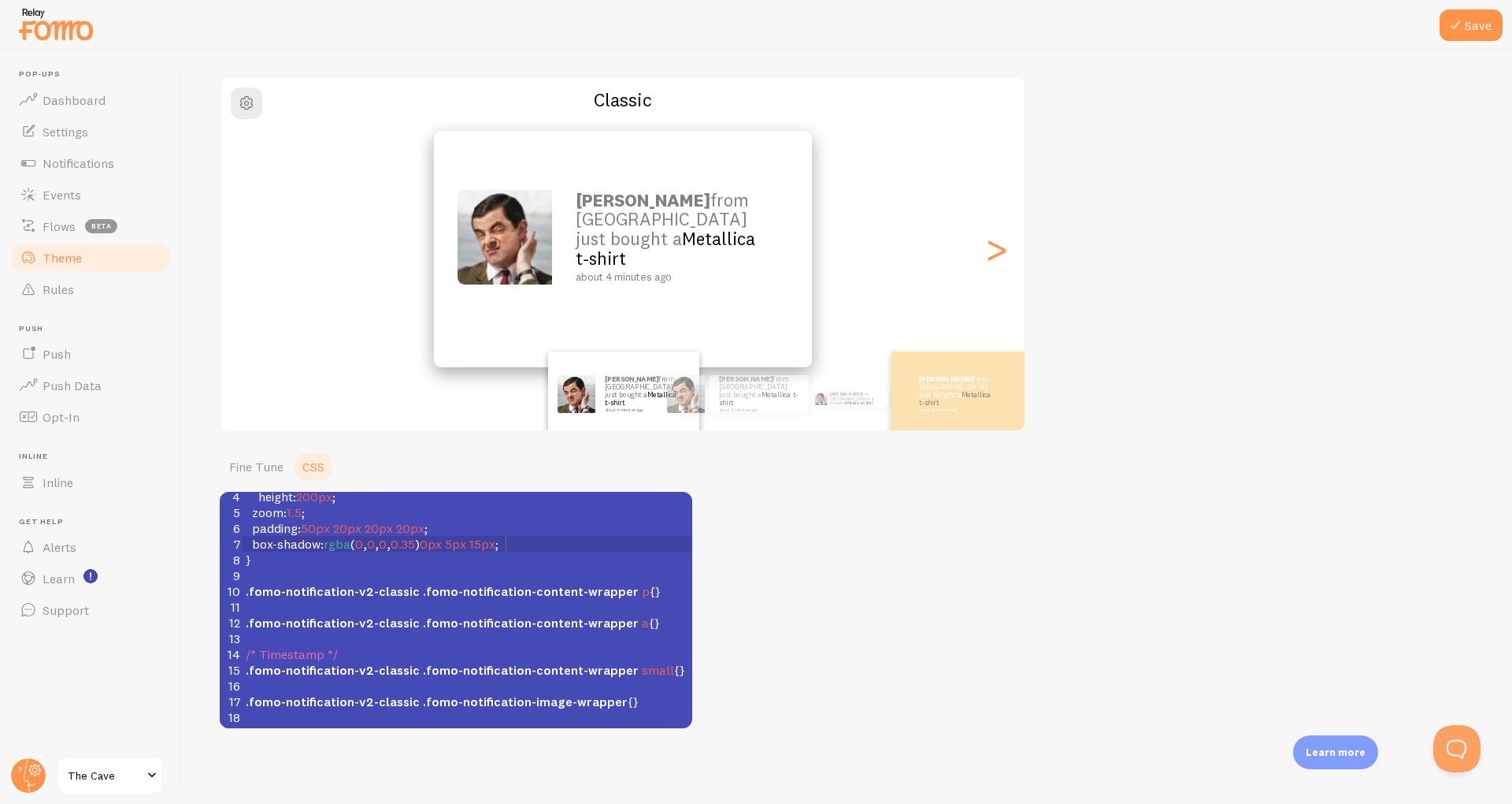
scroll to position [69, 0]
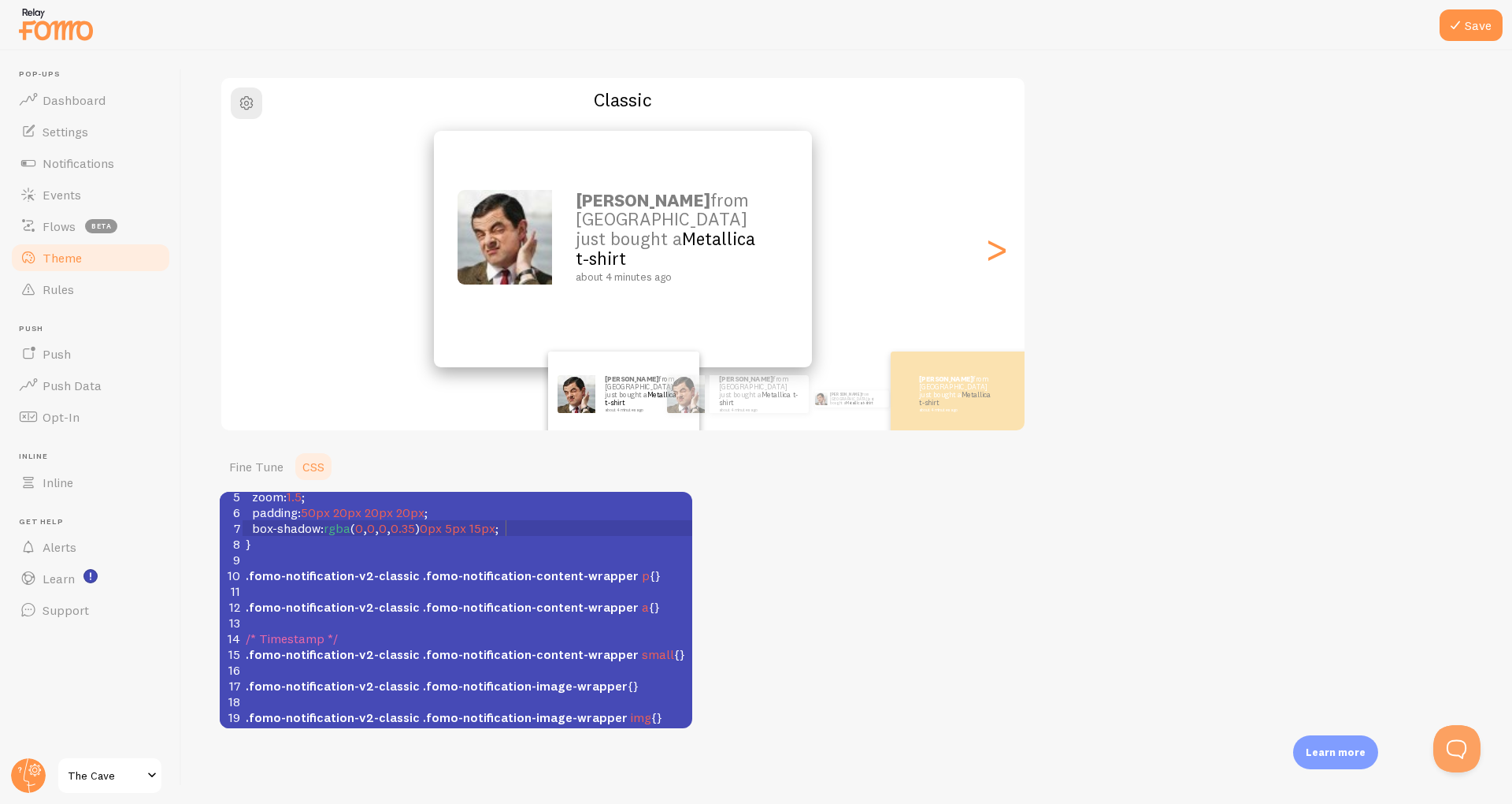
click at [639, 717] on span ".fomo-notification-v2-classic .fomo-notification-image-wrapper img {}" at bounding box center [454, 716] width 417 height 16
click at [642, 713] on span ".fomo-notification-v2-classic .fomo-notification-image-wrapper img {}" at bounding box center [454, 716] width 417 height 16
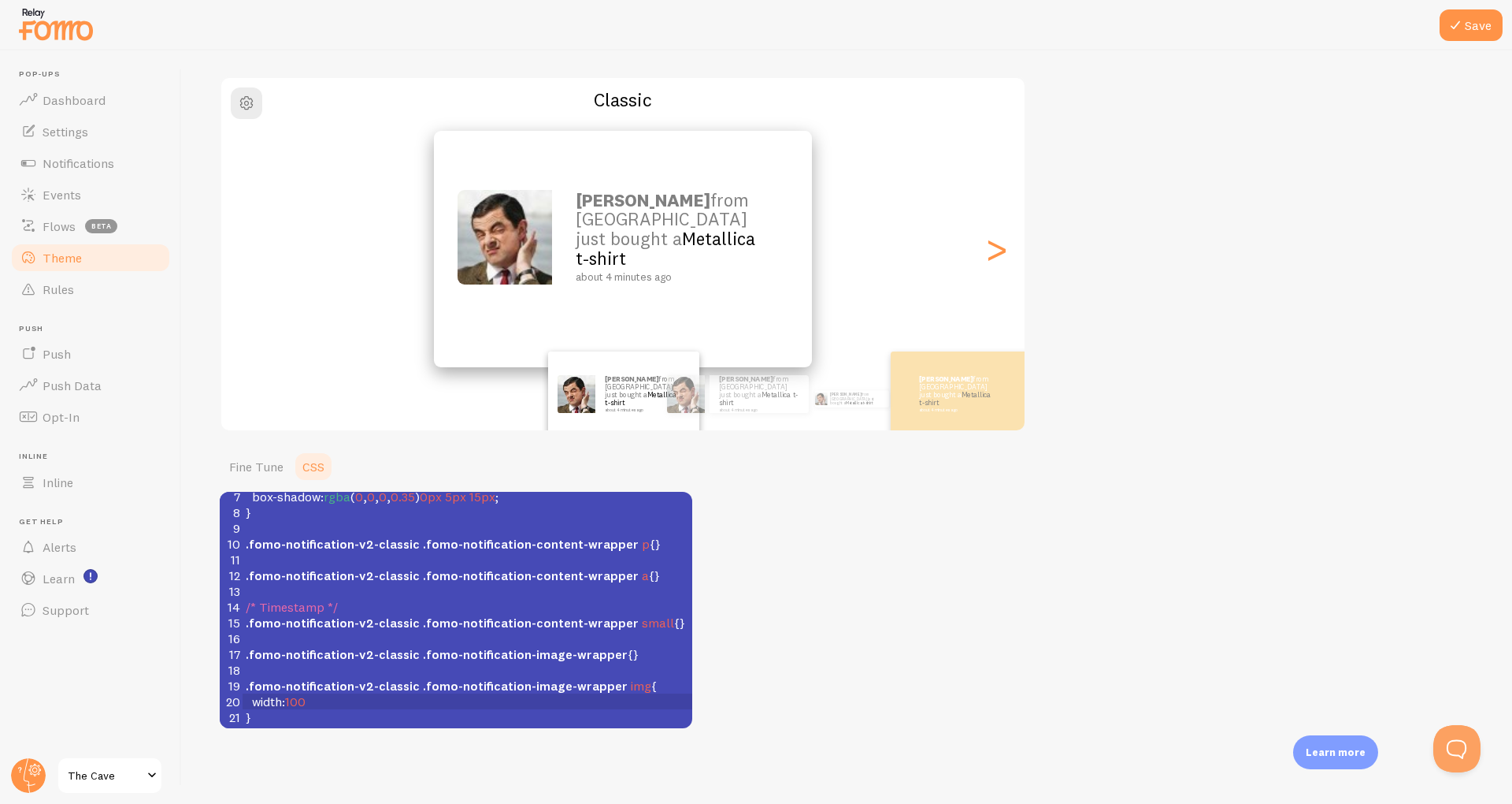
scroll to position [6, 66]
type textarea "width:100%;"
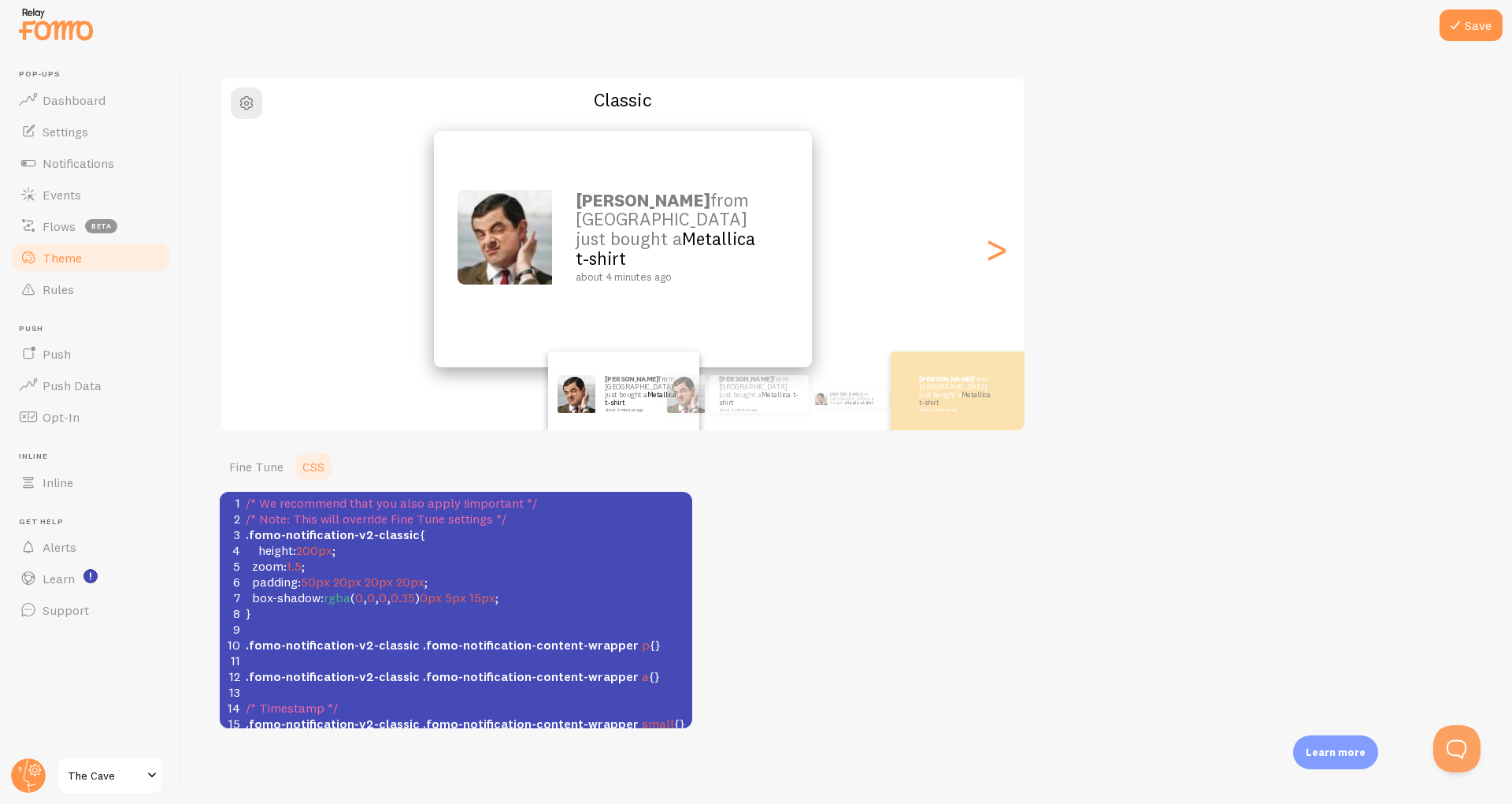
click at [531, 598] on pre "box-shadow : rgba ( 0 , 0 , 0 , 0.35 ) 0px 5px 15px ;" at bounding box center [467, 597] width 450 height 16
type textarea ";"
click at [531, 598] on pre "box-shadow : rgba ( 0 , 0 , 0 , 0.35 ) 0px 5px 15px ;" at bounding box center [467, 597] width 450 height 16
click at [540, 600] on pre "box-shadow : rgba ( 0 , 0 , 0 , 0.35 ) 0px 5px 15px ;" at bounding box center [467, 597] width 450 height 16
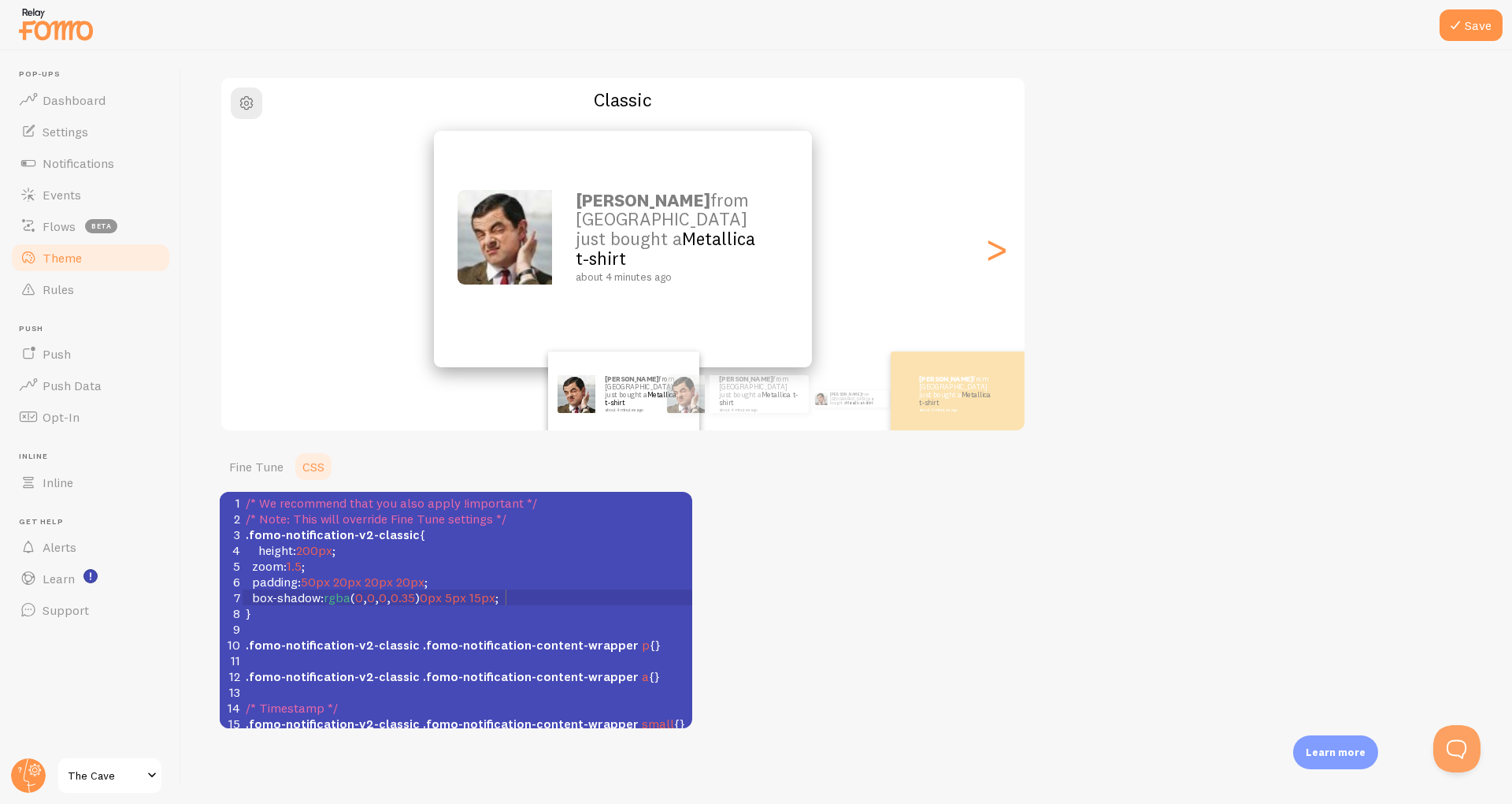
scroll to position [6, 0]
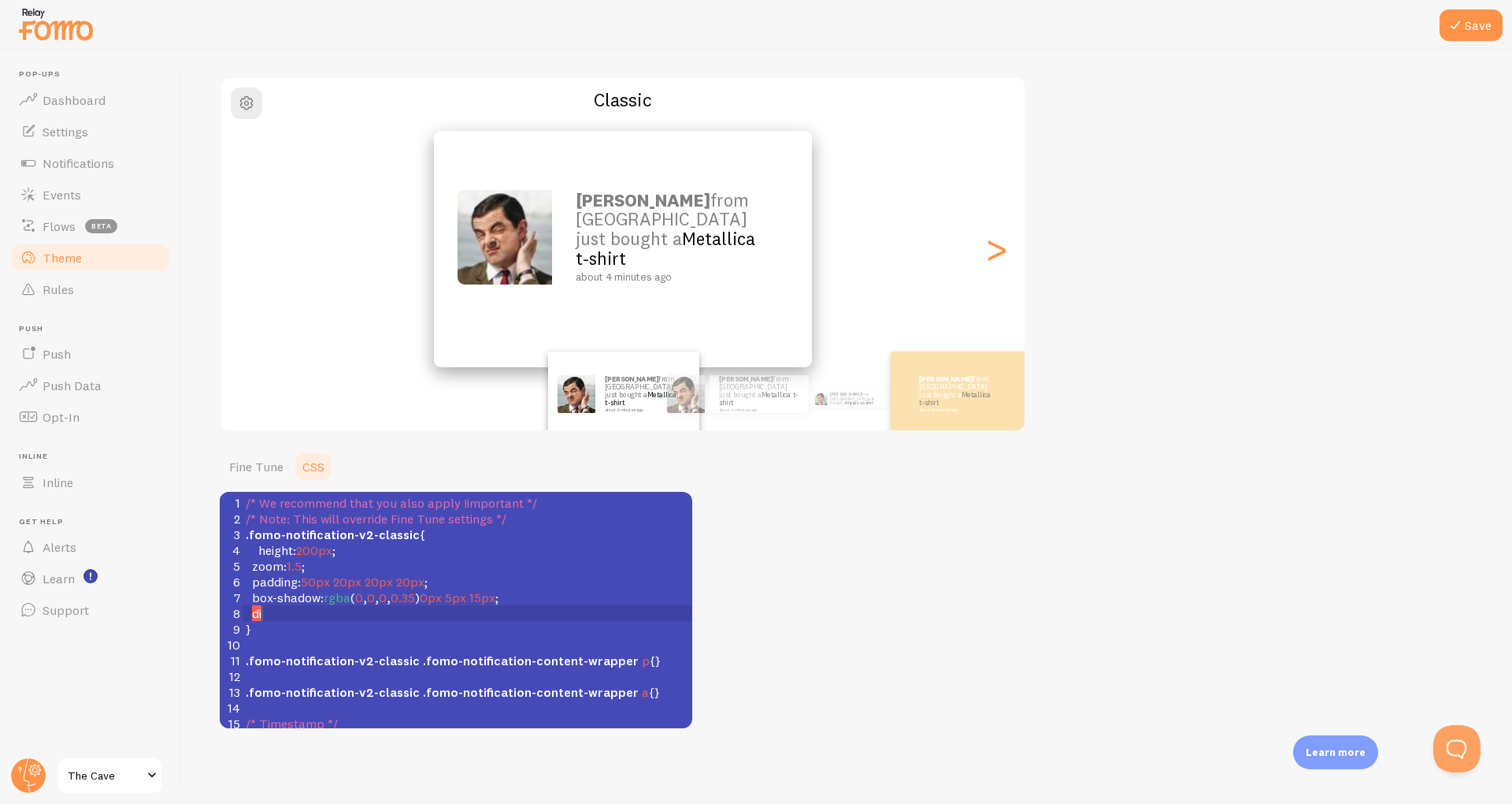
type textarea "disol"
type textarea "play: flex;"
type textarea ";"
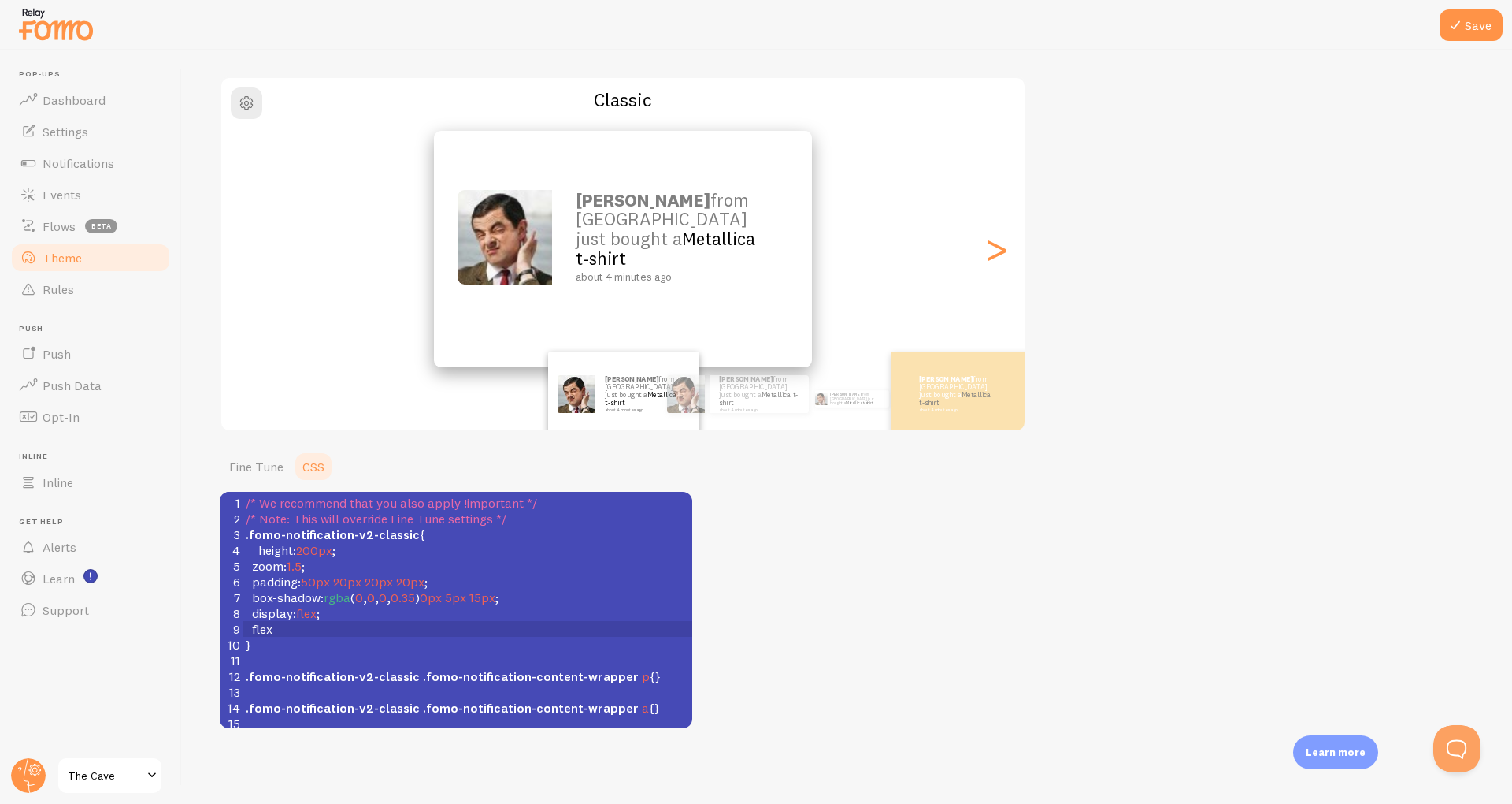
type textarea "flex-"
click at [540, 600] on pre "box-shadow : rgba ( 0 , 0 , 0 , 0.35 ) 0px 5px 15px ;" at bounding box center [467, 597] width 450 height 16
click at [322, 629] on pre "flex-" at bounding box center [467, 628] width 450 height 16
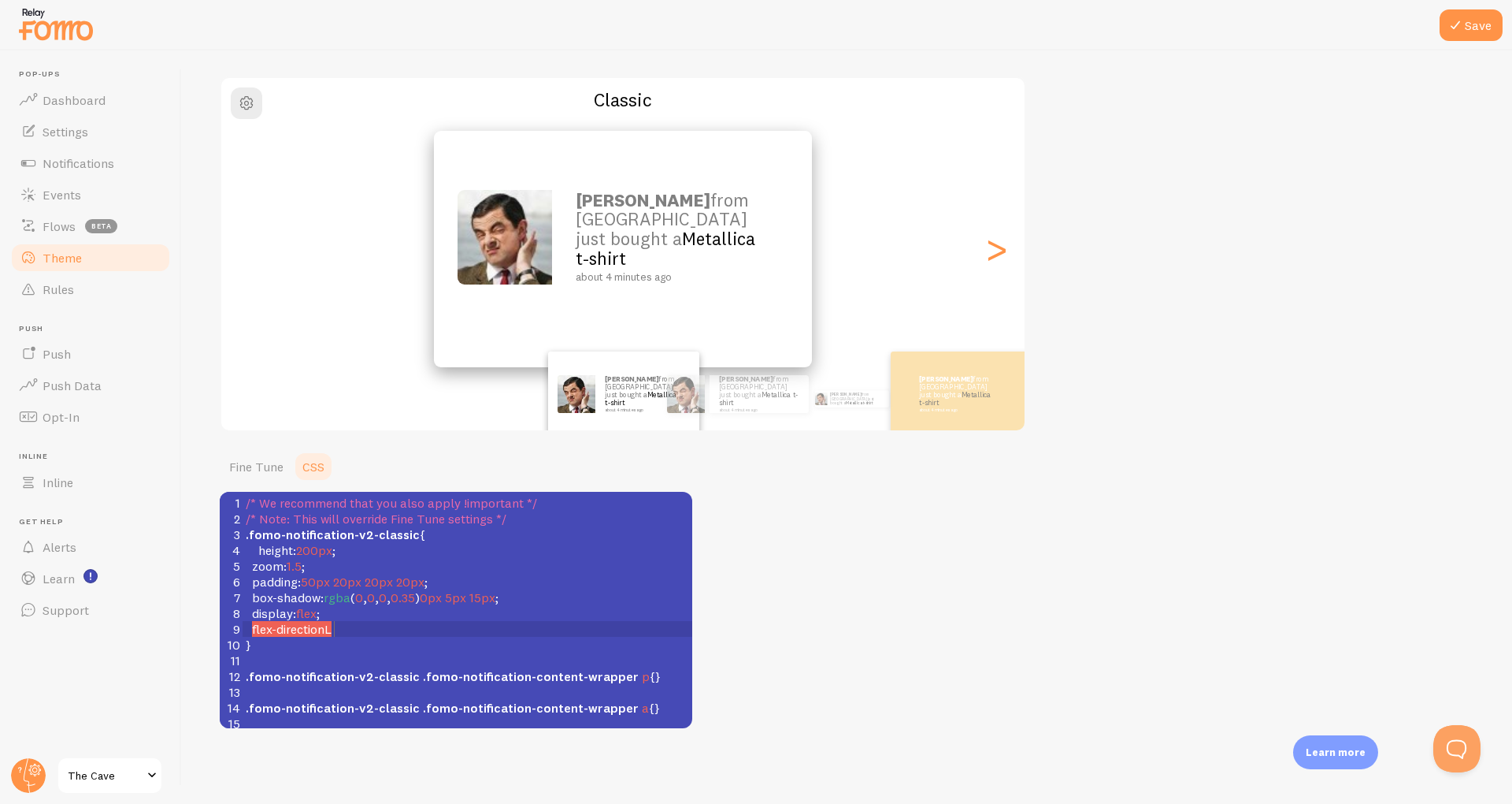
type textarea "directionL"
type textarea ": flex-"
type textarea "columl"
type textarea "l"
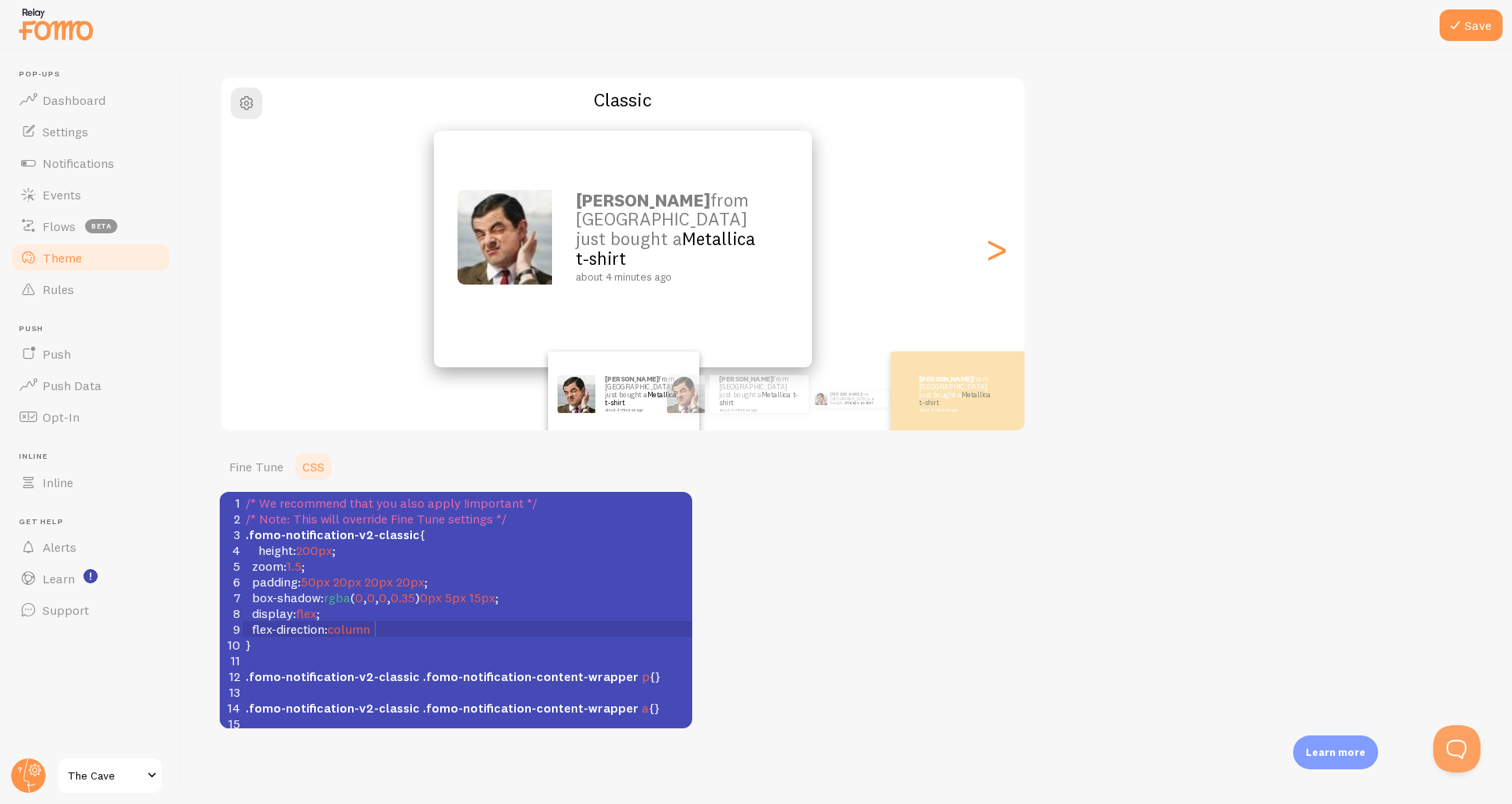
scroll to position [6, 10]
type textarea "n;"
